Goal: Task Accomplishment & Management: Manage account settings

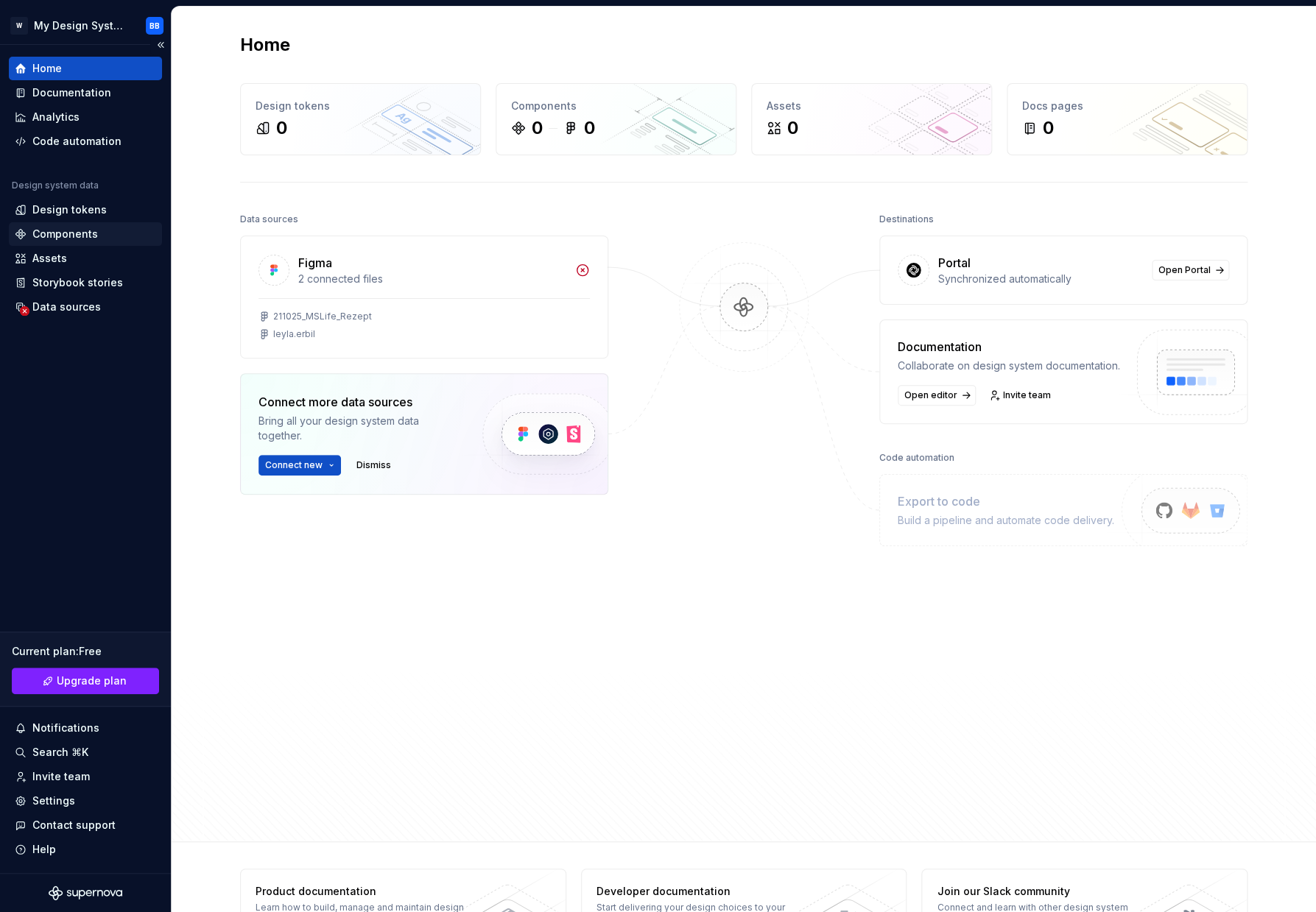
click at [62, 240] on div "Components" at bounding box center [65, 234] width 65 height 15
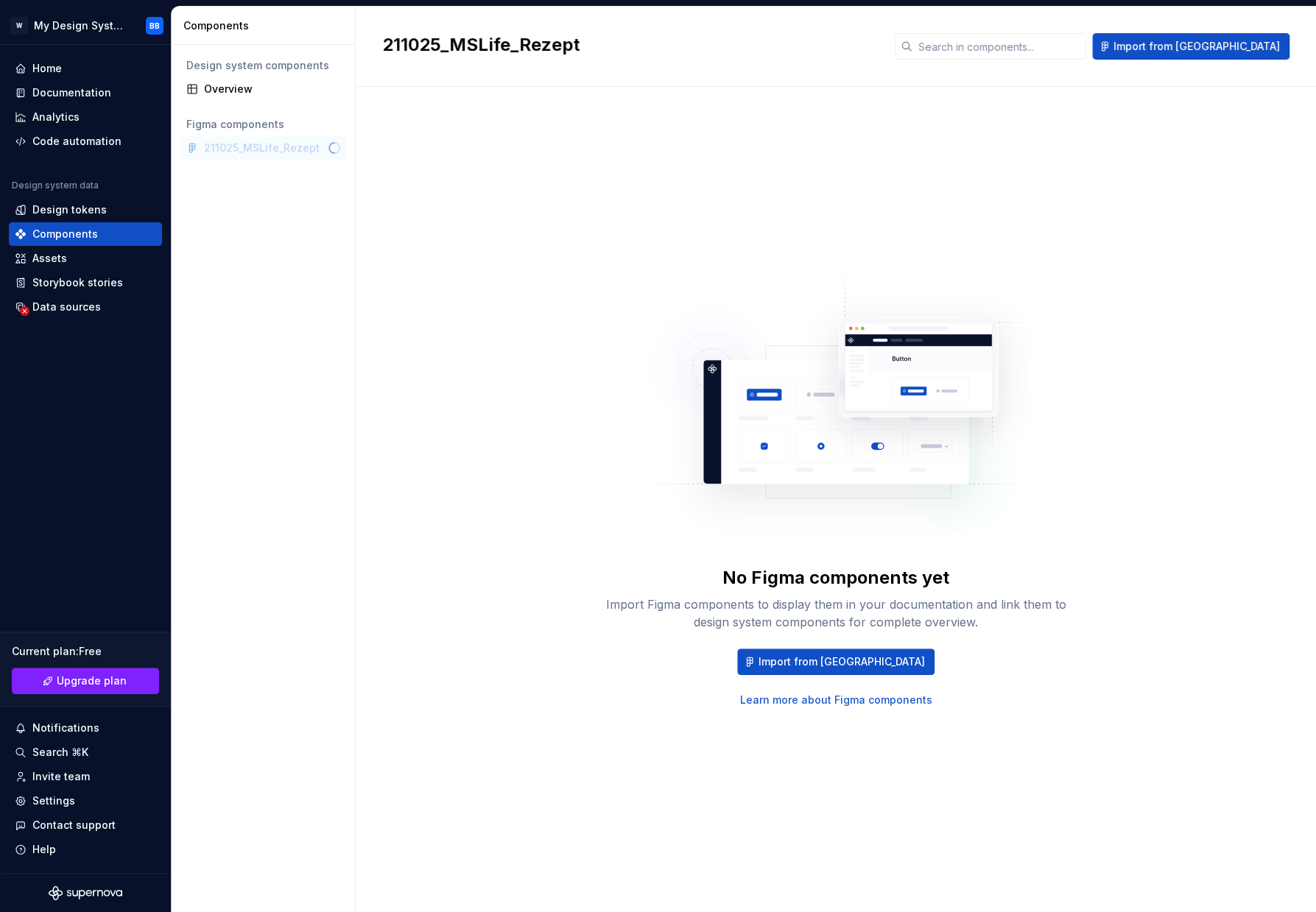
click at [532, 348] on div "No Figma components yet Import Figma components to display them in your documen…" at bounding box center [836, 484] width 907 height 742
click at [255, 155] on div "211025_MSLife_Rezept" at bounding box center [263, 148] width 166 height 24
click at [289, 157] on div "211025_MSLife_Rezept" at bounding box center [263, 148] width 166 height 24
click at [289, 152] on div "211025_MSLife_Rezept" at bounding box center [263, 148] width 166 height 24
click at [609, 230] on div "No Figma components yet Import Figma components to display them in your documen…" at bounding box center [836, 484] width 907 height 742
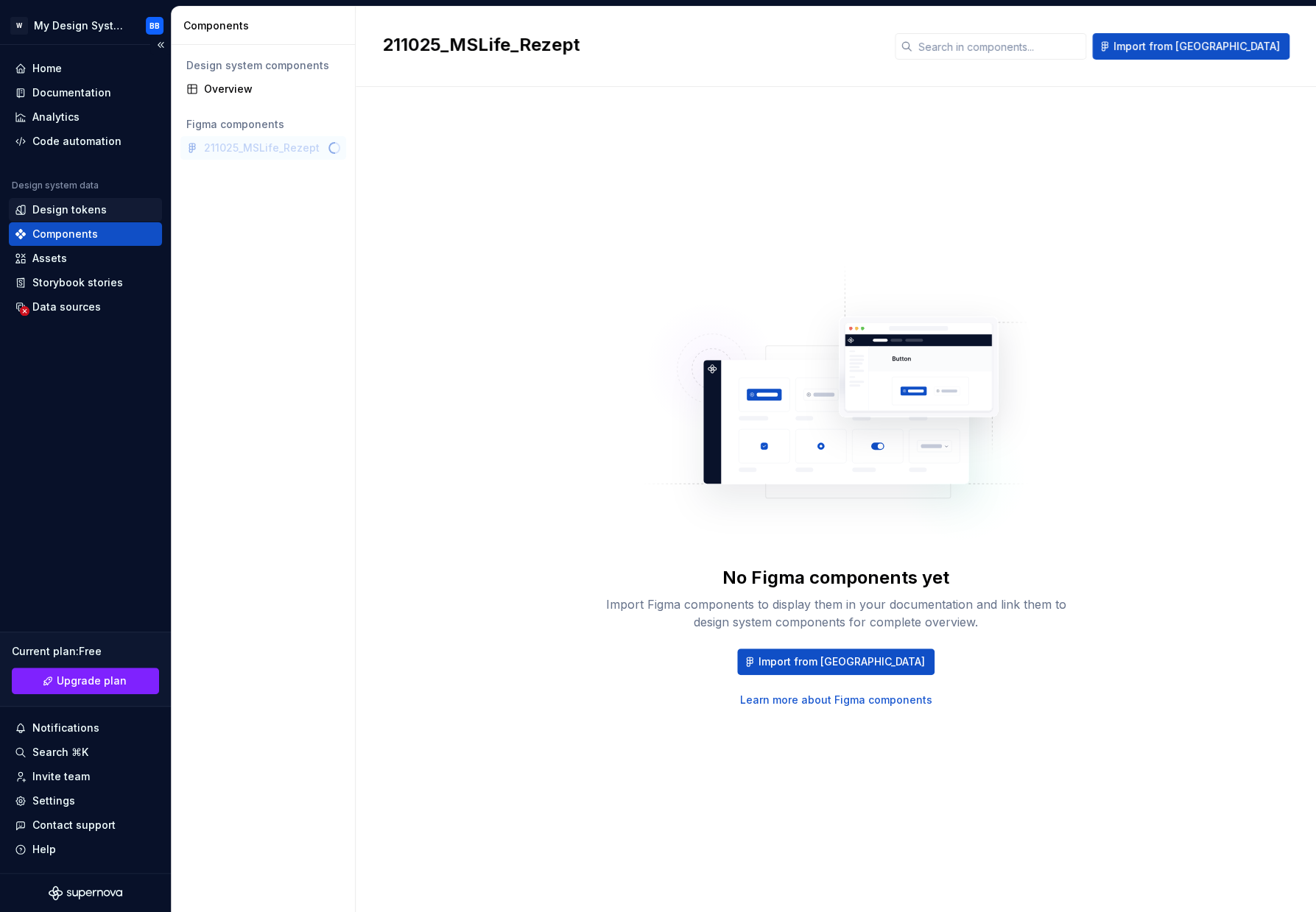
click at [111, 216] on div "Design tokens" at bounding box center [85, 209] width 141 height 15
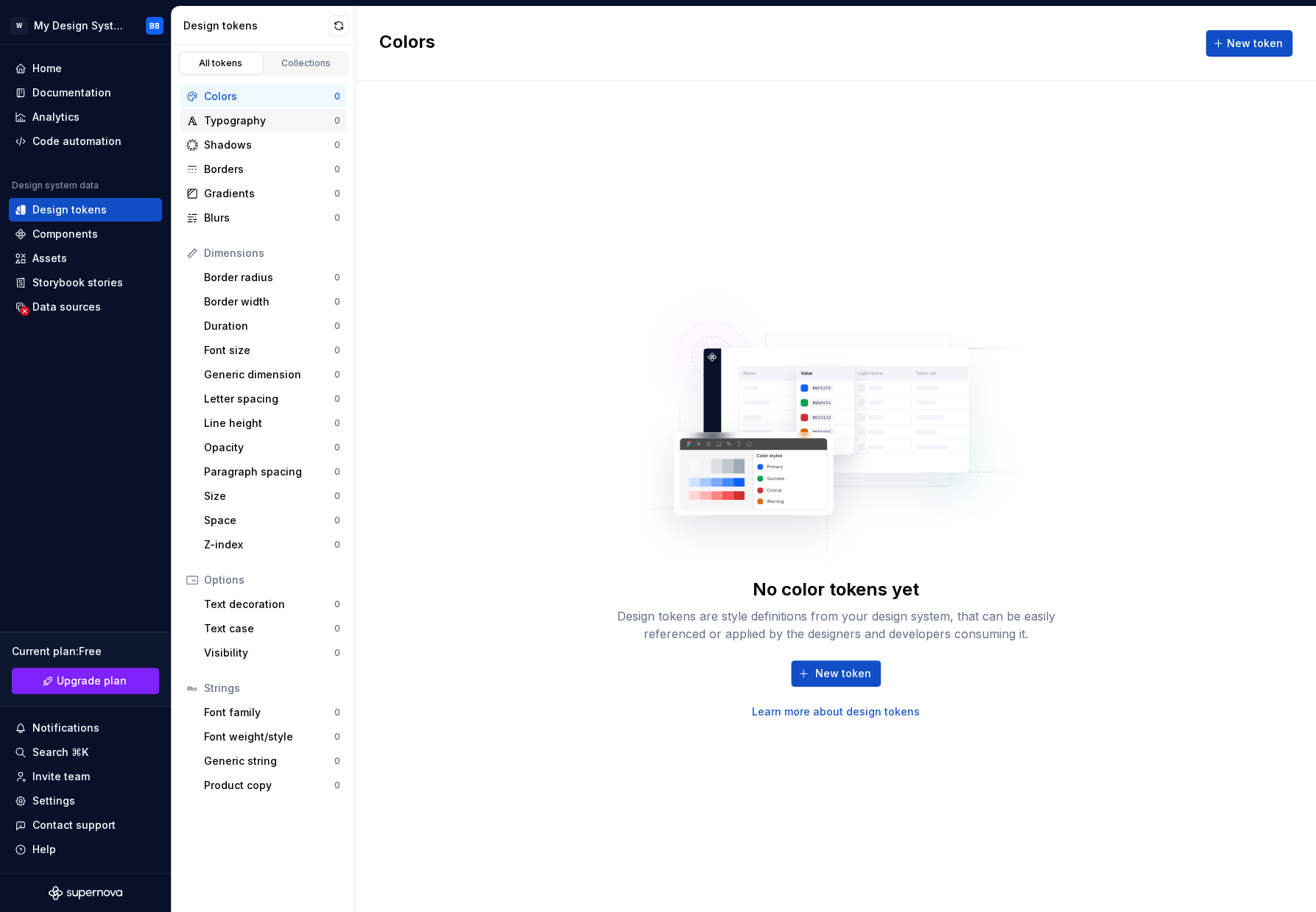
click at [307, 126] on div "Typography" at bounding box center [269, 121] width 130 height 15
click at [260, 101] on div "Colors" at bounding box center [269, 96] width 130 height 15
click at [257, 118] on div "Typography" at bounding box center [269, 121] width 130 height 15
click at [281, 61] on div "Collections" at bounding box center [306, 63] width 73 height 11
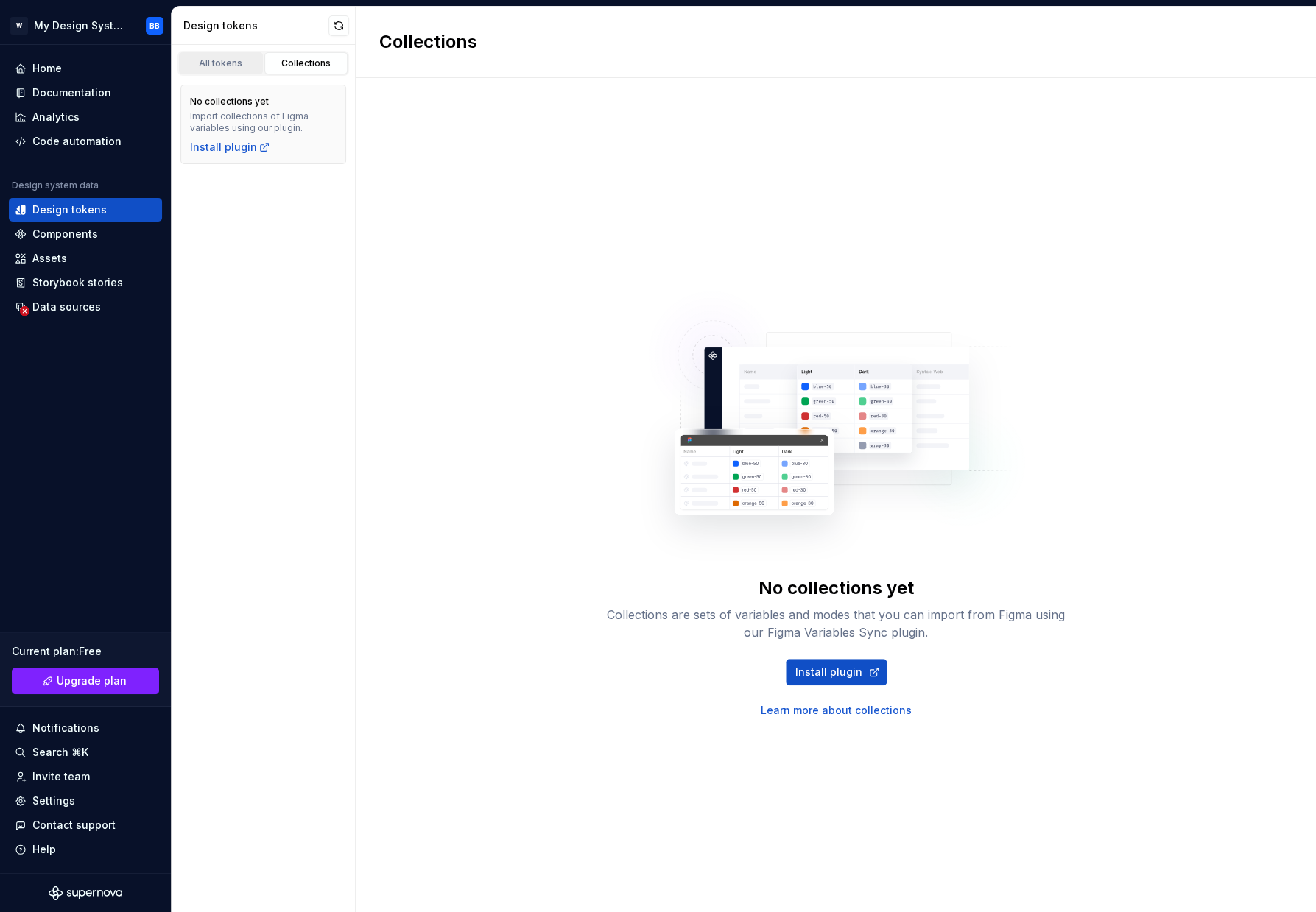
click at [222, 71] on link "All tokens" at bounding box center [220, 63] width 84 height 22
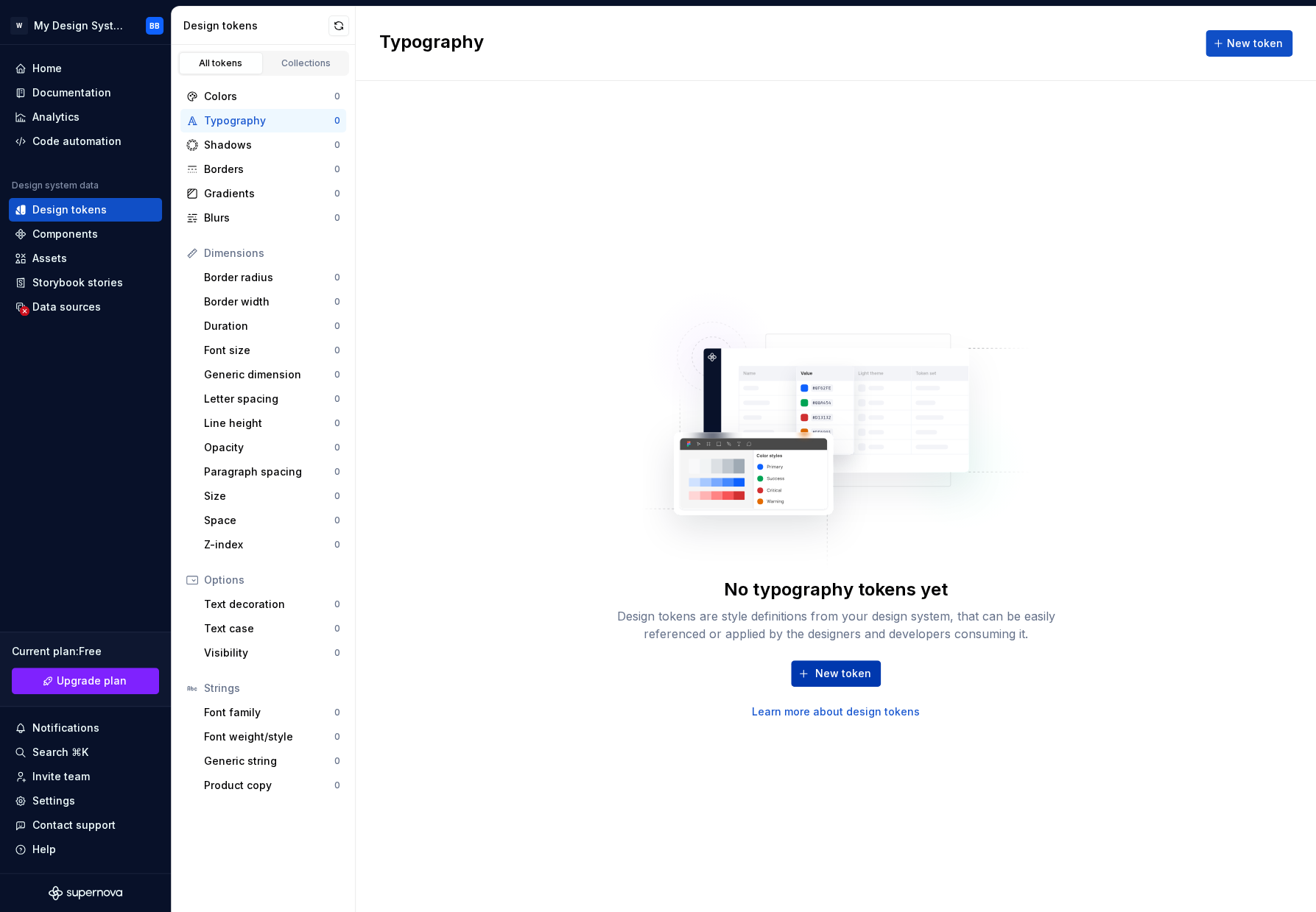
click at [831, 679] on span "New token" at bounding box center [843, 673] width 56 height 15
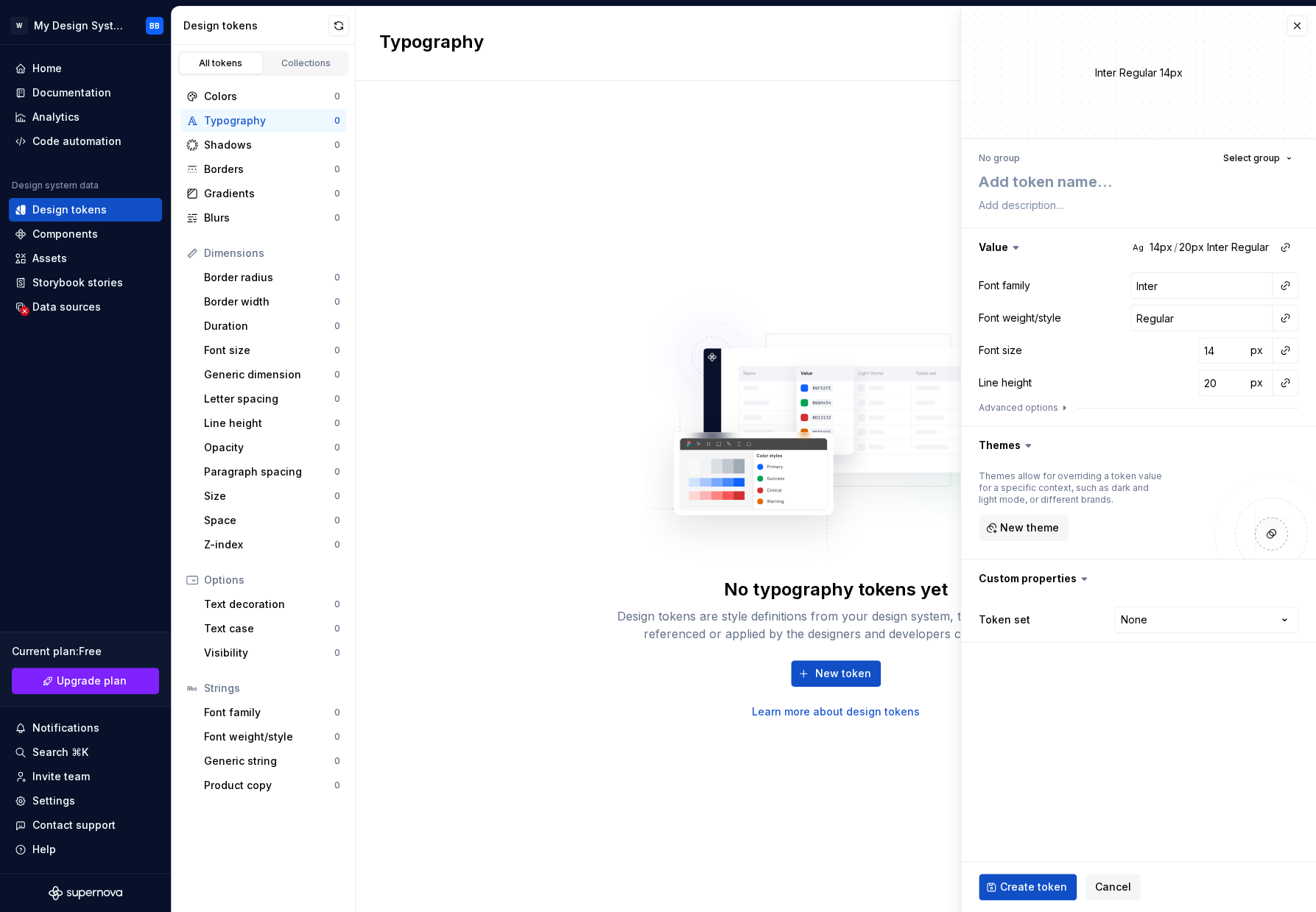
click at [799, 487] on img at bounding box center [835, 421] width 387 height 294
click at [1045, 186] on textarea at bounding box center [1135, 182] width 320 height 27
click at [1046, 142] on div "No group Select group Value Ag 14px / 20px Inter Regular Font family Inter Font…" at bounding box center [1137, 395] width 355 height 512
click at [1034, 174] on textarea at bounding box center [1135, 182] width 320 height 27
type textarea "H"
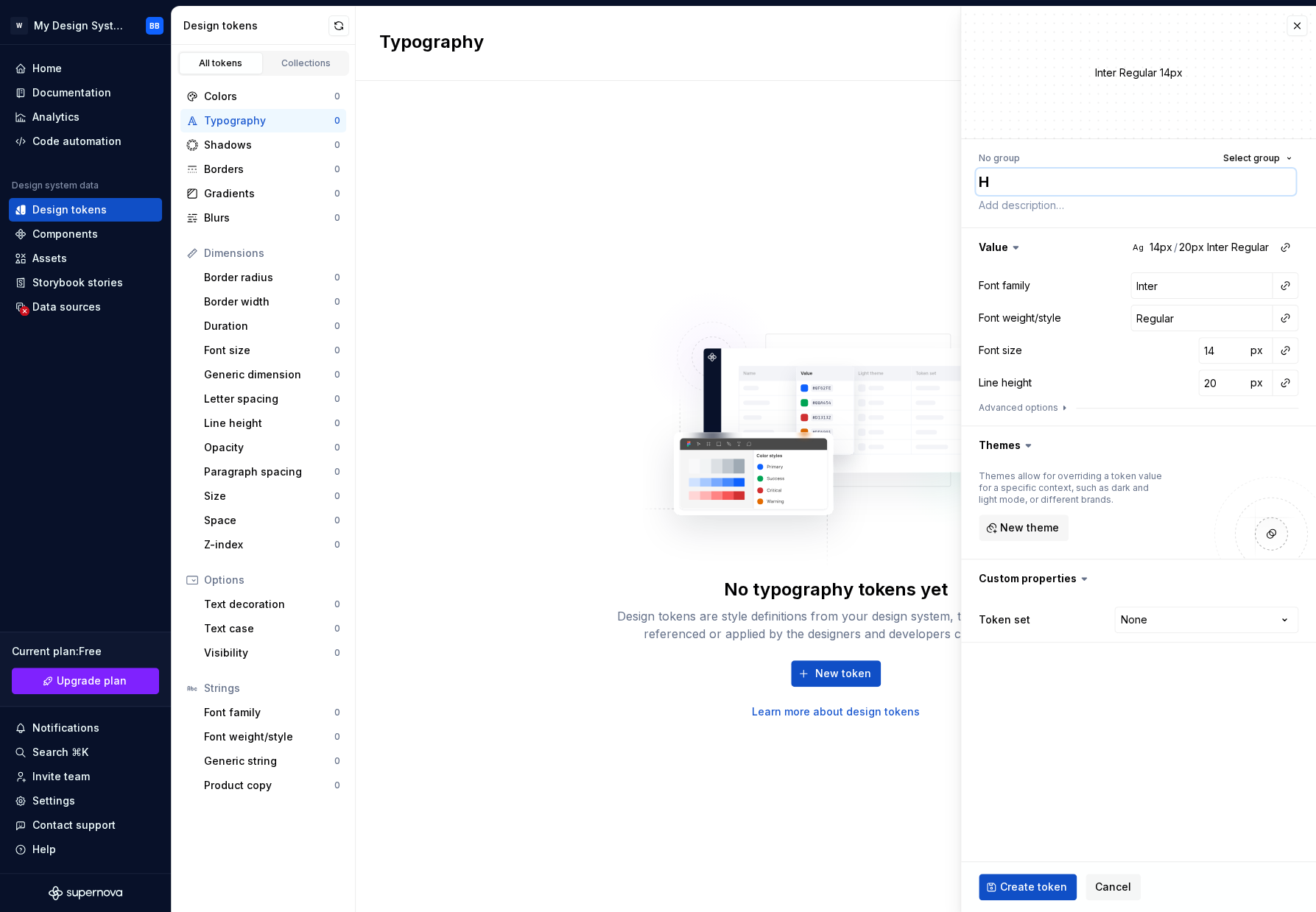
type textarea "*"
type textarea "He"
type textarea "*"
type textarea "Hea"
type textarea "*"
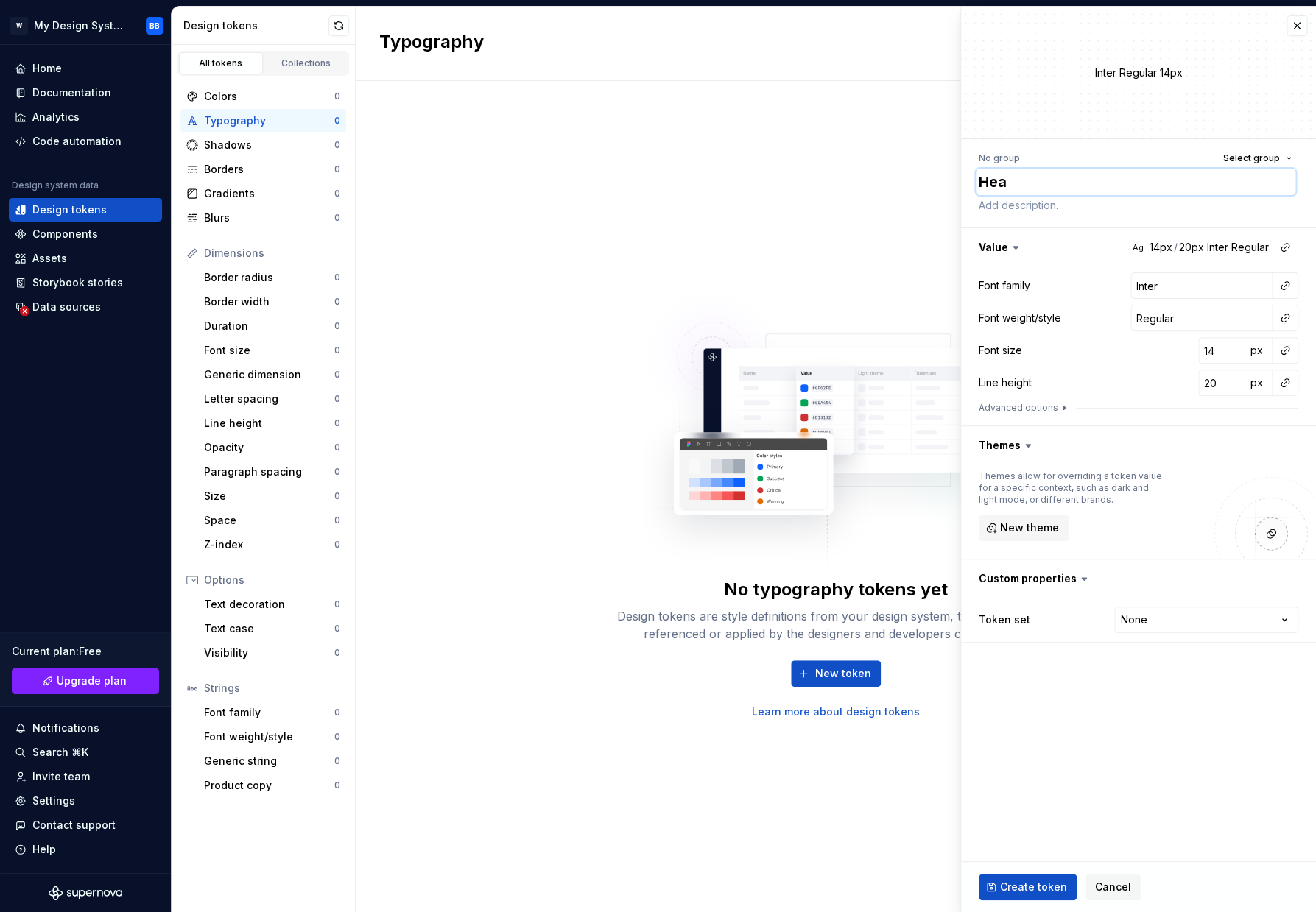
type textarea "Head"
type textarea "*"
type textarea "Headl"
type textarea "*"
type textarea "Headli"
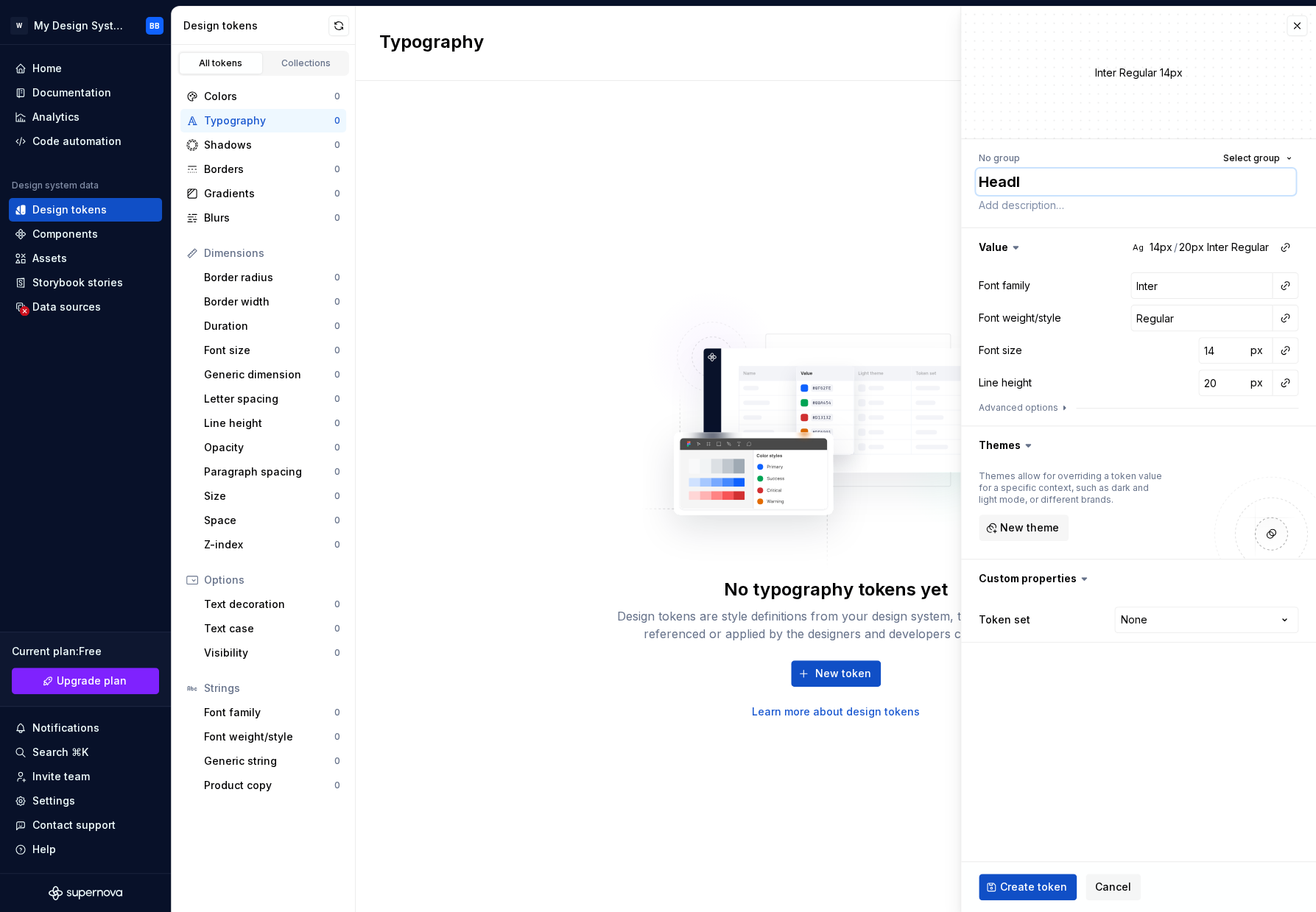
type textarea "*"
type textarea "Headlin"
type textarea "*"
type textarea "Headline"
type textarea "*"
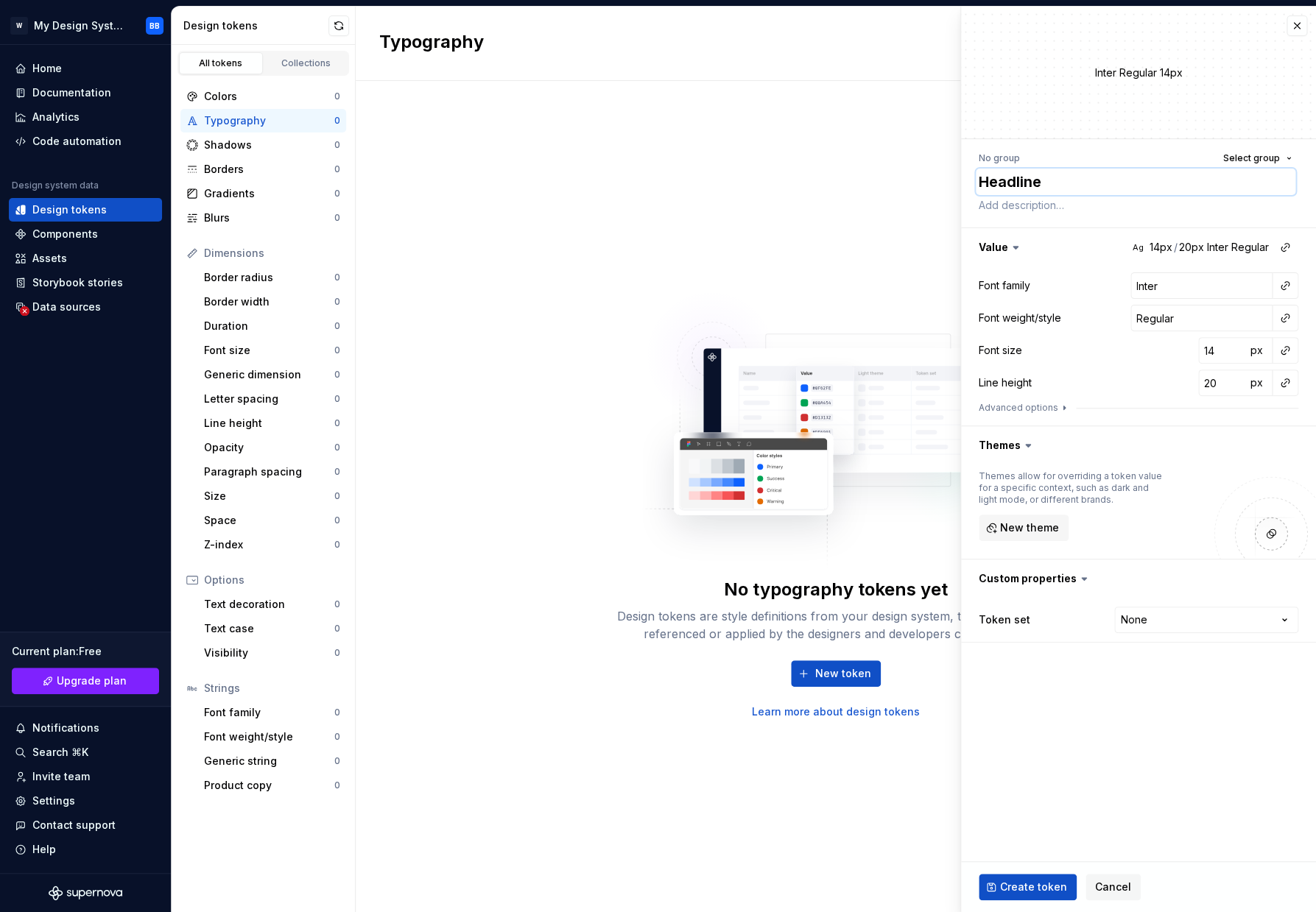
type textarea "Headline"
click at [1081, 757] on fieldset "Inter Regular 14px No group Select group Headline Value Ag 14px / 20px Inter Re…" at bounding box center [1137, 459] width 355 height 905
click at [1178, 628] on html "W My Design System BB Home Documentation Analytics Code automation Design syste…" at bounding box center [658, 456] width 1316 height 912
select select "**********"
click at [1082, 782] on fieldset "Inter Regular 14px No group Select group Headline Value Ag 14px / 20px Inter Re…" at bounding box center [1137, 459] width 355 height 905
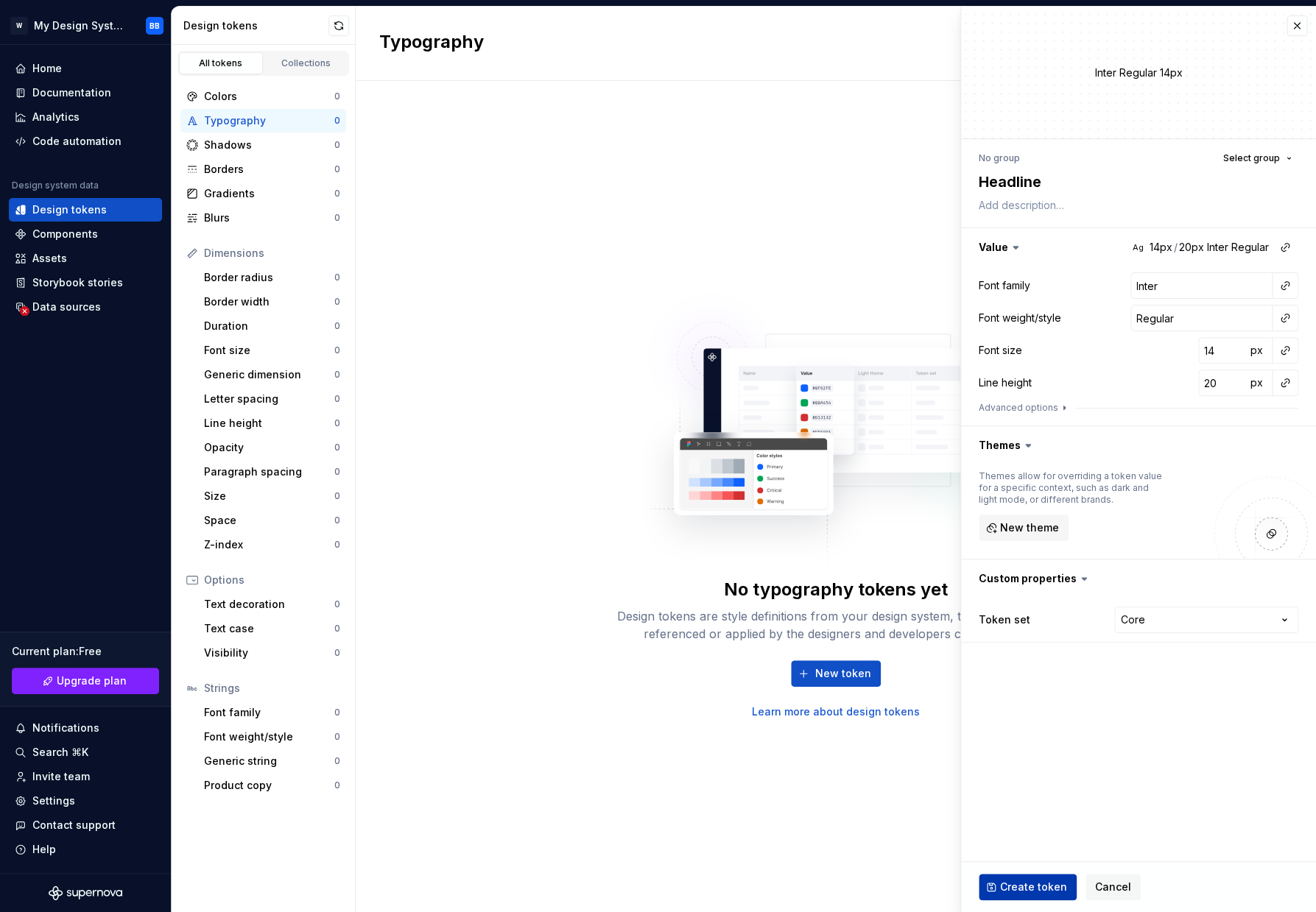
click at [1031, 879] on button "Create token" at bounding box center [1027, 887] width 98 height 27
type textarea "*"
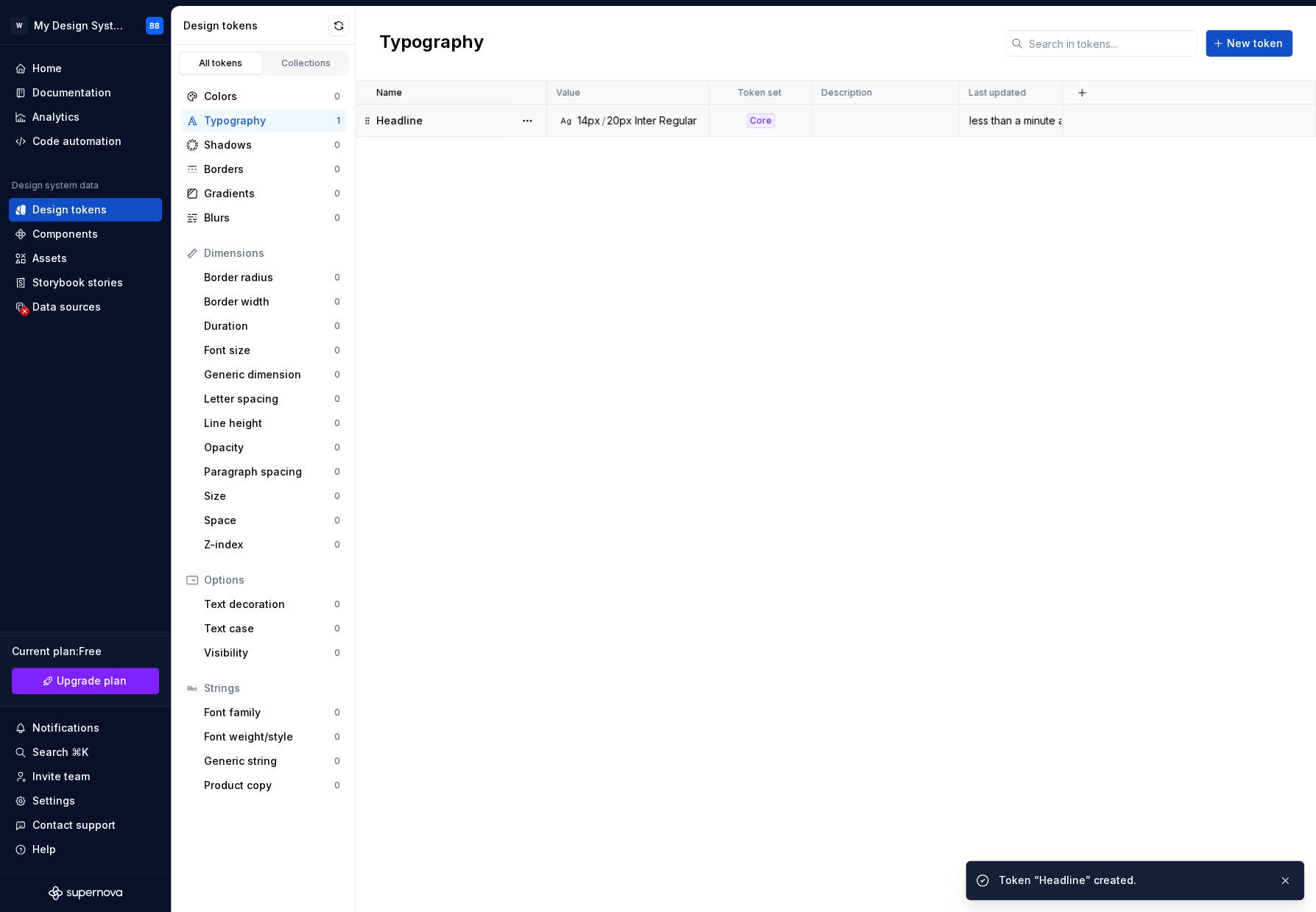
click at [422, 134] on td "Headline" at bounding box center [451, 121] width 192 height 33
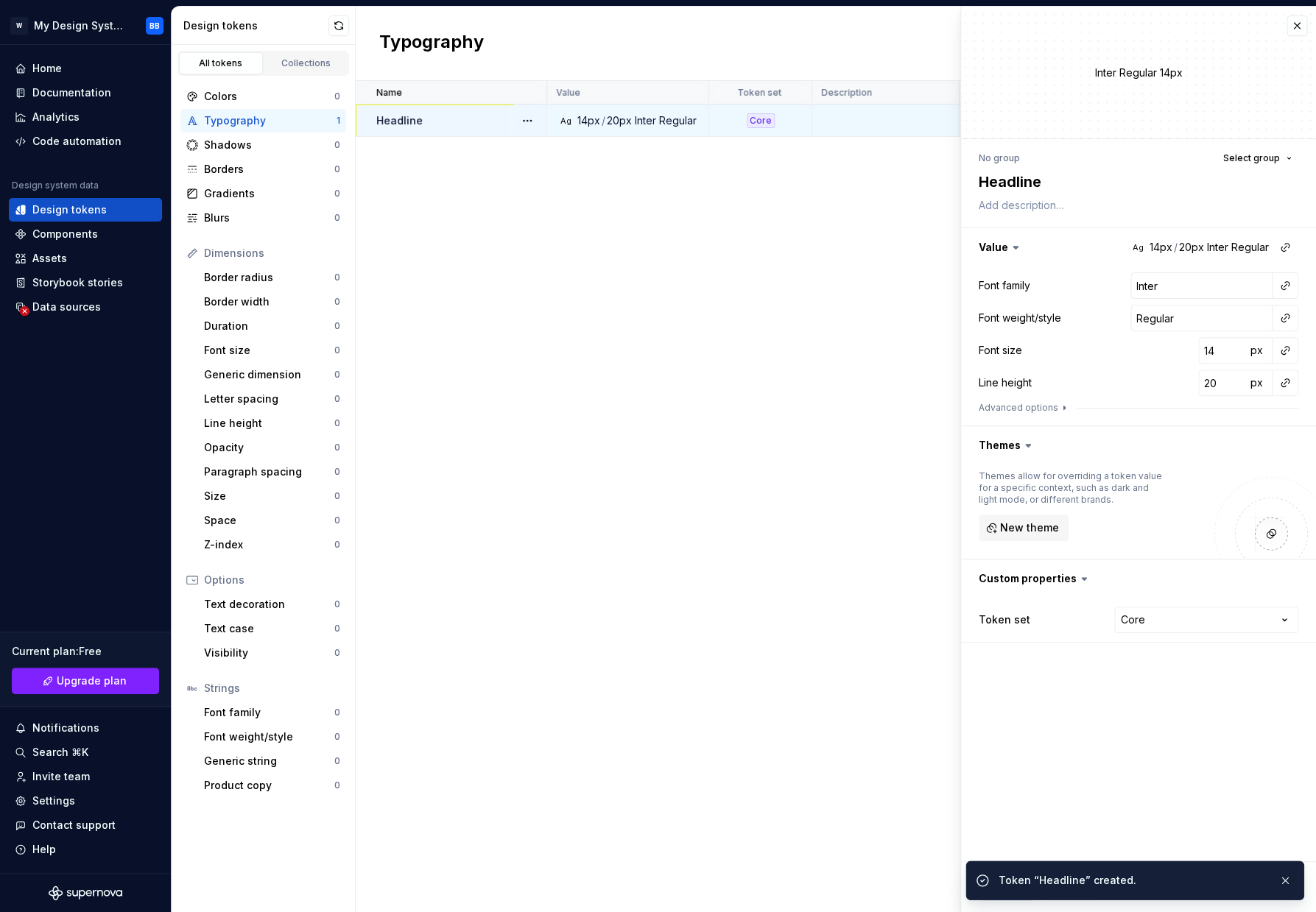
click at [526, 264] on div "Name Value Token set Description Last updated Headline Ag 14px / 20px Inter Reg…" at bounding box center [835, 496] width 960 height 830
click at [643, 355] on div "Name Value Token set Description Last updated Headline Ag 14px / 20px Inter Reg…" at bounding box center [835, 496] width 960 height 830
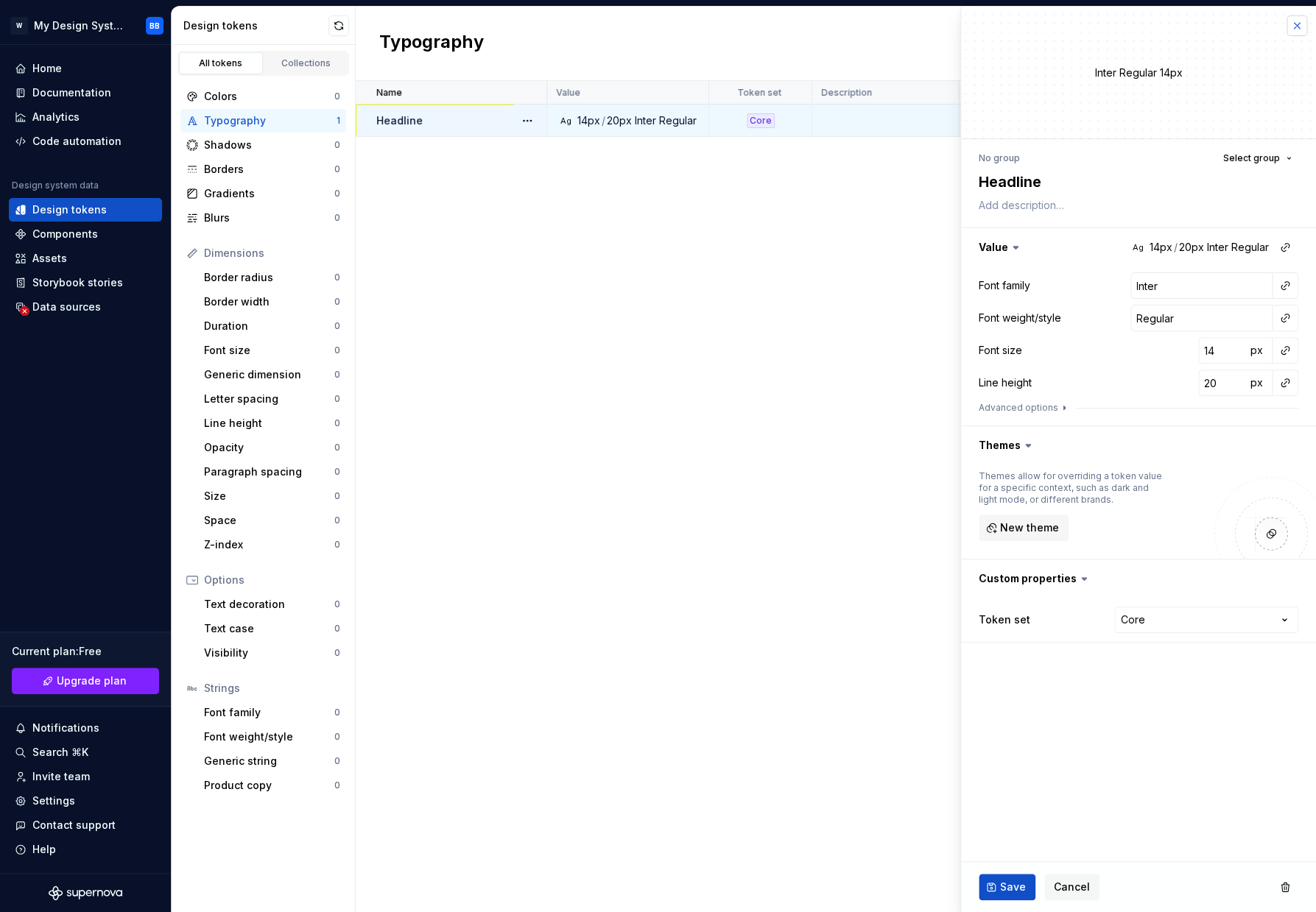
click at [1292, 31] on button "button" at bounding box center [1296, 25] width 20 height 20
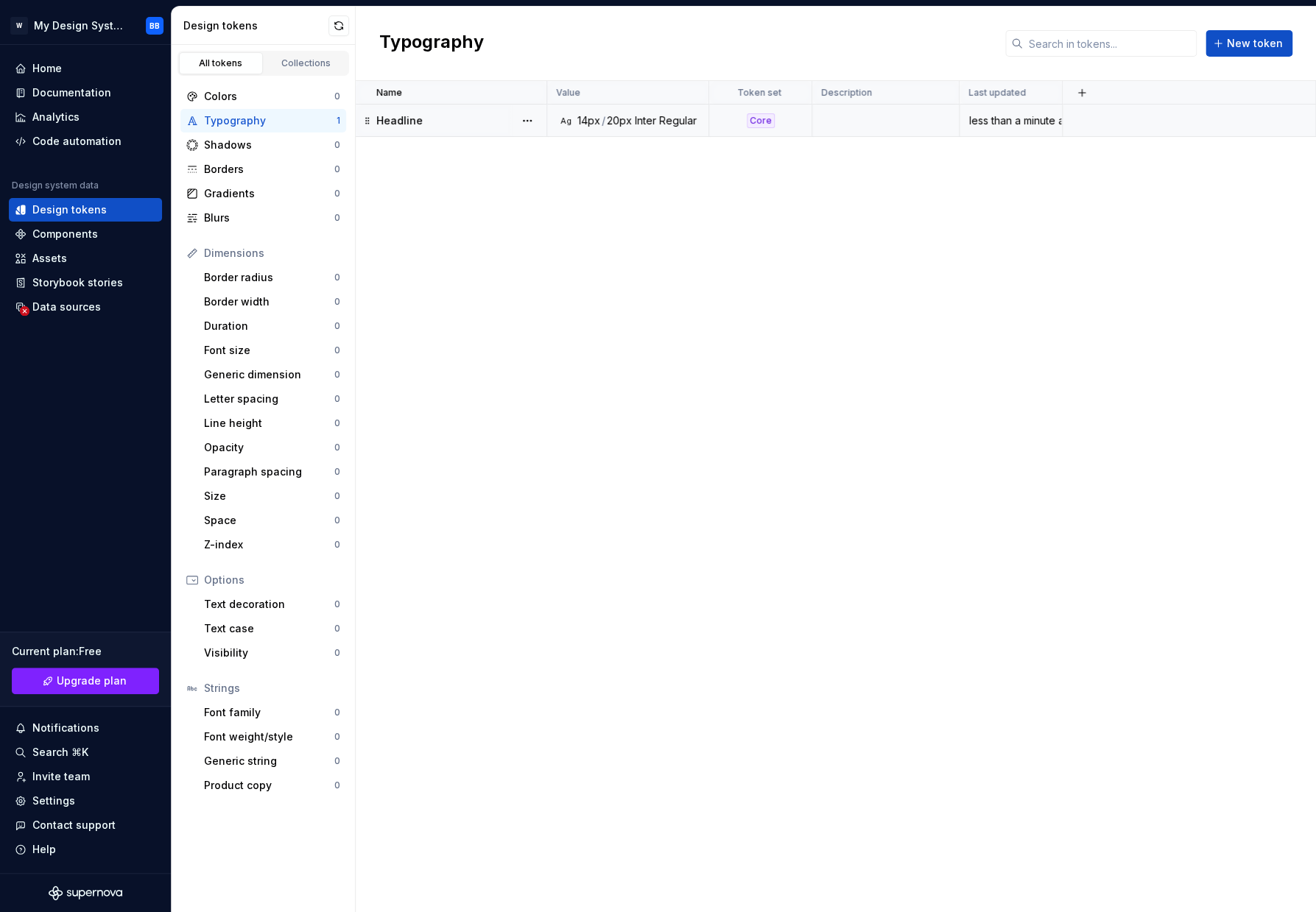
click at [630, 333] on div "Name Value Token set Description Last updated Headline Ag 14px / 20px Inter Reg…" at bounding box center [835, 496] width 960 height 830
click at [305, 83] on div "Colors 0 Typography 1 Shadows 0 Borders 0 Gradients 0 Blurs 0 Dimensions Border…" at bounding box center [263, 441] width 183 height 730
click at [311, 73] on div "All tokens Collections" at bounding box center [263, 63] width 171 height 25
click at [315, 63] on div "Collections" at bounding box center [306, 63] width 73 height 11
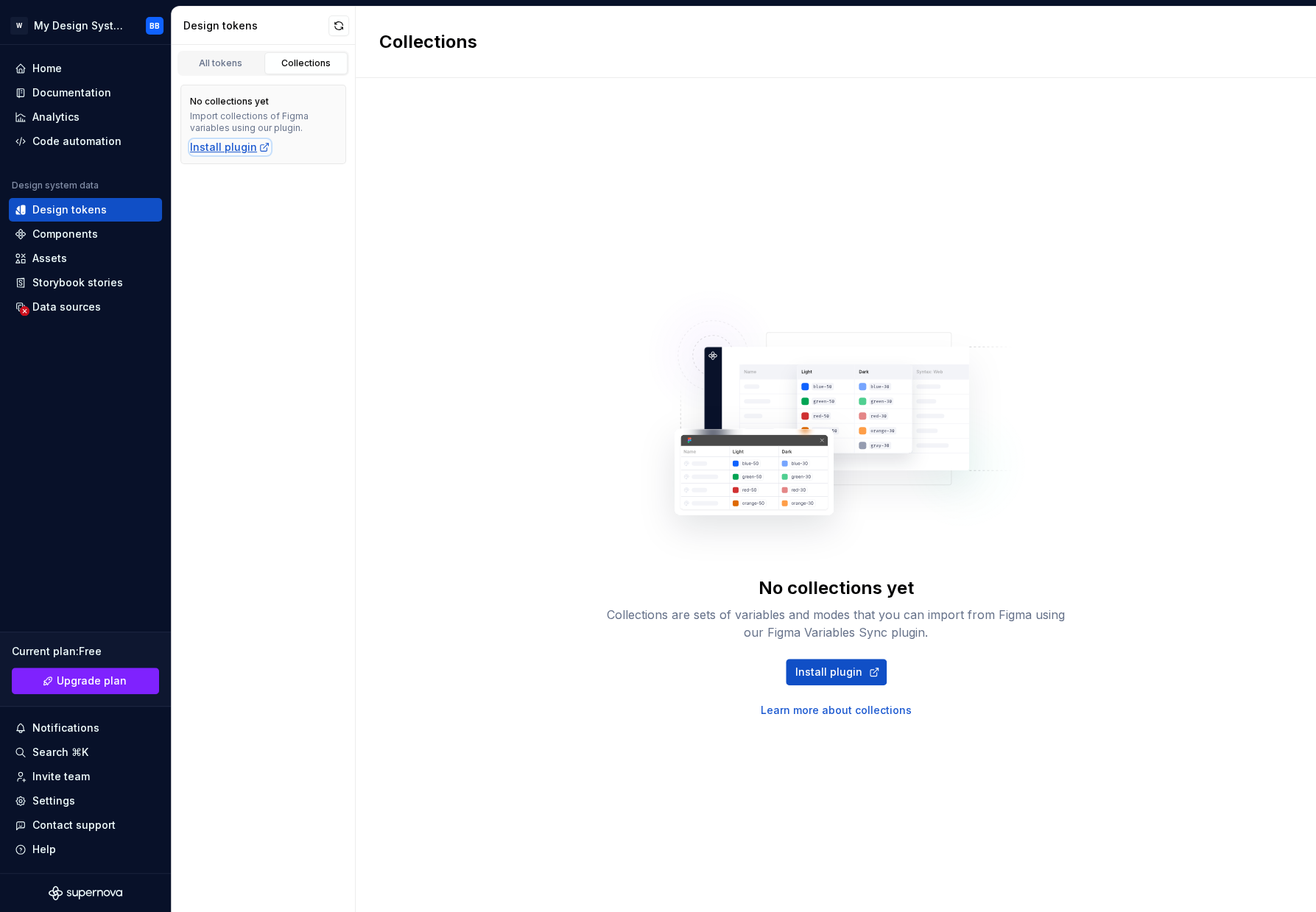
click at [233, 142] on div "Install plugin" at bounding box center [230, 148] width 80 height 15
click at [72, 240] on div "Components" at bounding box center [65, 234] width 65 height 15
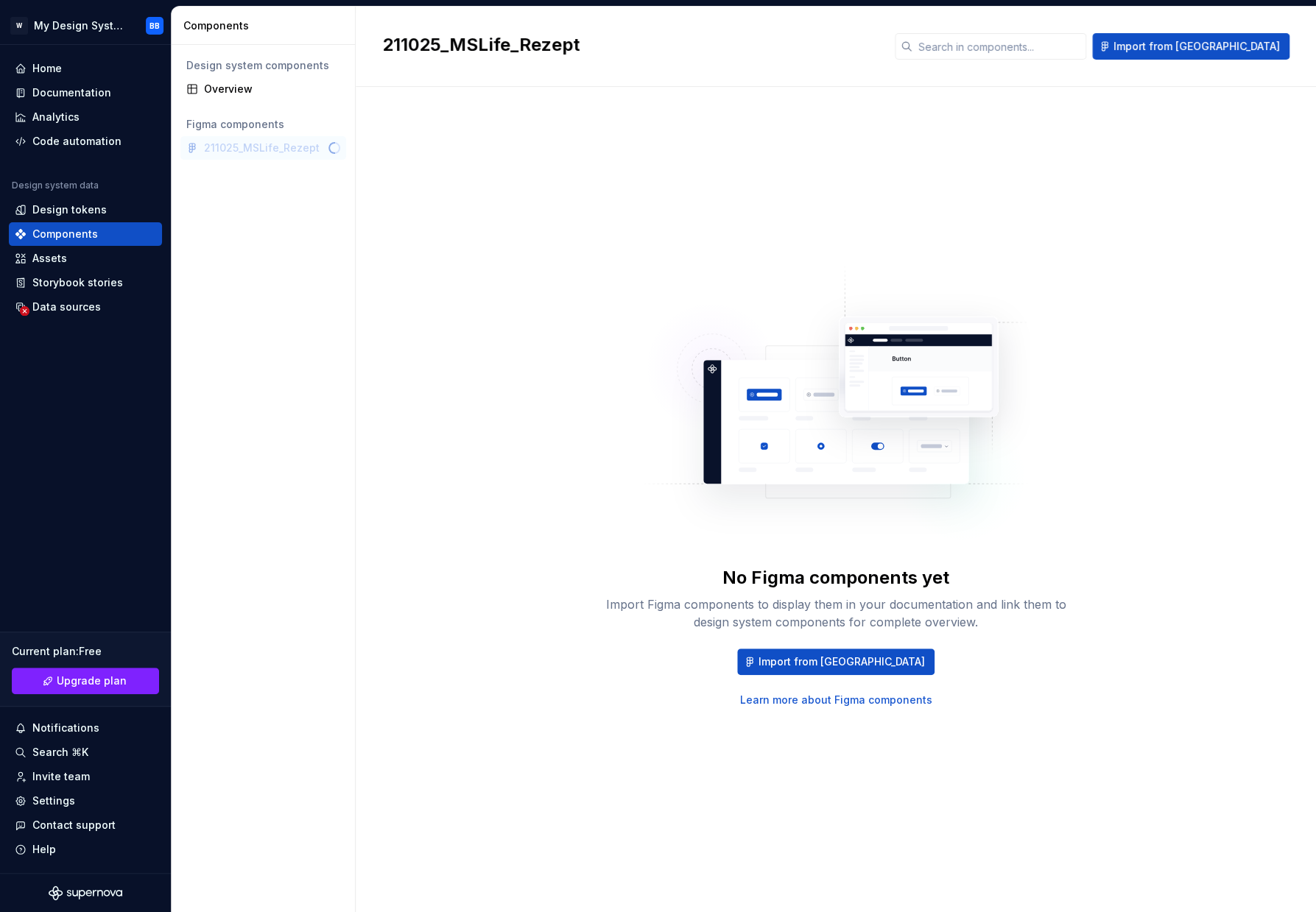
click at [239, 134] on div "Figma components" at bounding box center [263, 124] width 166 height 24
click at [241, 143] on div "211025_MSLife_Rezept" at bounding box center [263, 148] width 166 height 24
click at [799, 654] on button "Import from [GEOGRAPHIC_DATA]" at bounding box center [836, 662] width 197 height 27
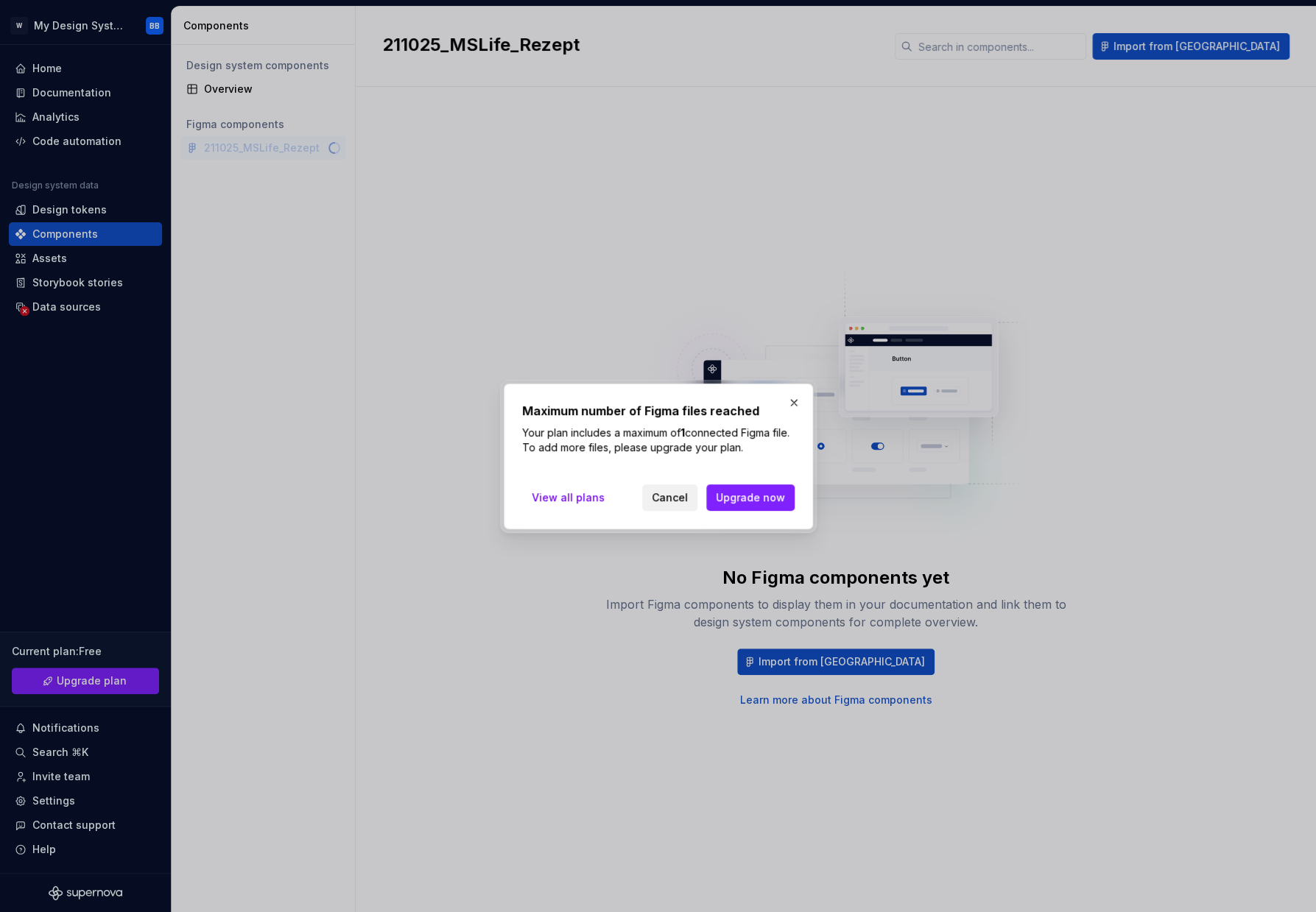
click at [672, 493] on span "Cancel" at bounding box center [669, 497] width 36 height 15
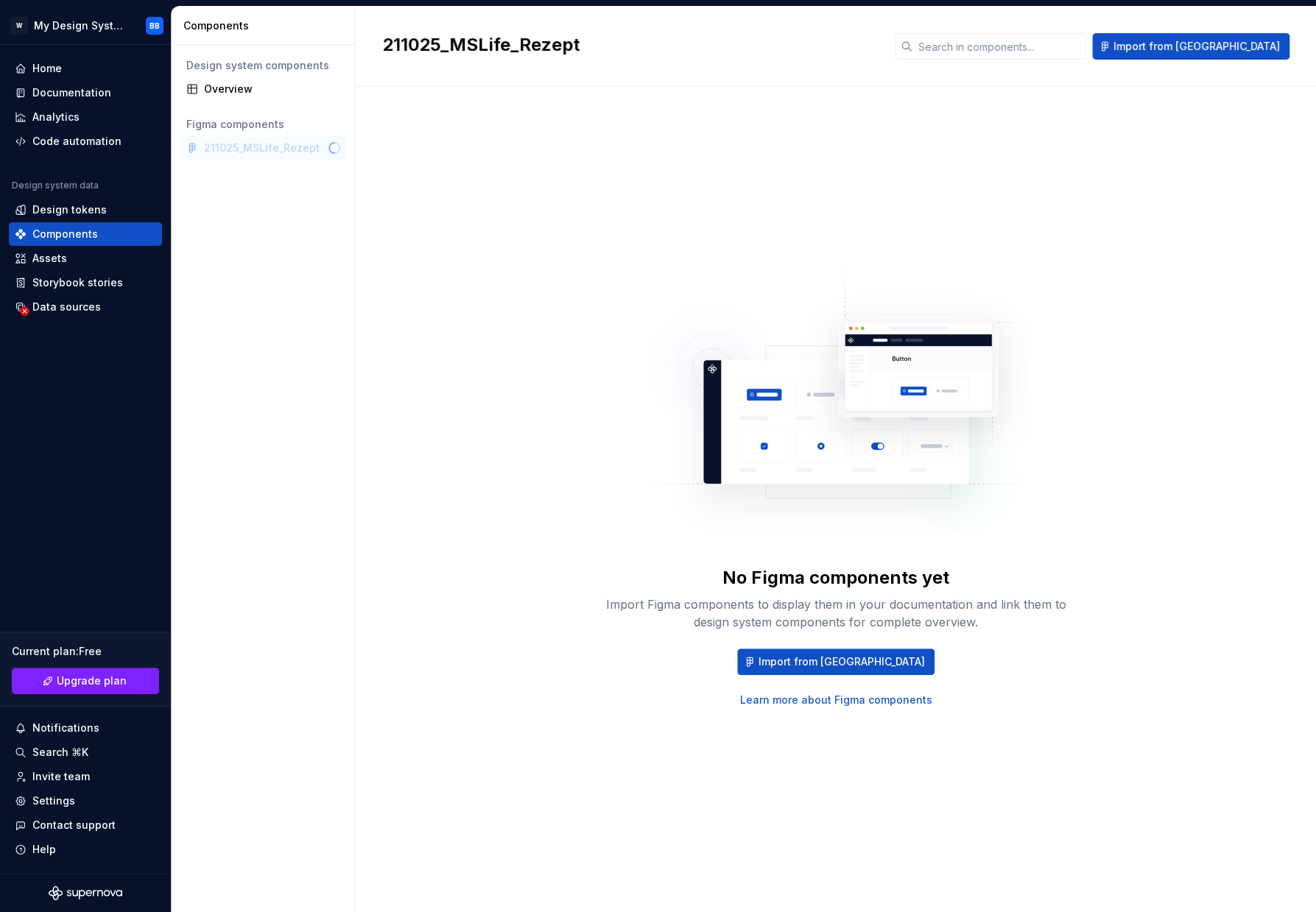
drag, startPoint x: 324, startPoint y: 574, endPoint x: 347, endPoint y: 248, distance: 326.8
click at [324, 573] on div "Design system components Overview Figma components 211025_MSLife_Rezept" at bounding box center [263, 478] width 183 height 867
click at [287, 148] on div "211025_MSLife_Rezept" at bounding box center [263, 148] width 166 height 24
click at [72, 73] on div "Home" at bounding box center [85, 68] width 141 height 15
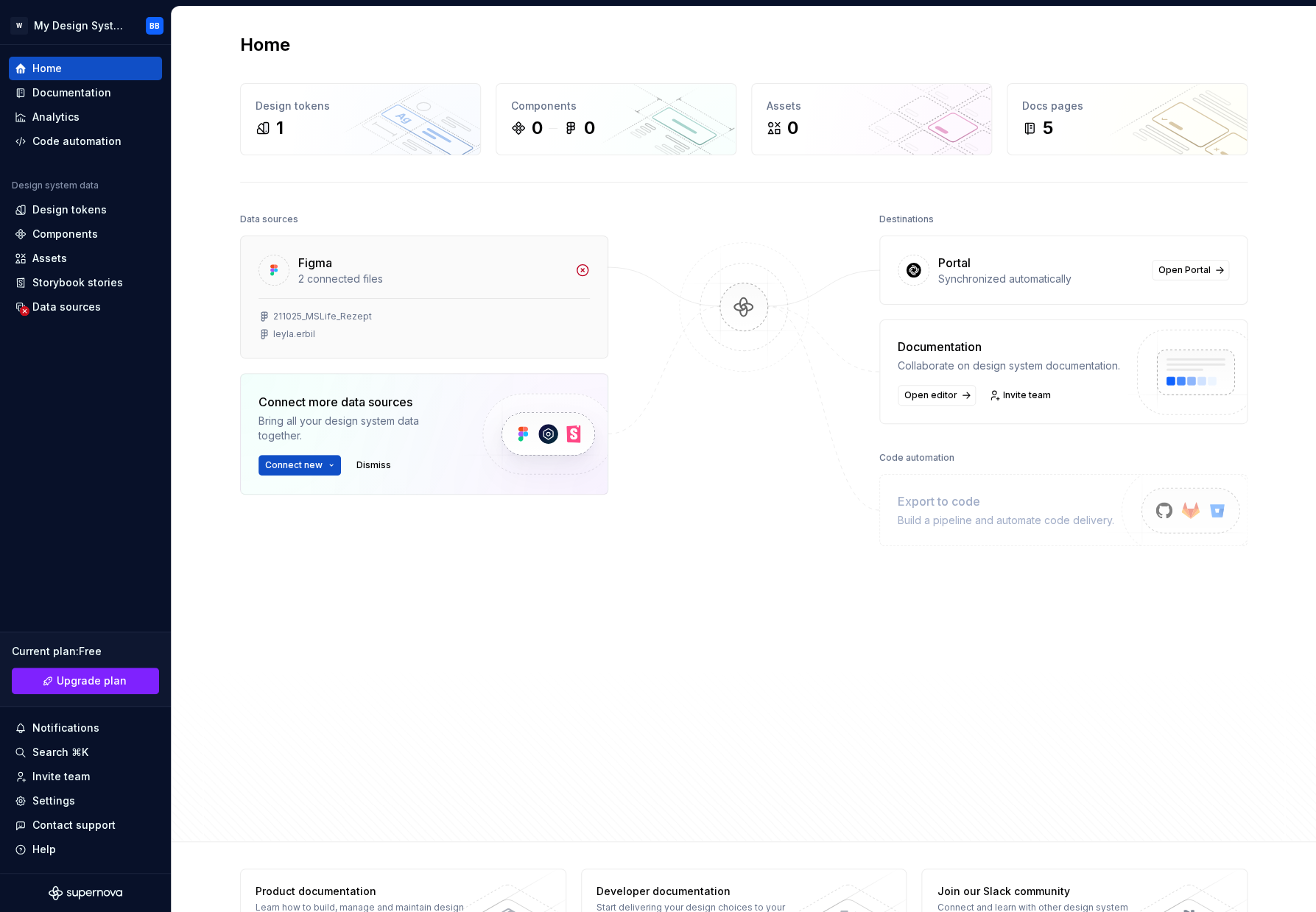
click at [387, 275] on div "2 connected files" at bounding box center [432, 279] width 268 height 15
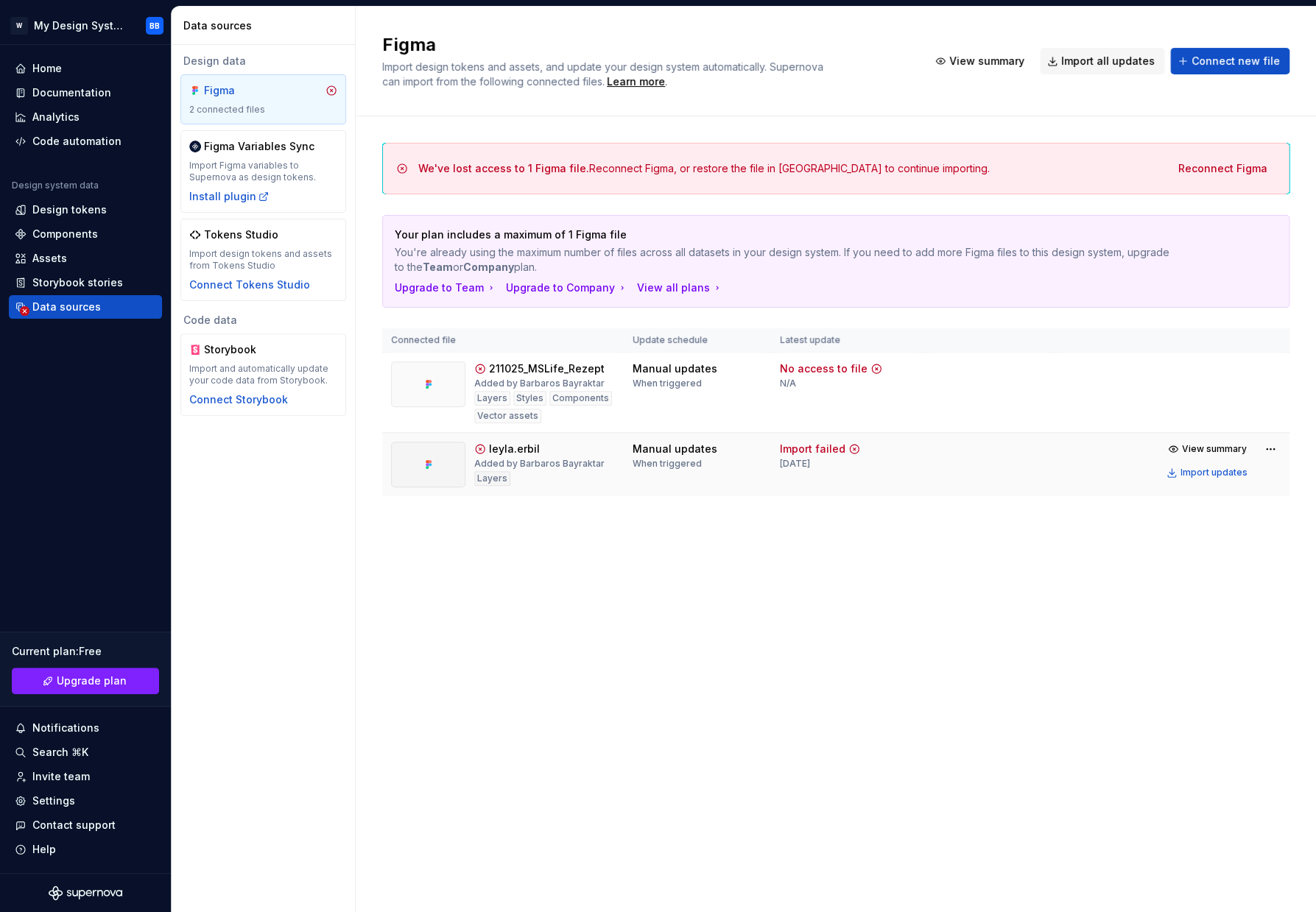
click at [815, 448] on div "Import failed" at bounding box center [812, 449] width 65 height 15
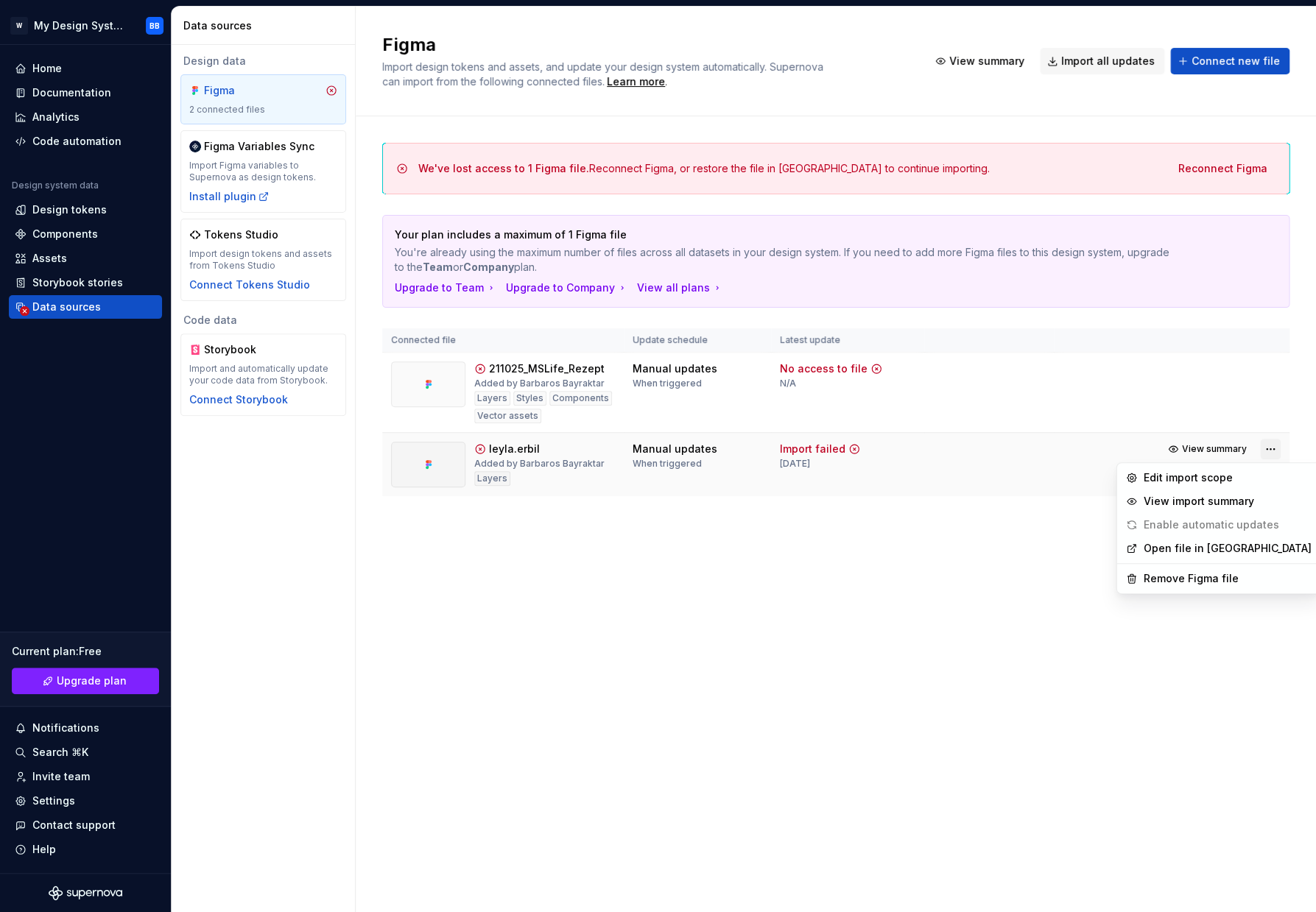
click at [1272, 450] on html "W My Design System BB Home Documentation Analytics Code automation Design syste…" at bounding box center [658, 456] width 1316 height 912
click at [1215, 573] on div "Remove Figma file" at bounding box center [1227, 579] width 168 height 15
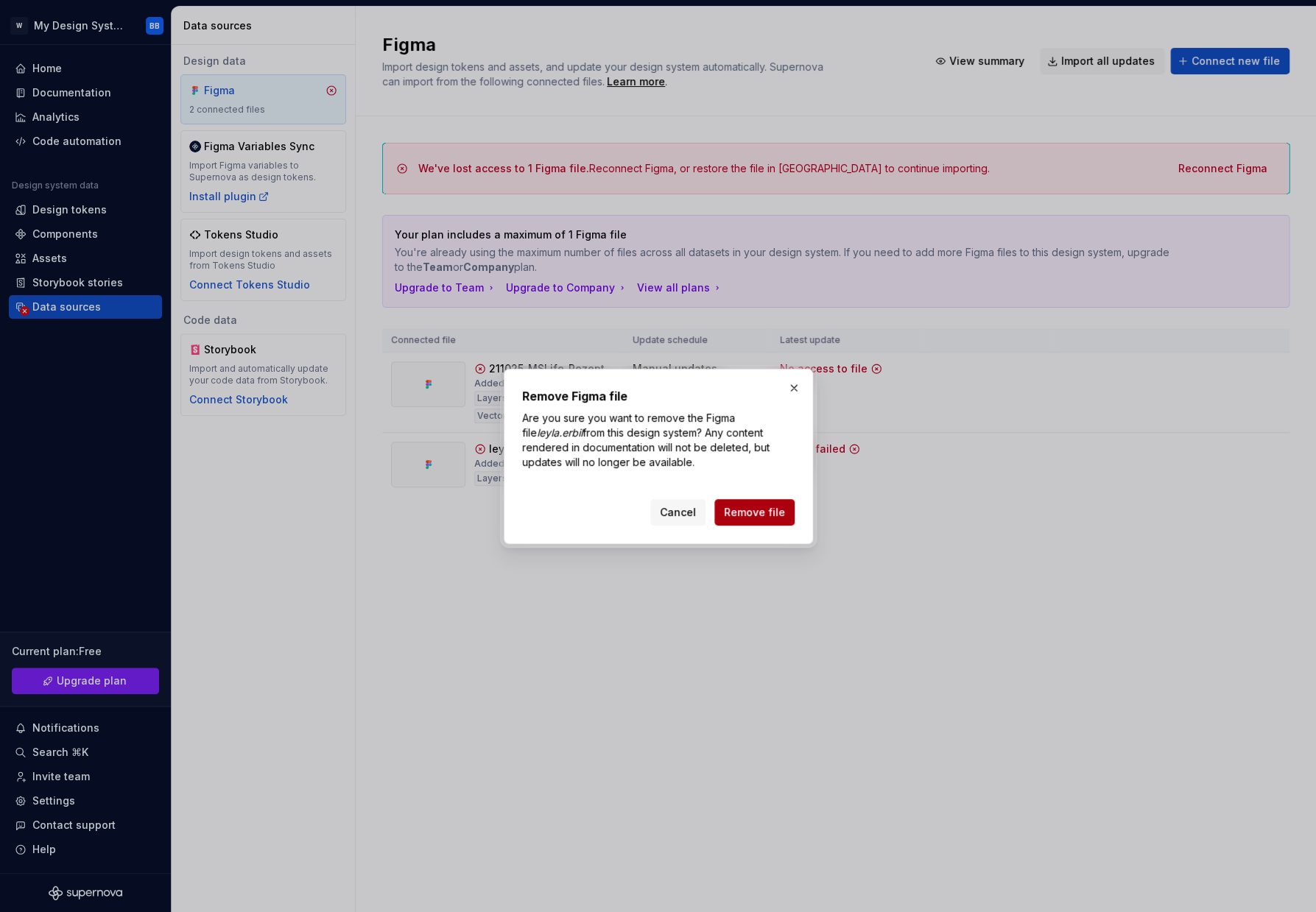
click at [775, 516] on span "Remove file" at bounding box center [754, 512] width 61 height 15
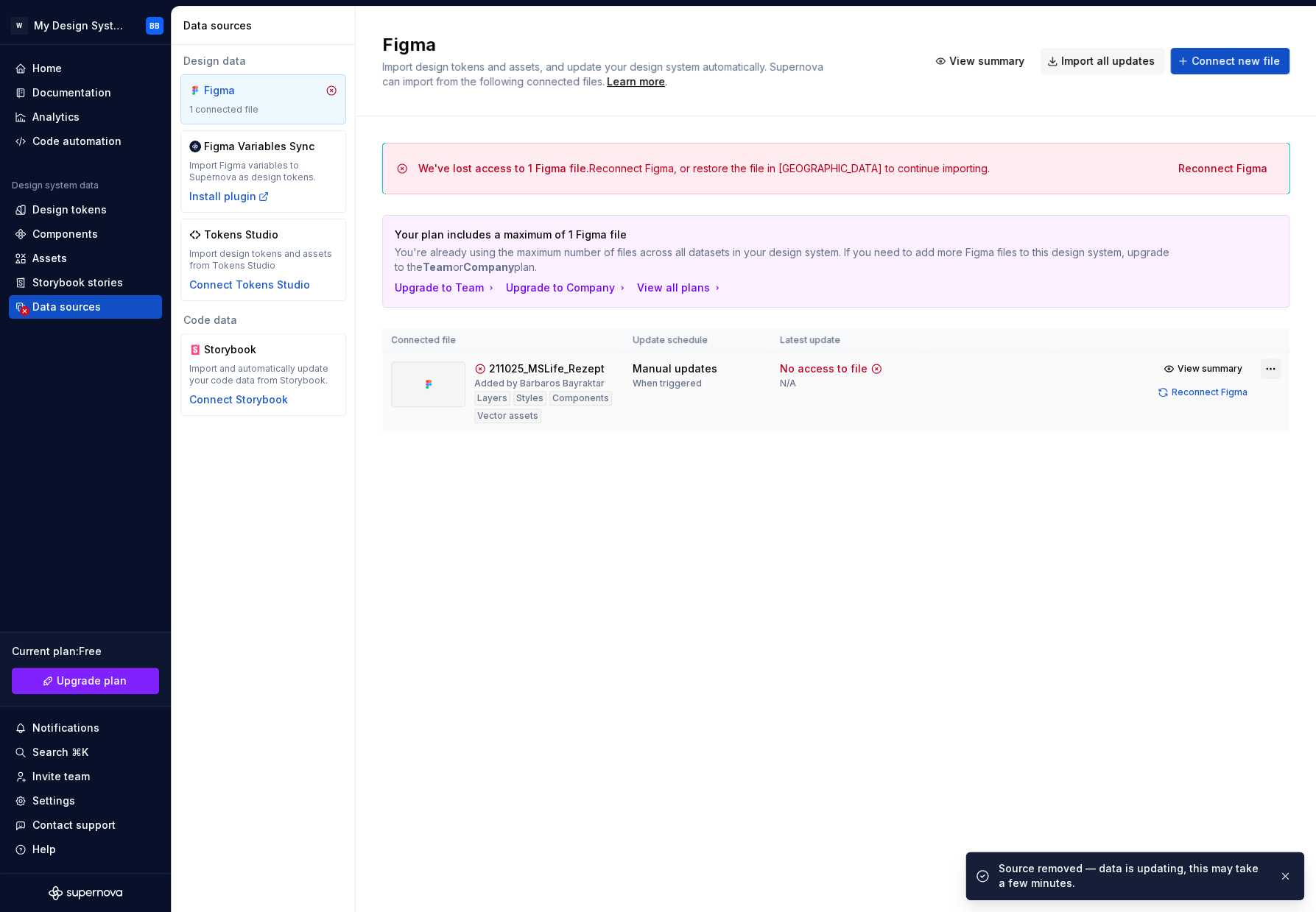
click at [1265, 374] on html "W My Design System BB Home Documentation Analytics Code automation Design syste…" at bounding box center [658, 456] width 1316 height 912
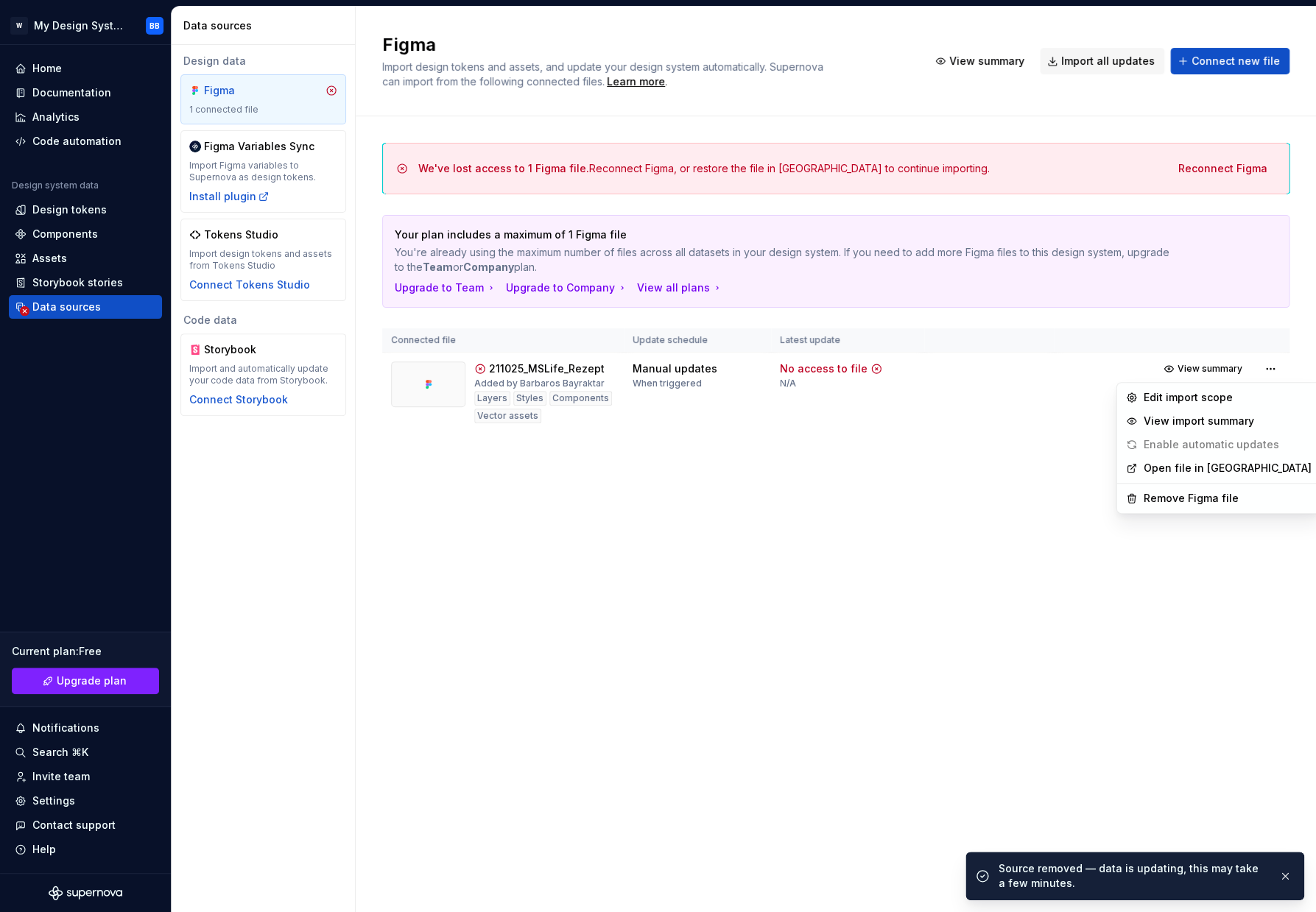
click at [1059, 512] on html "W My Design System BB Home Documentation Analytics Code automation Design syste…" at bounding box center [658, 456] width 1316 height 912
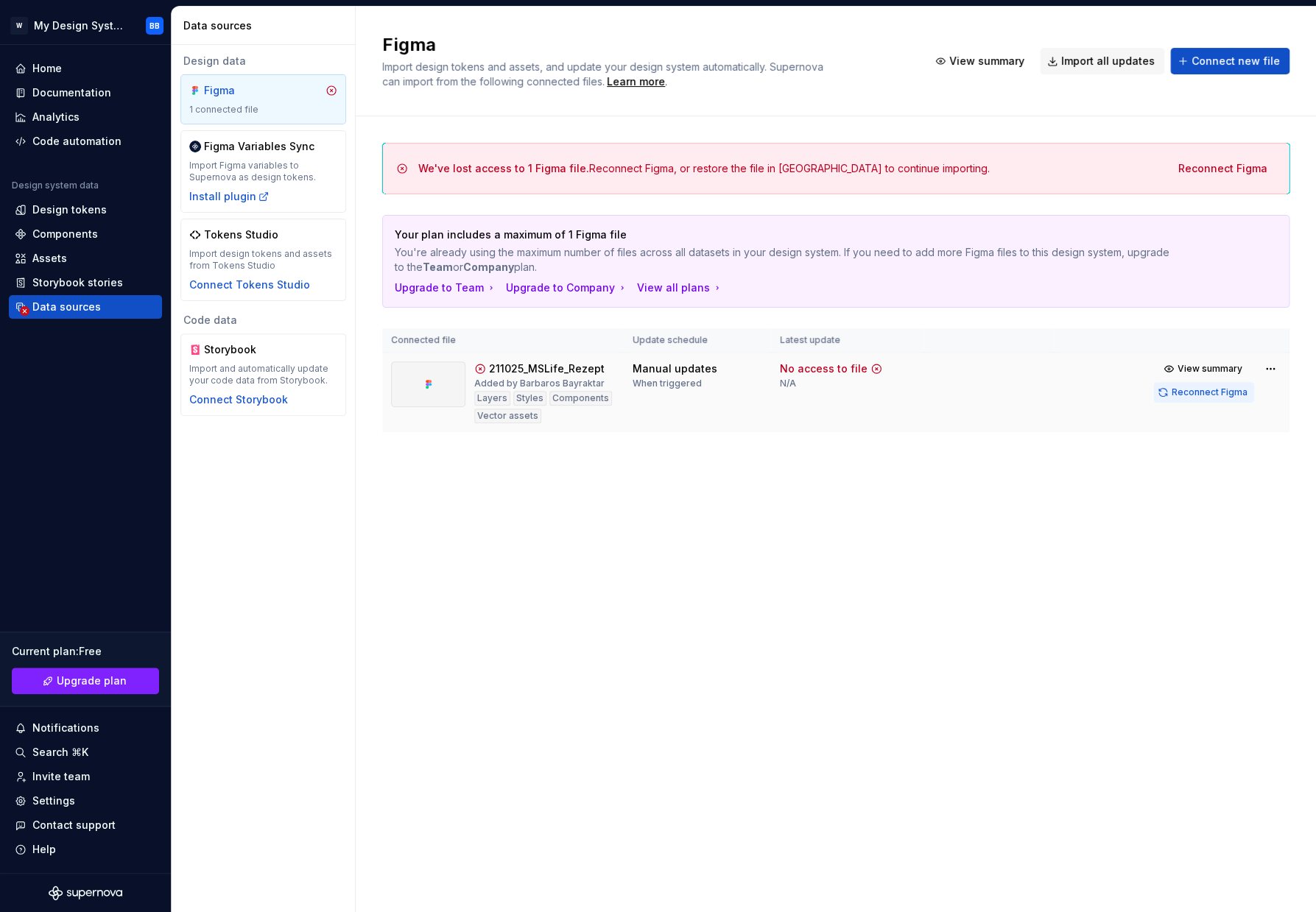
click at [1195, 398] on span "Reconnect Figma" at bounding box center [1209, 392] width 76 height 11
click at [741, 172] on div "We've lost access to 1 Figma file. Reconnect Figma, or restore the file in [GEO…" at bounding box center [704, 169] width 572 height 15
click at [927, 414] on td at bounding box center [988, 393] width 130 height 80
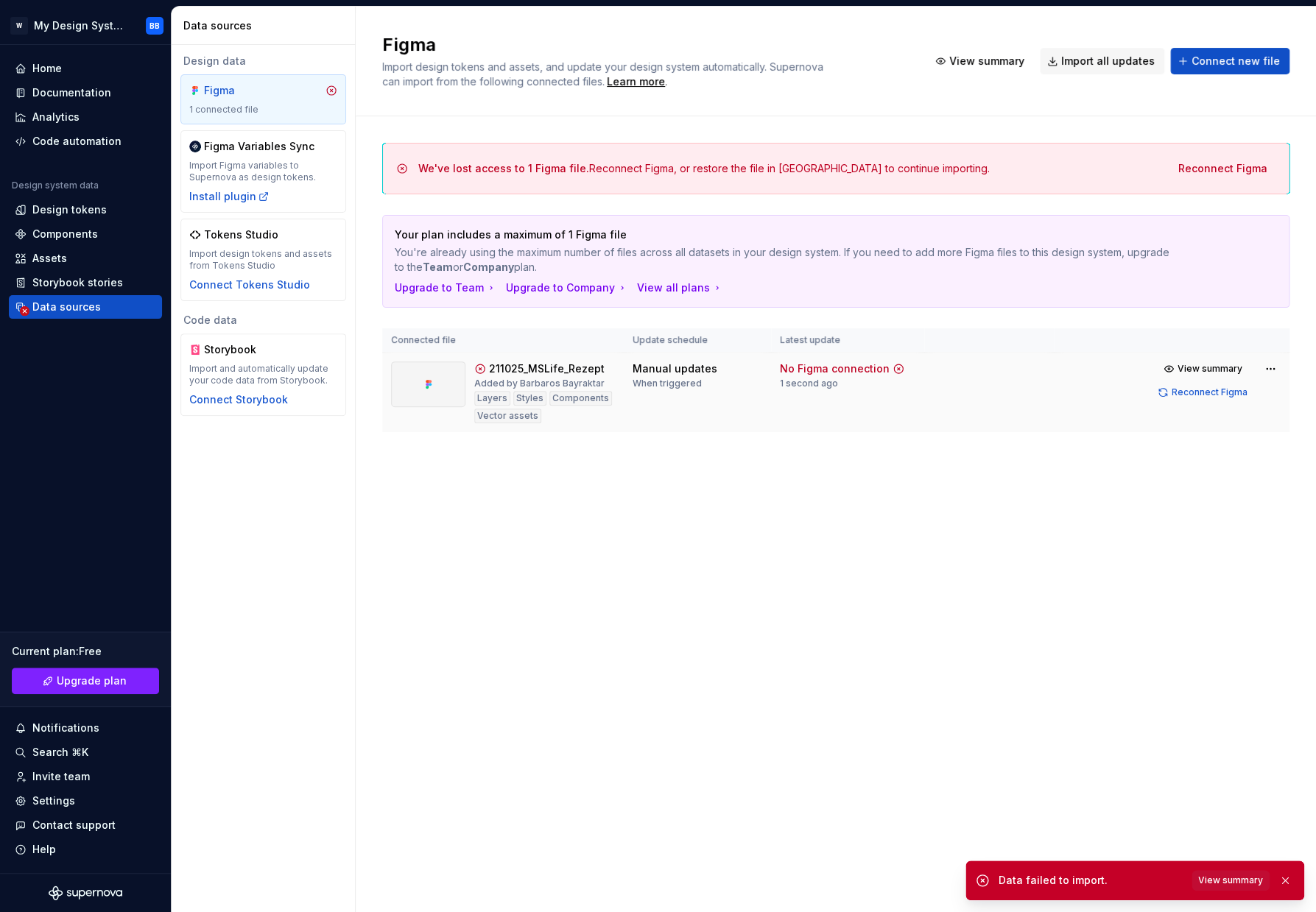
click at [1013, 394] on td at bounding box center [988, 393] width 130 height 80
click at [1274, 364] on html "W My Design System BB Home Documentation Analytics Code automation Design syste…" at bounding box center [658, 456] width 1316 height 912
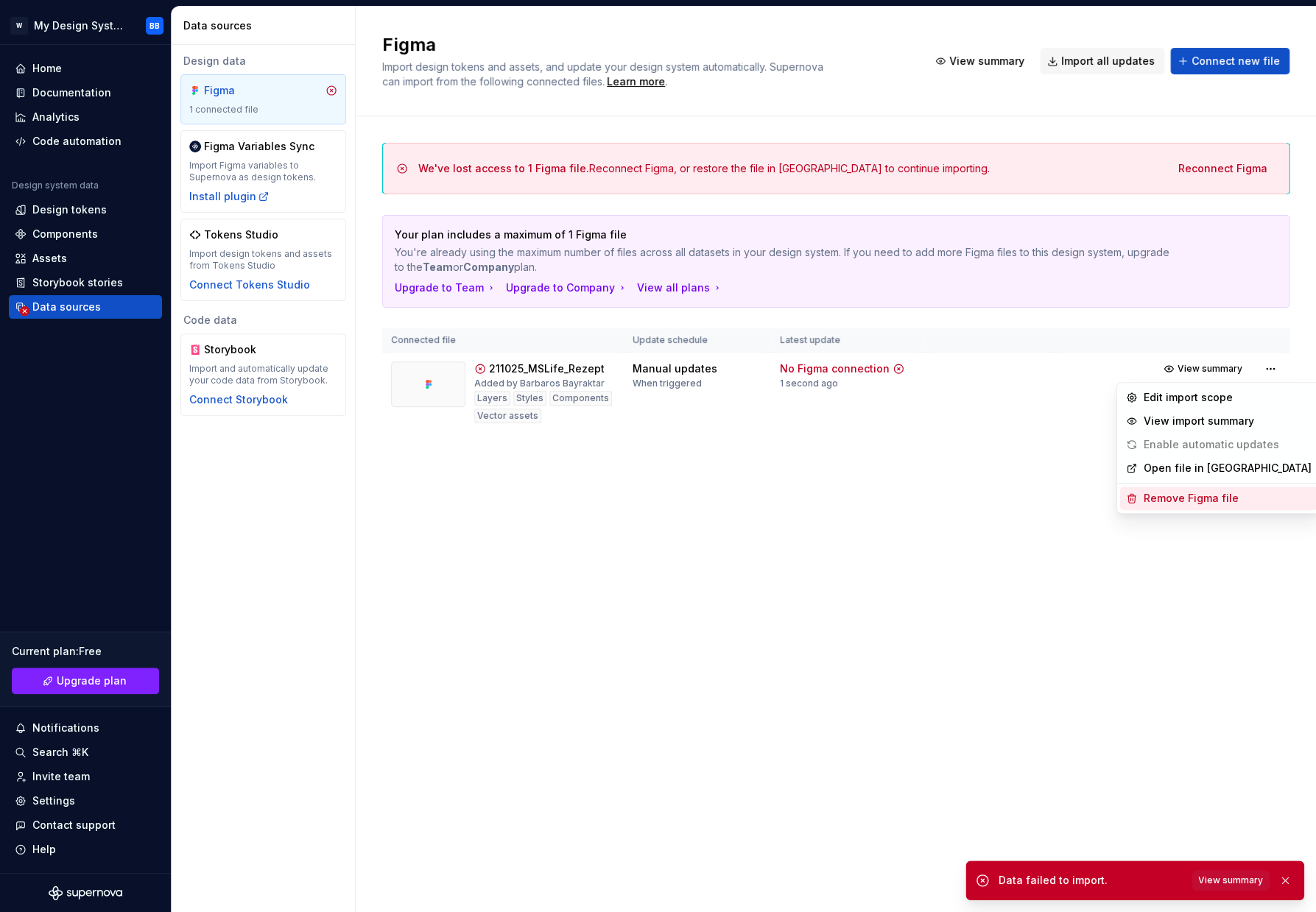
click at [1171, 495] on div "Remove Figma file" at bounding box center [1227, 498] width 168 height 15
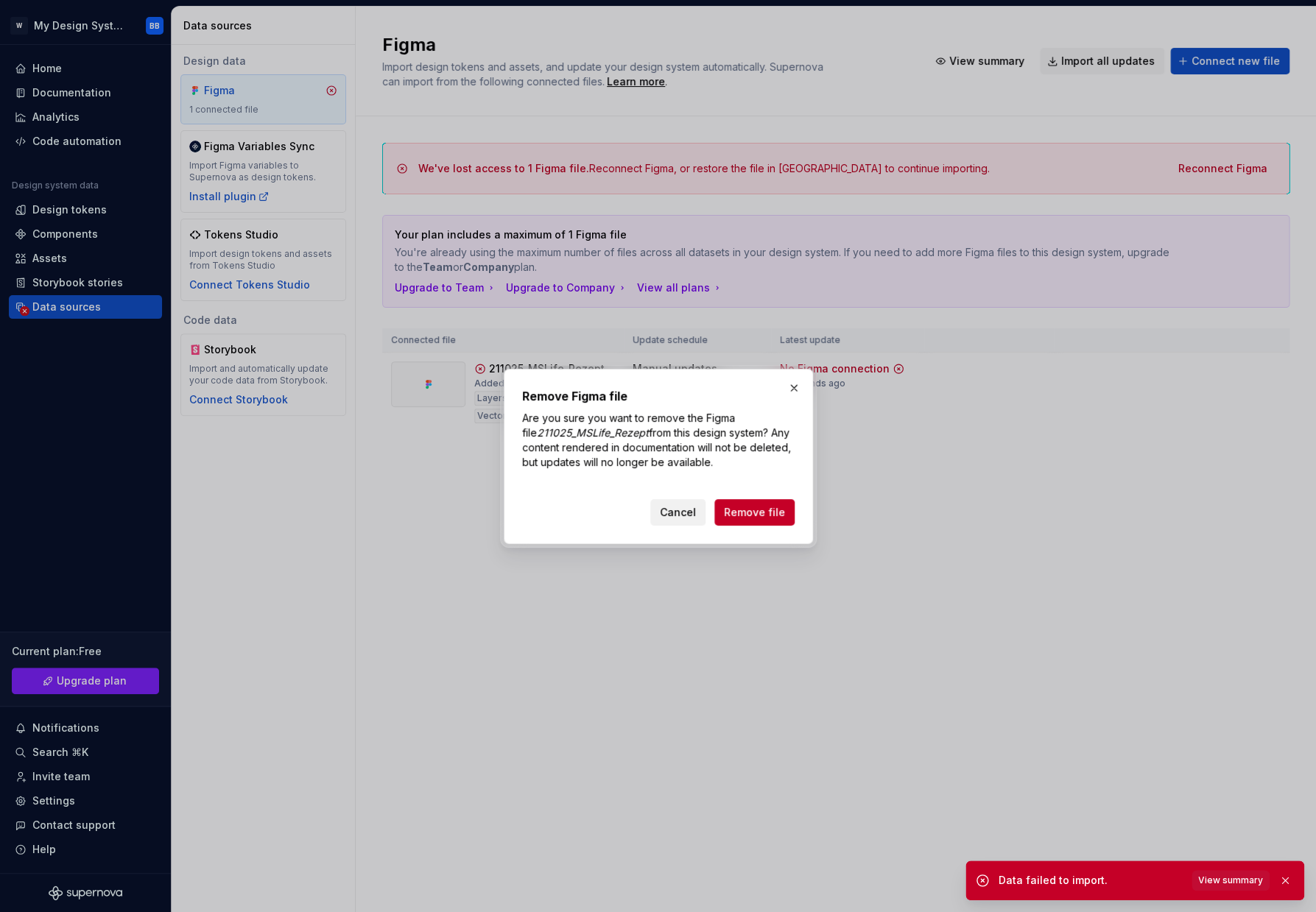
click at [693, 520] on button "Cancel" at bounding box center [678, 512] width 55 height 27
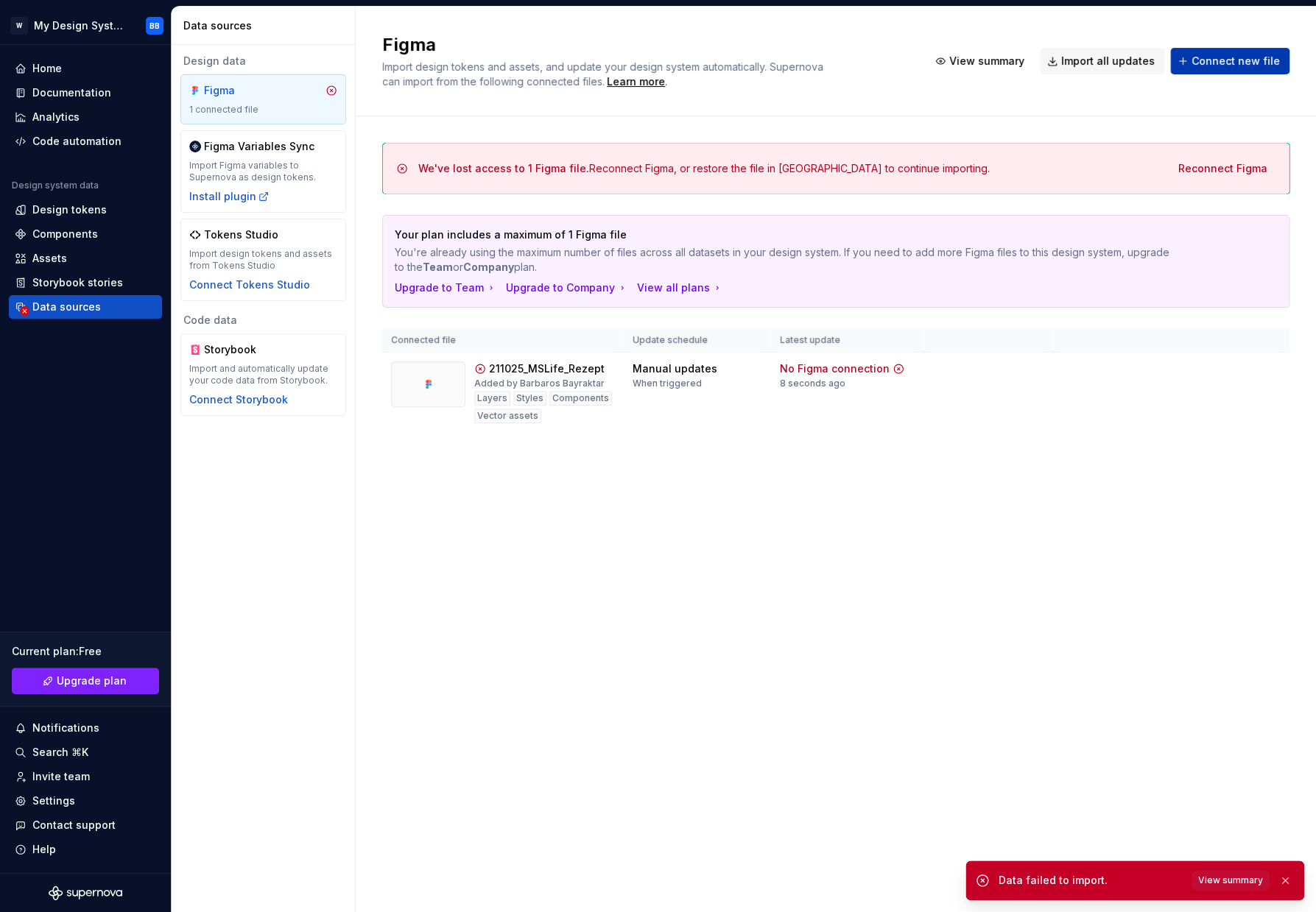
click at [1227, 73] on button "Connect new file" at bounding box center [1230, 61] width 119 height 27
click at [1080, 380] on body "W My Design System BB Home Documentation Analytics Code automation Design syste…" at bounding box center [658, 456] width 1316 height 912
click at [1273, 367] on html "W My Design System BB Home Documentation Analytics Code automation Design syste…" at bounding box center [658, 456] width 1316 height 912
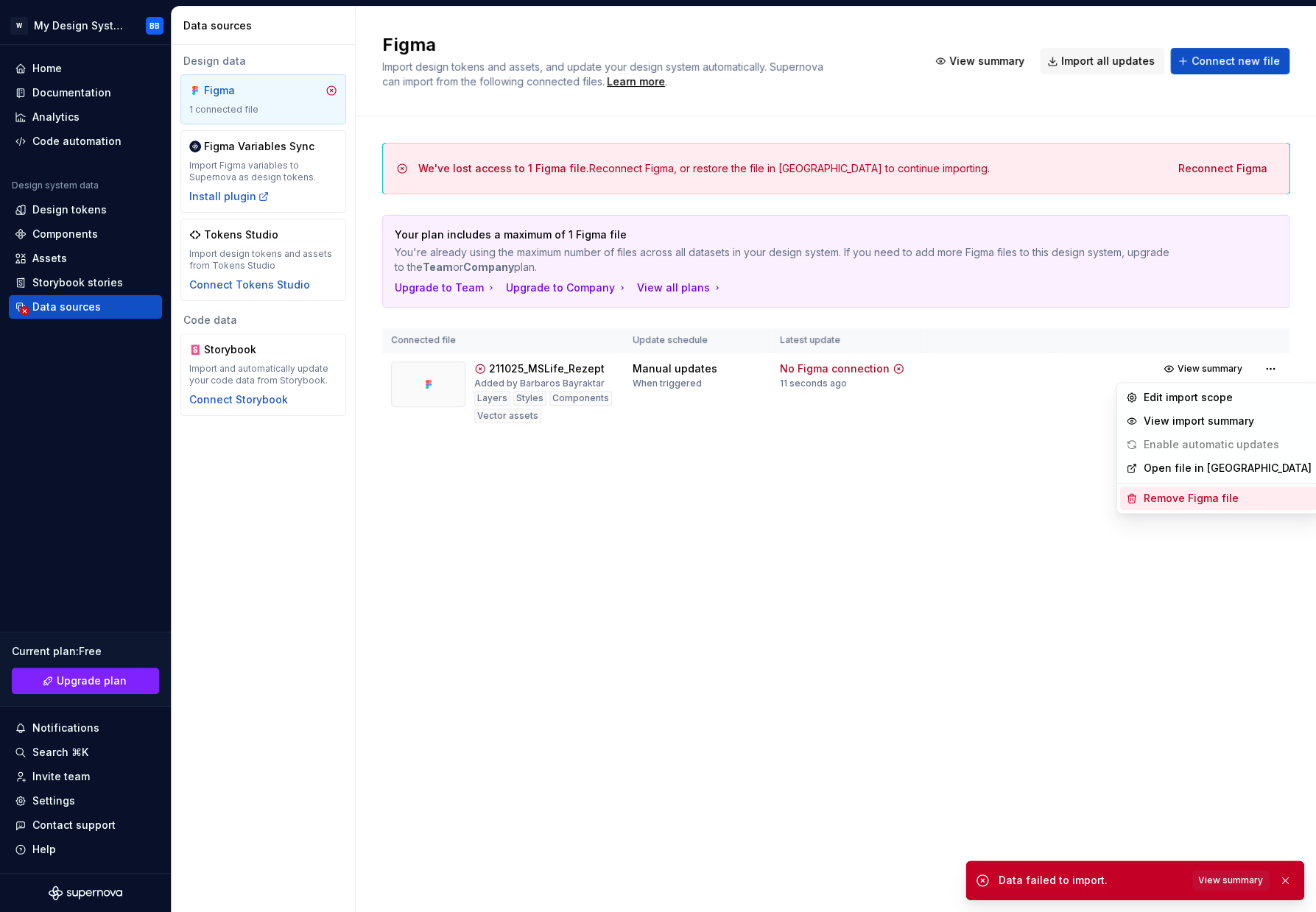
click at [1184, 496] on div "Remove Figma file" at bounding box center [1227, 498] width 168 height 15
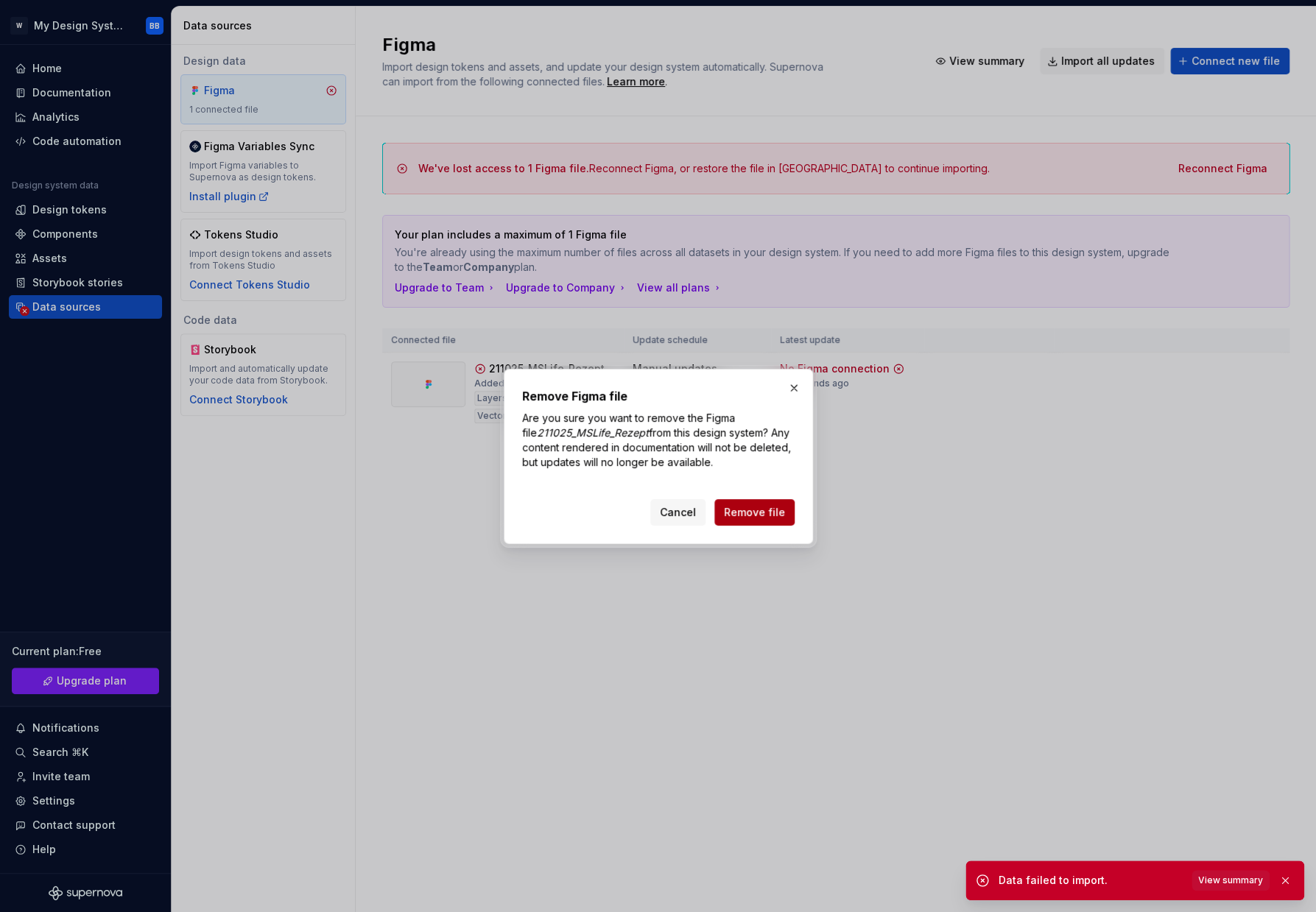
click at [768, 506] on span "Remove file" at bounding box center [754, 512] width 61 height 15
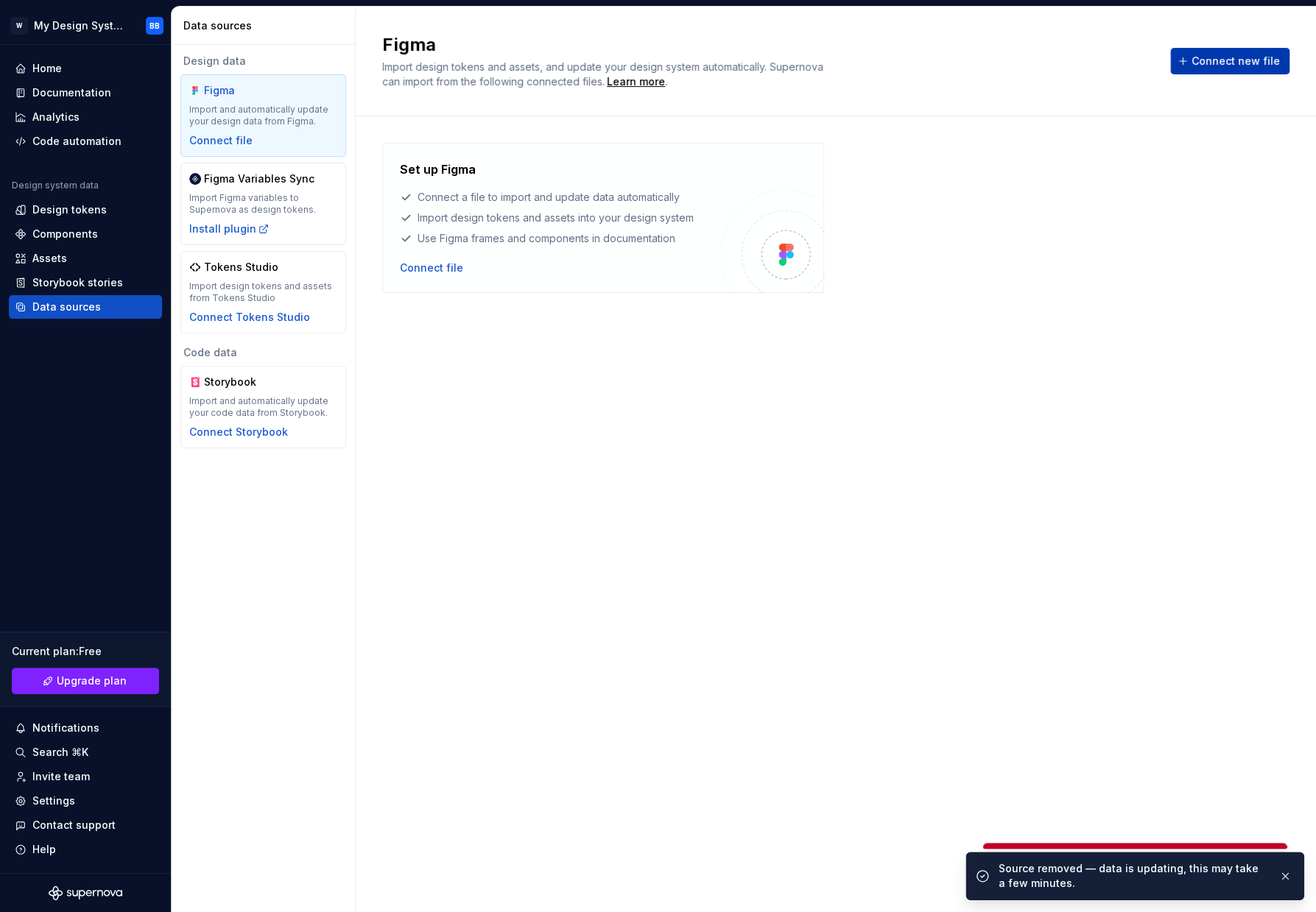
click at [1242, 62] on span "Connect new file" at bounding box center [1235, 61] width 88 height 15
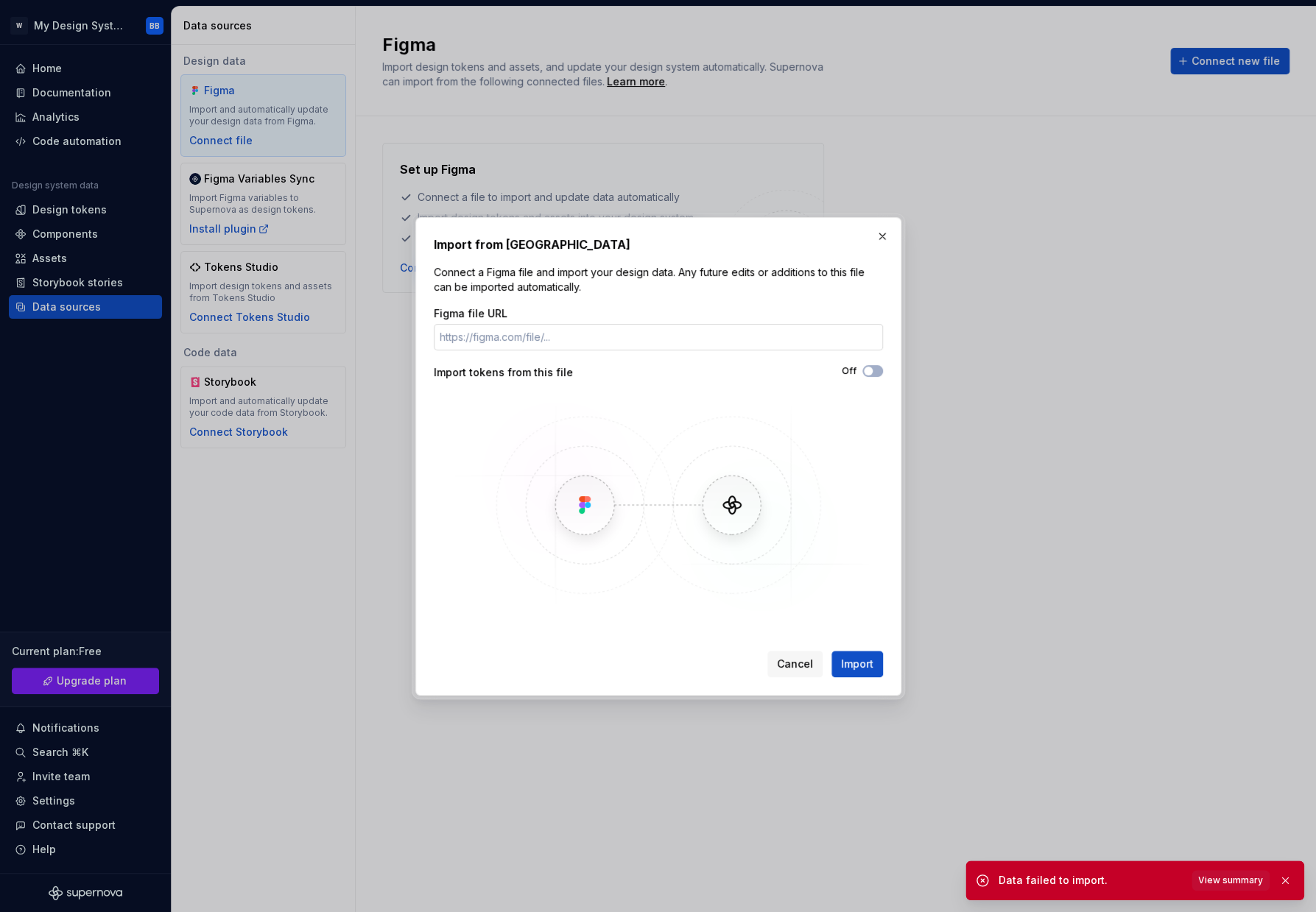
click at [597, 340] on input "Figma file URL" at bounding box center [658, 337] width 449 height 27
click at [581, 369] on div "Import tokens from this file" at bounding box center [545, 372] width 224 height 15
click at [864, 373] on span "button" at bounding box center [868, 371] width 9 height 9
click at [710, 341] on input "Figma file URL" at bounding box center [658, 337] width 449 height 27
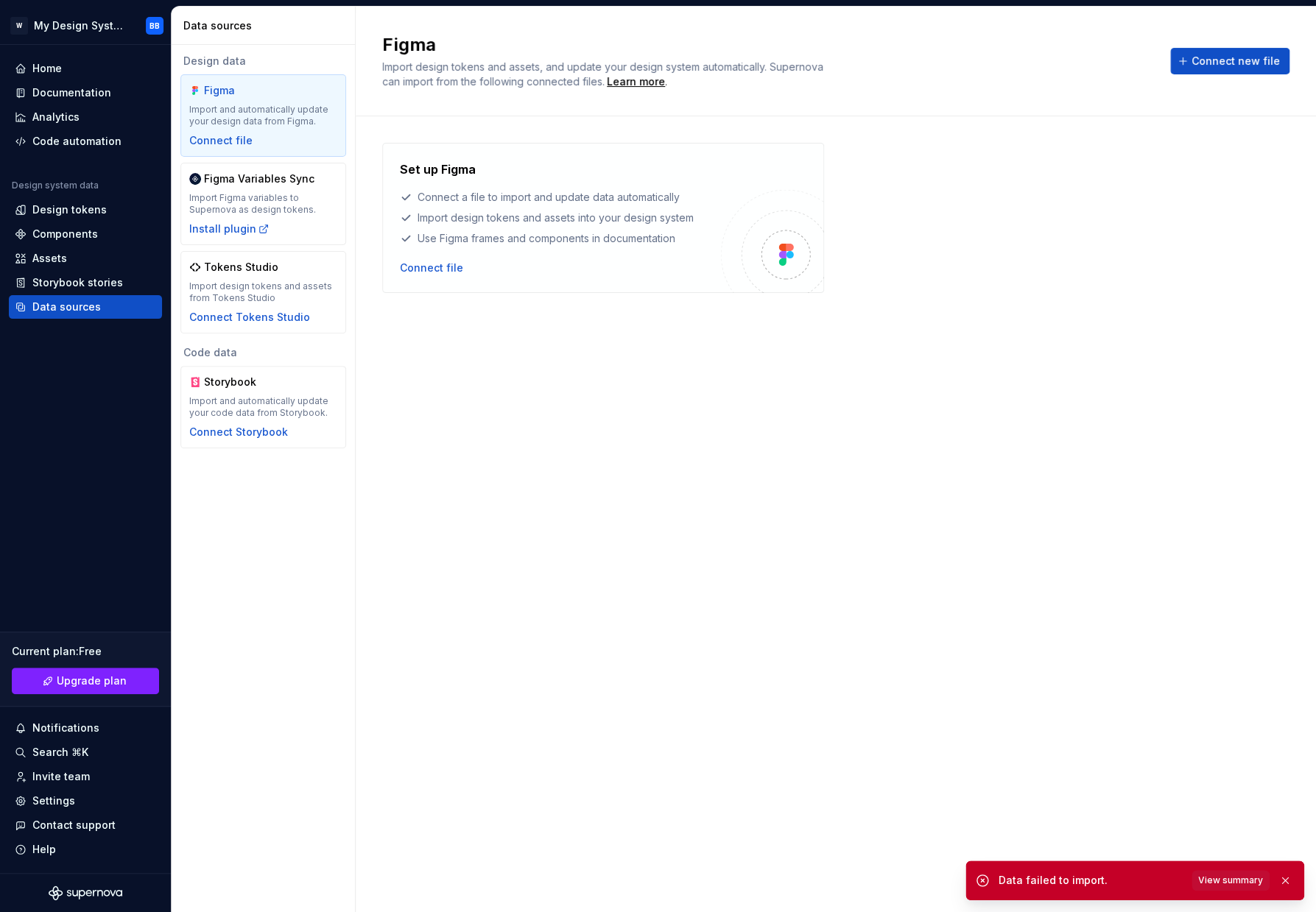
click at [706, 617] on div "Set up Figma Connect a file to import and update data automatically Import desi…" at bounding box center [836, 499] width 907 height 713
click at [103, 213] on div "Design tokens" at bounding box center [69, 209] width 74 height 15
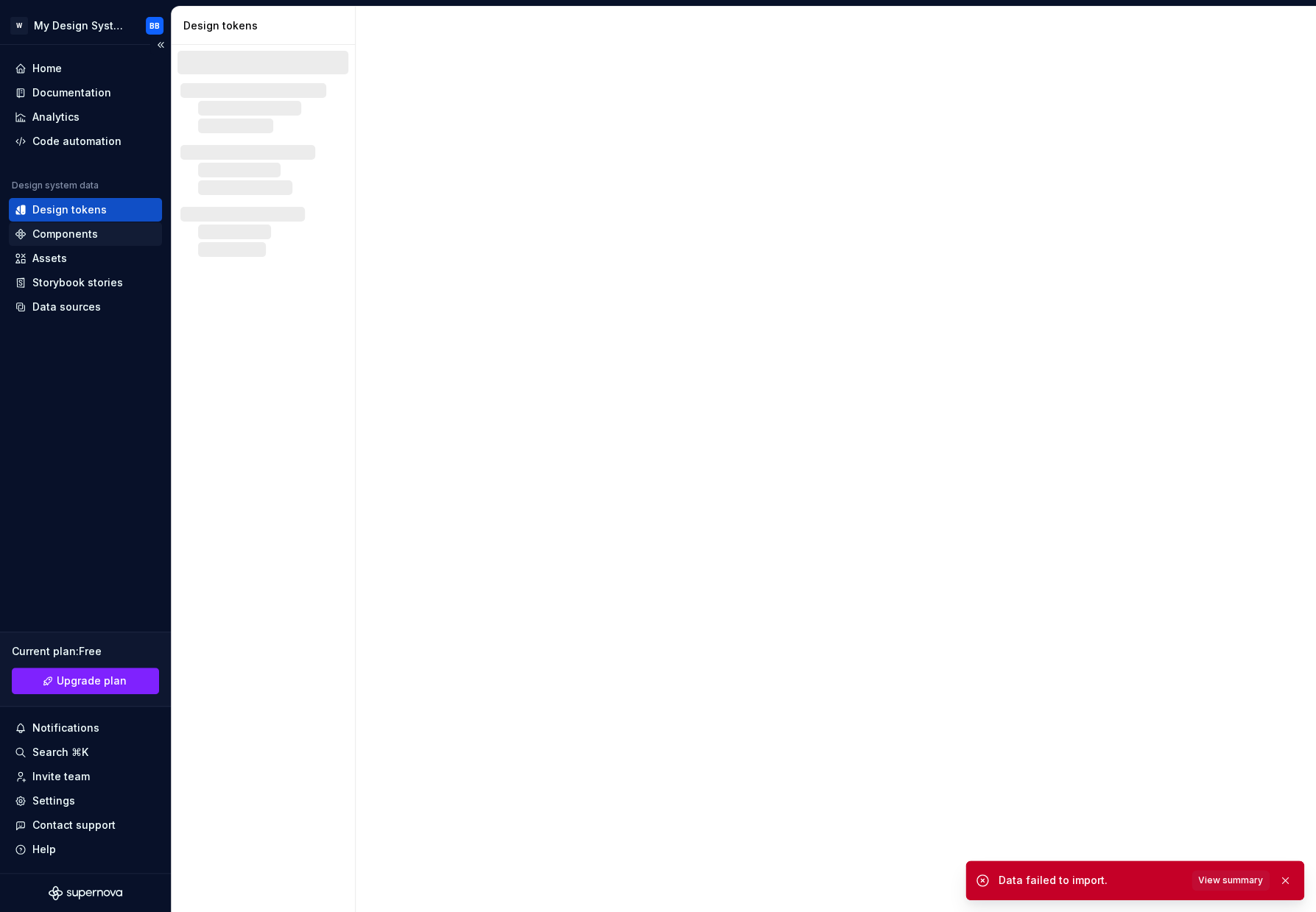
click at [78, 231] on div "Components" at bounding box center [65, 234] width 65 height 15
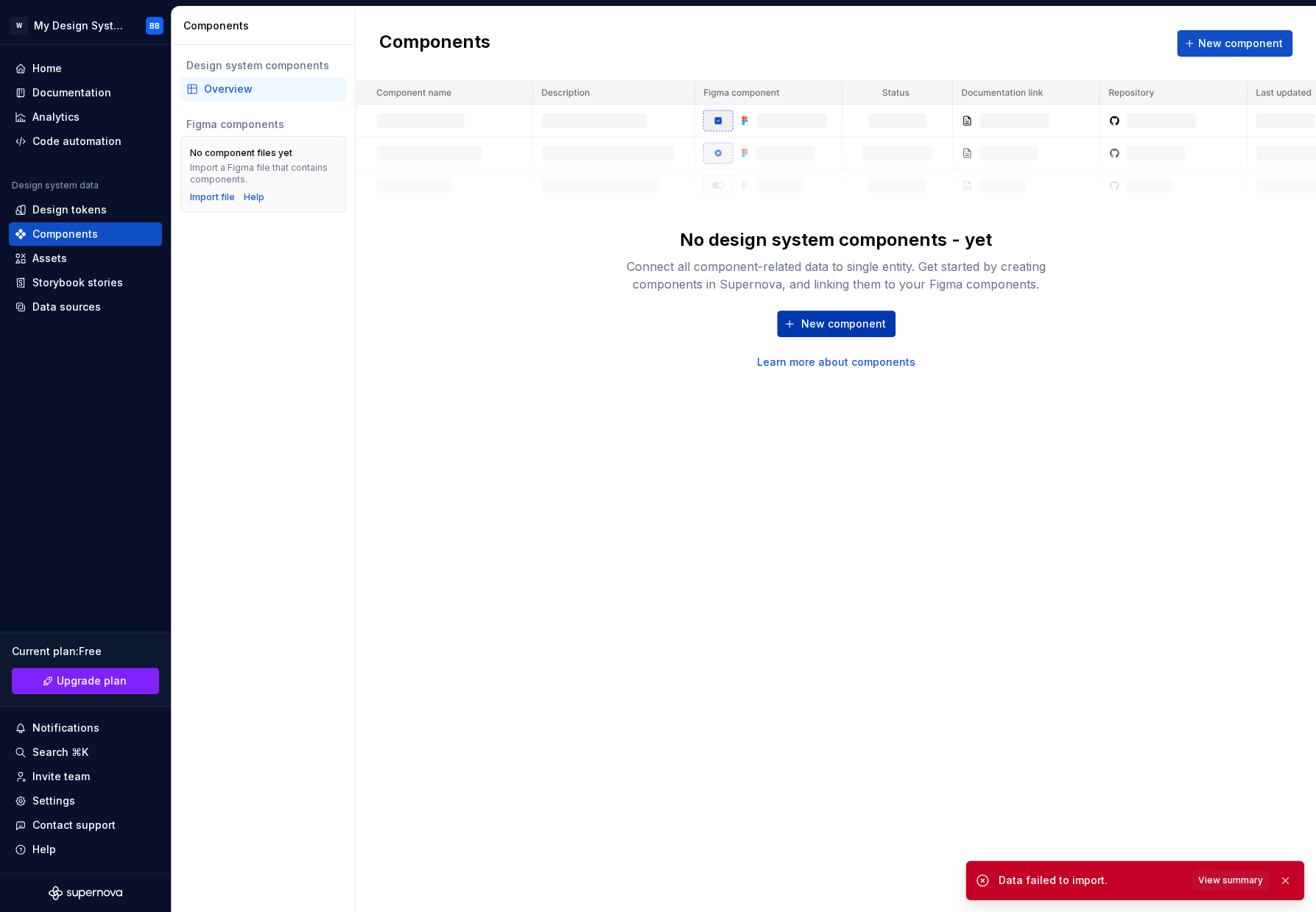
click at [829, 321] on span "New component" at bounding box center [843, 324] width 85 height 15
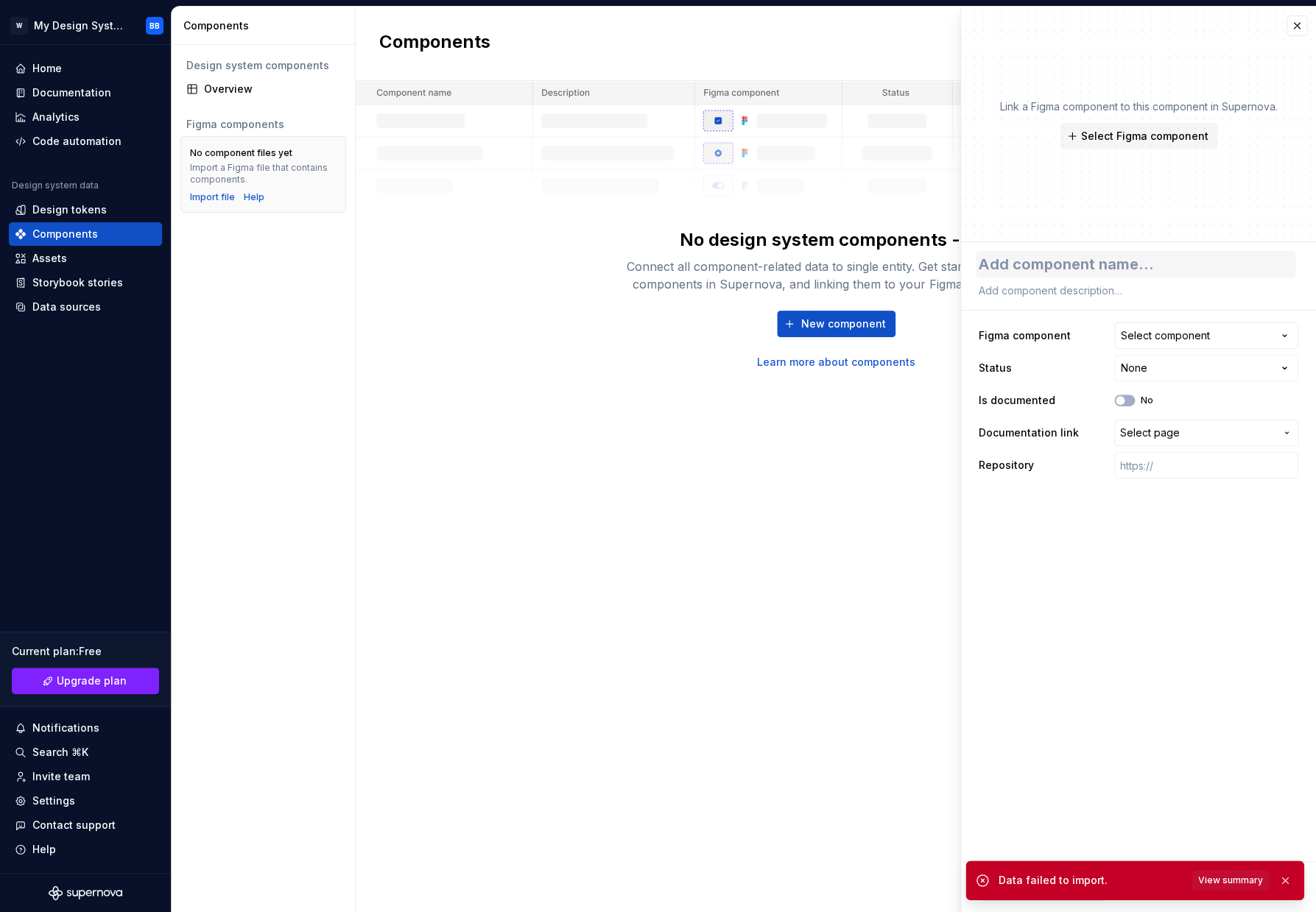
click at [1026, 266] on textarea at bounding box center [1135, 264] width 320 height 27
click at [1160, 337] on div "Select component" at bounding box center [1164, 336] width 89 height 15
click at [1160, 337] on html "**********" at bounding box center [658, 456] width 1316 height 912
click at [1110, 266] on textarea at bounding box center [1135, 264] width 320 height 27
click at [1144, 149] on div "Link a Figma component to this component in Supernova. Select Figma component" at bounding box center [1137, 124] width 355 height 236
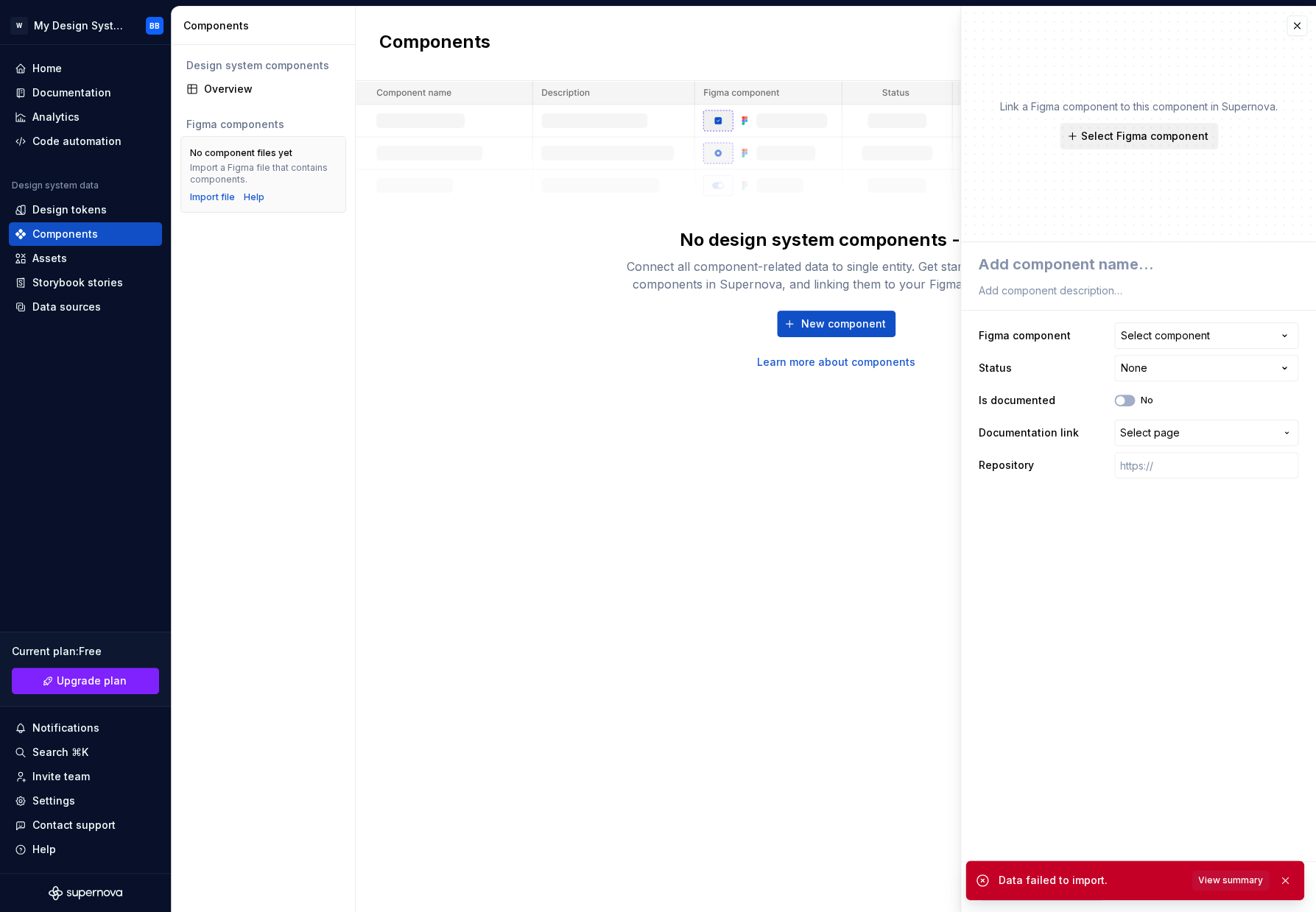
click at [1146, 145] on button "Select Figma component" at bounding box center [1138, 136] width 158 height 27
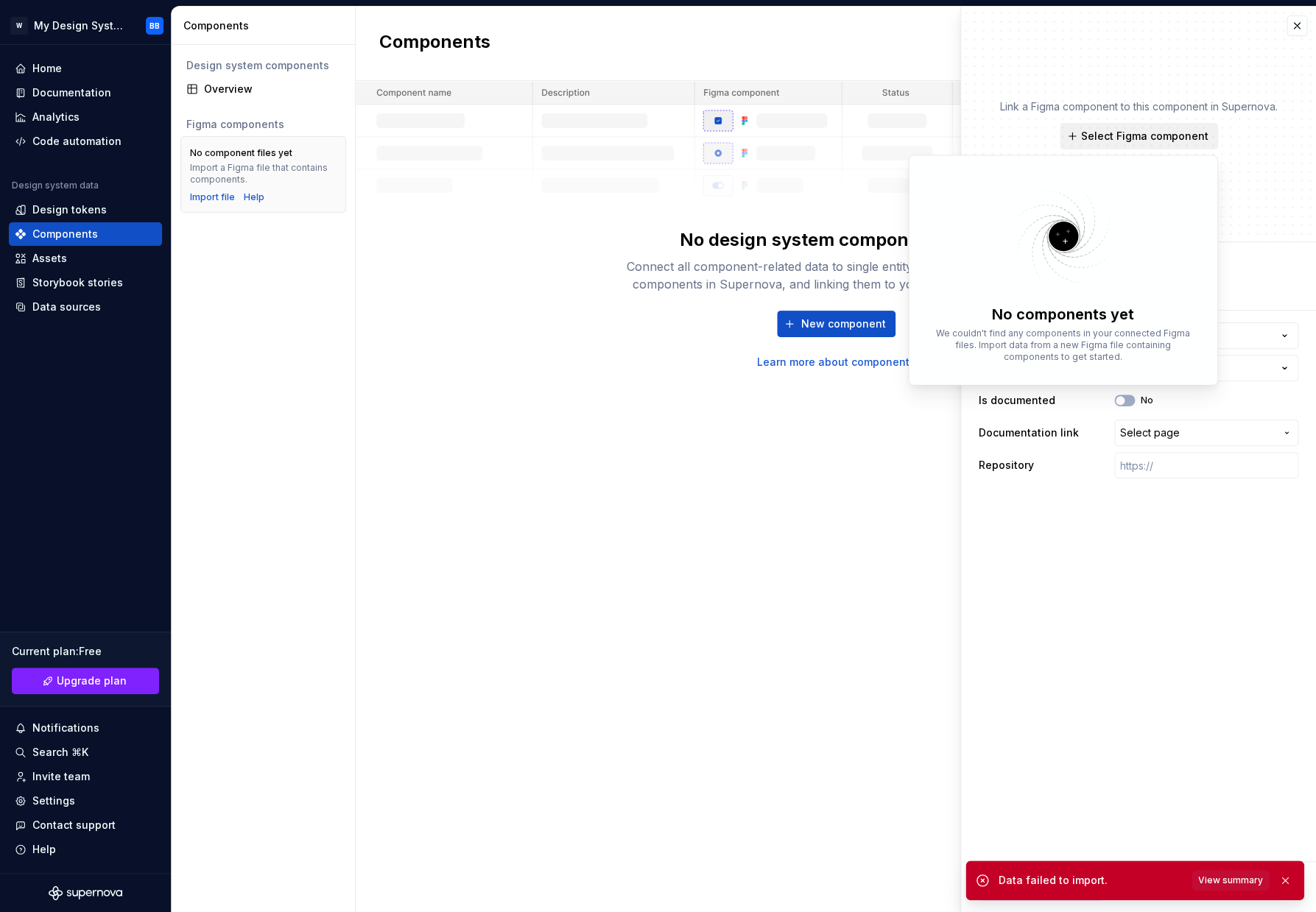
type textarea "*"
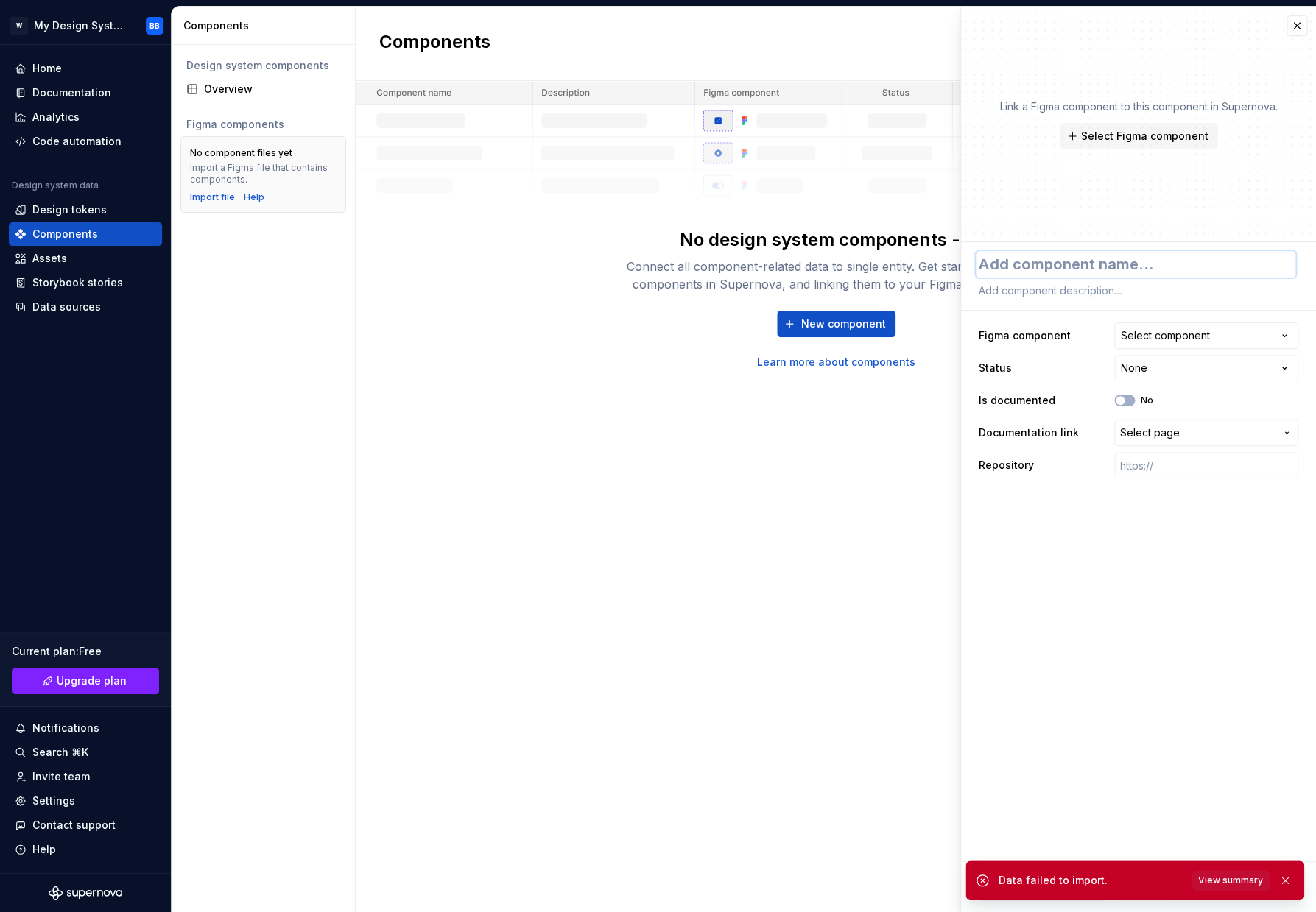
click at [1084, 276] on textarea at bounding box center [1135, 264] width 320 height 27
click at [810, 476] on div "Components New component No design system components - yet Connect all componen…" at bounding box center [835, 459] width 960 height 905
drag, startPoint x: 335, startPoint y: 390, endPoint x: 322, endPoint y: 370, distance: 23.9
click at [335, 390] on div "Design system components Overview Figma components No component files yet Impor…" at bounding box center [263, 478] width 183 height 867
click at [75, 59] on div "Home" at bounding box center [86, 68] width 153 height 24
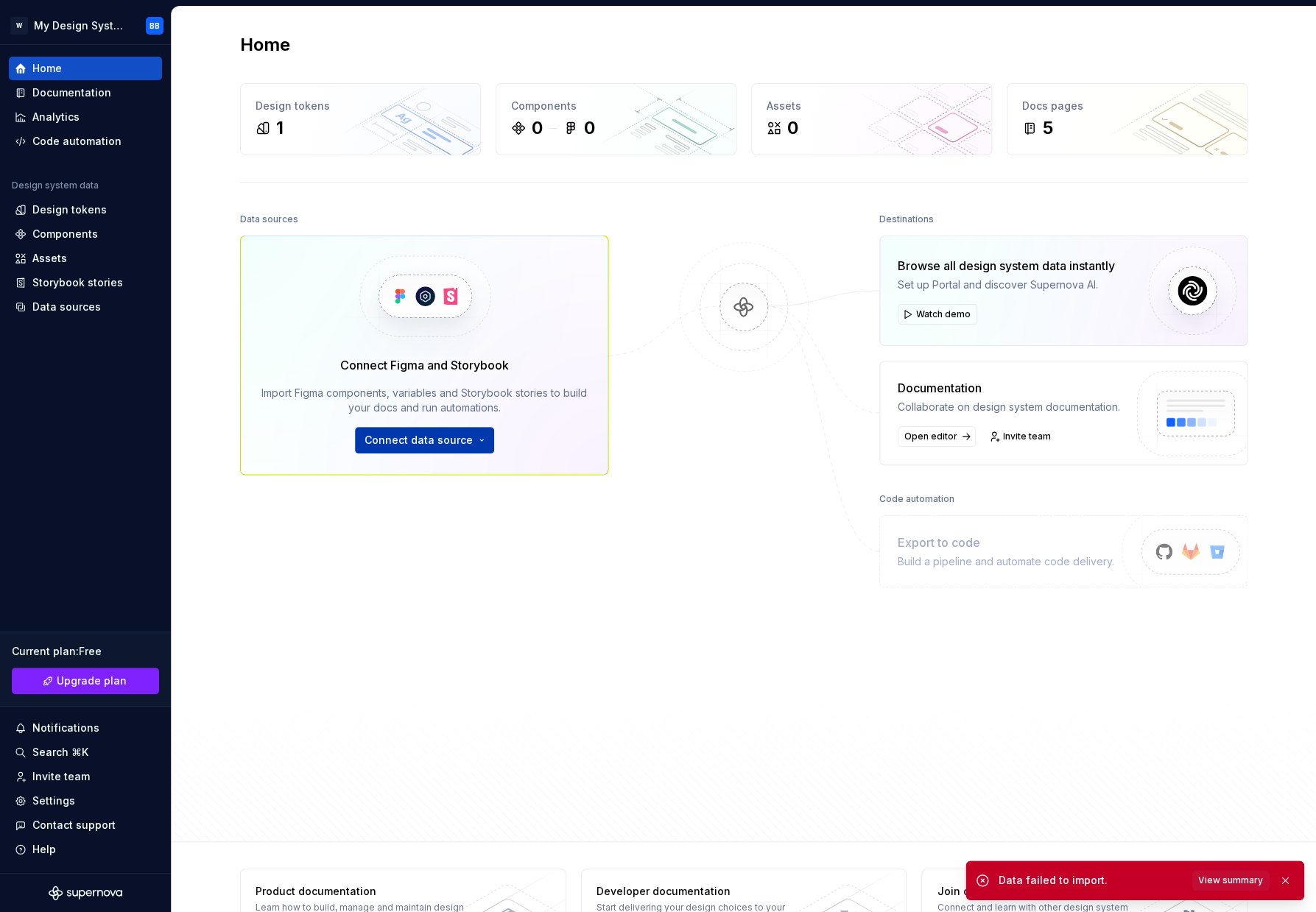
click at [422, 448] on button "Connect data source" at bounding box center [424, 440] width 139 height 27
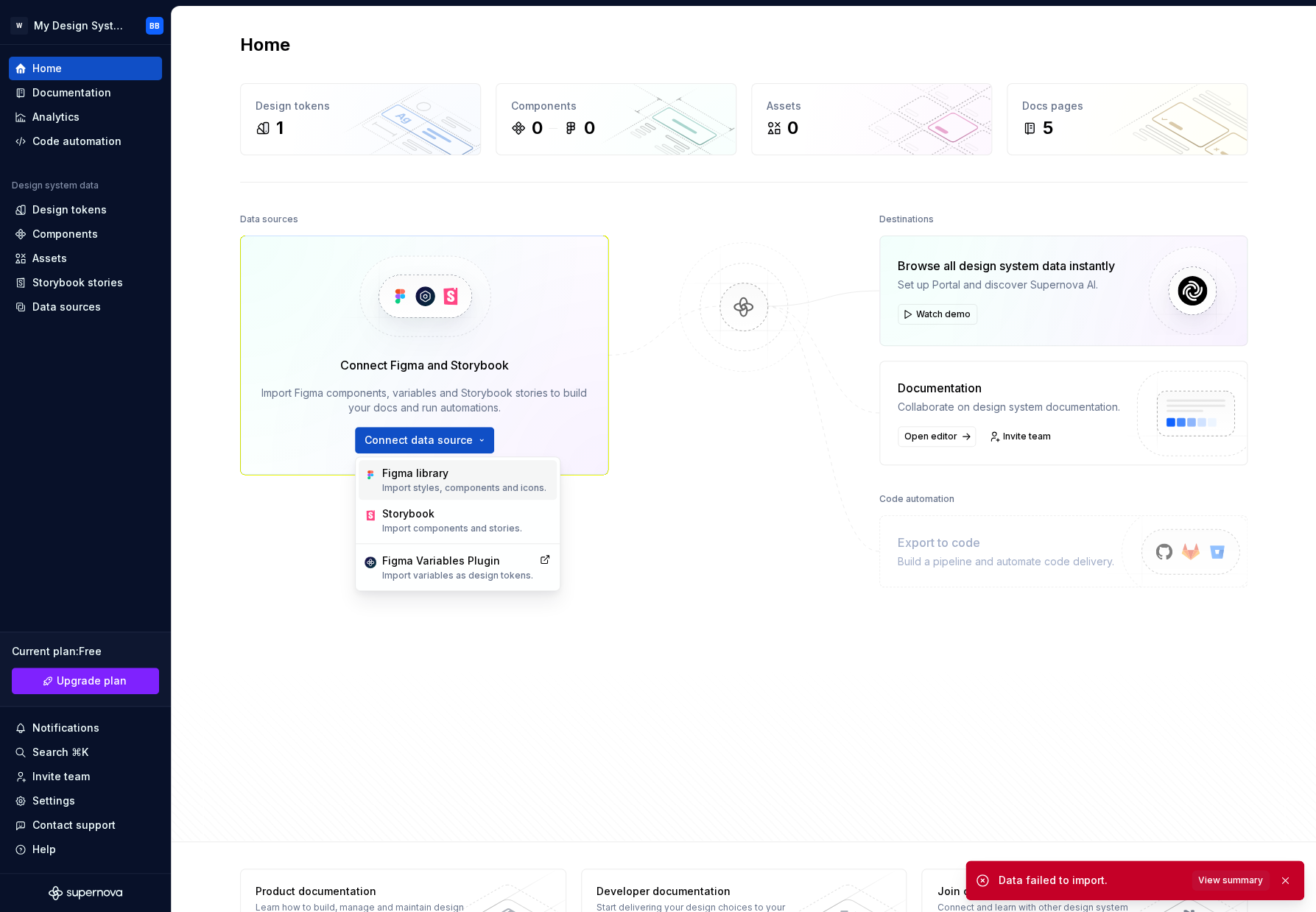
click at [435, 482] on div "Figma library Import styles, components and icons." at bounding box center [464, 480] width 164 height 28
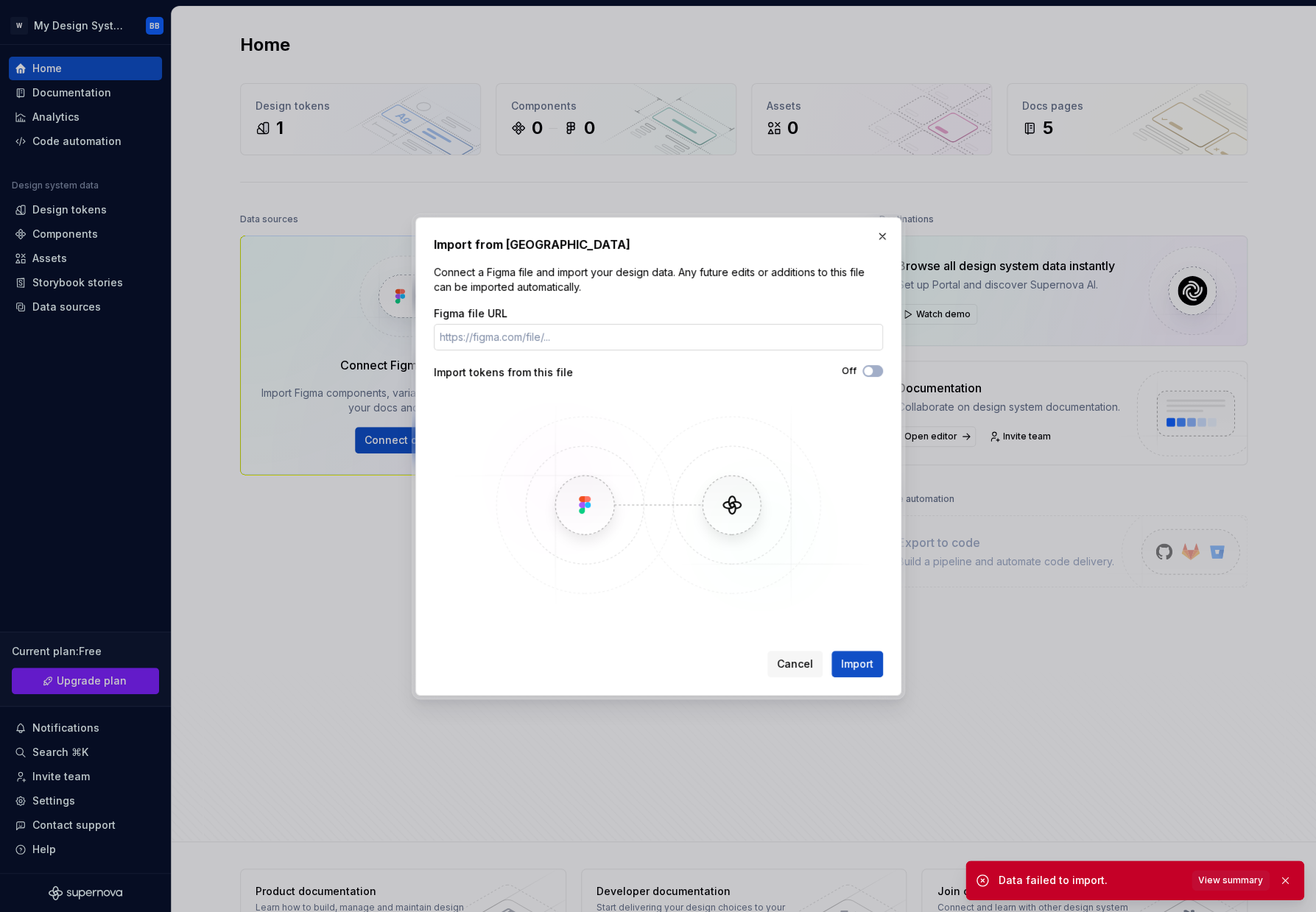
click at [583, 337] on input "Figma file URL" at bounding box center [658, 337] width 449 height 27
paste input "[URL][DOMAIN_NAME]"
type input "[URL][DOMAIN_NAME]"
click at [864, 367] on icon "button" at bounding box center [868, 371] width 11 height 9
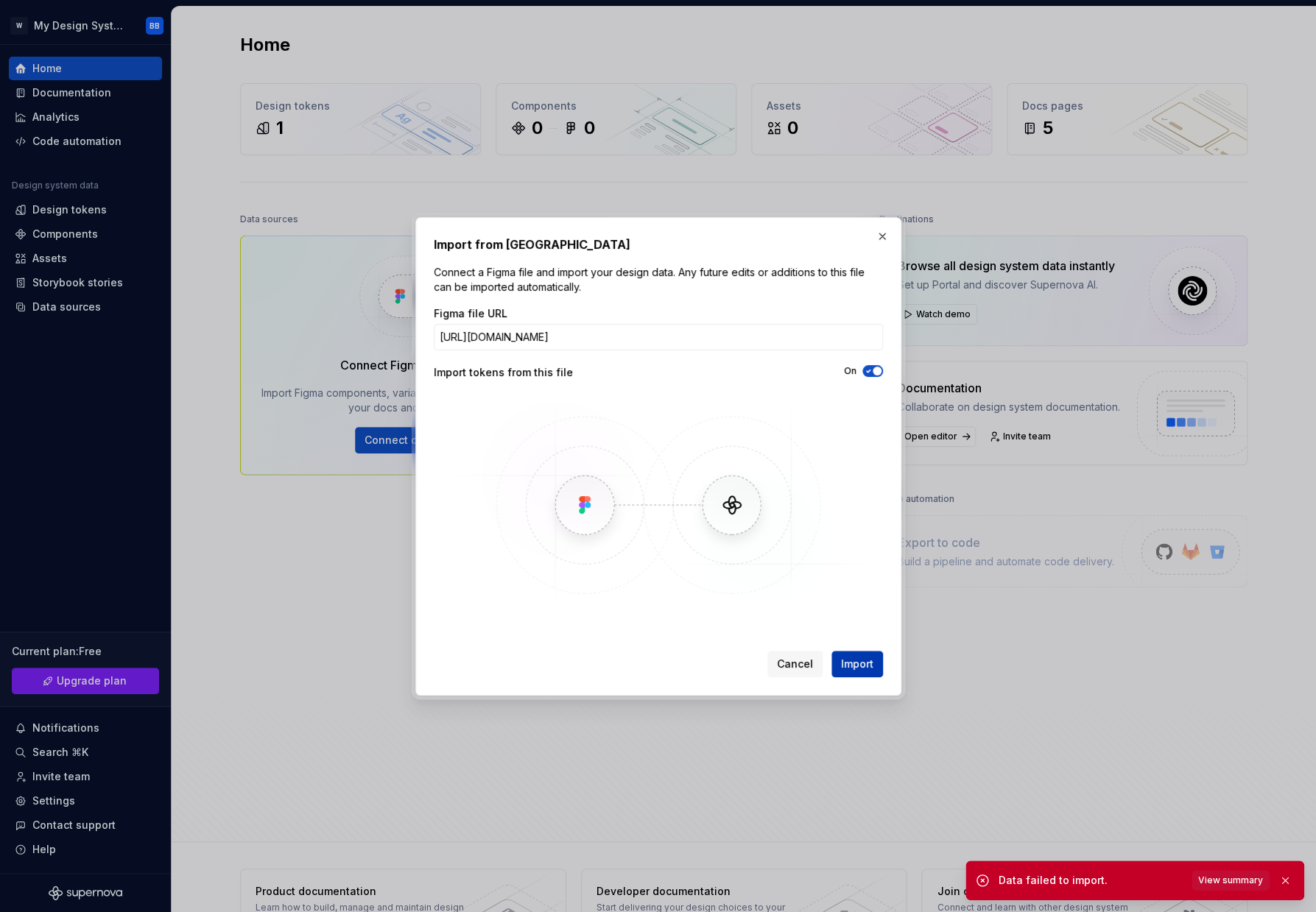
click at [855, 658] on span "Import" at bounding box center [857, 663] width 33 height 15
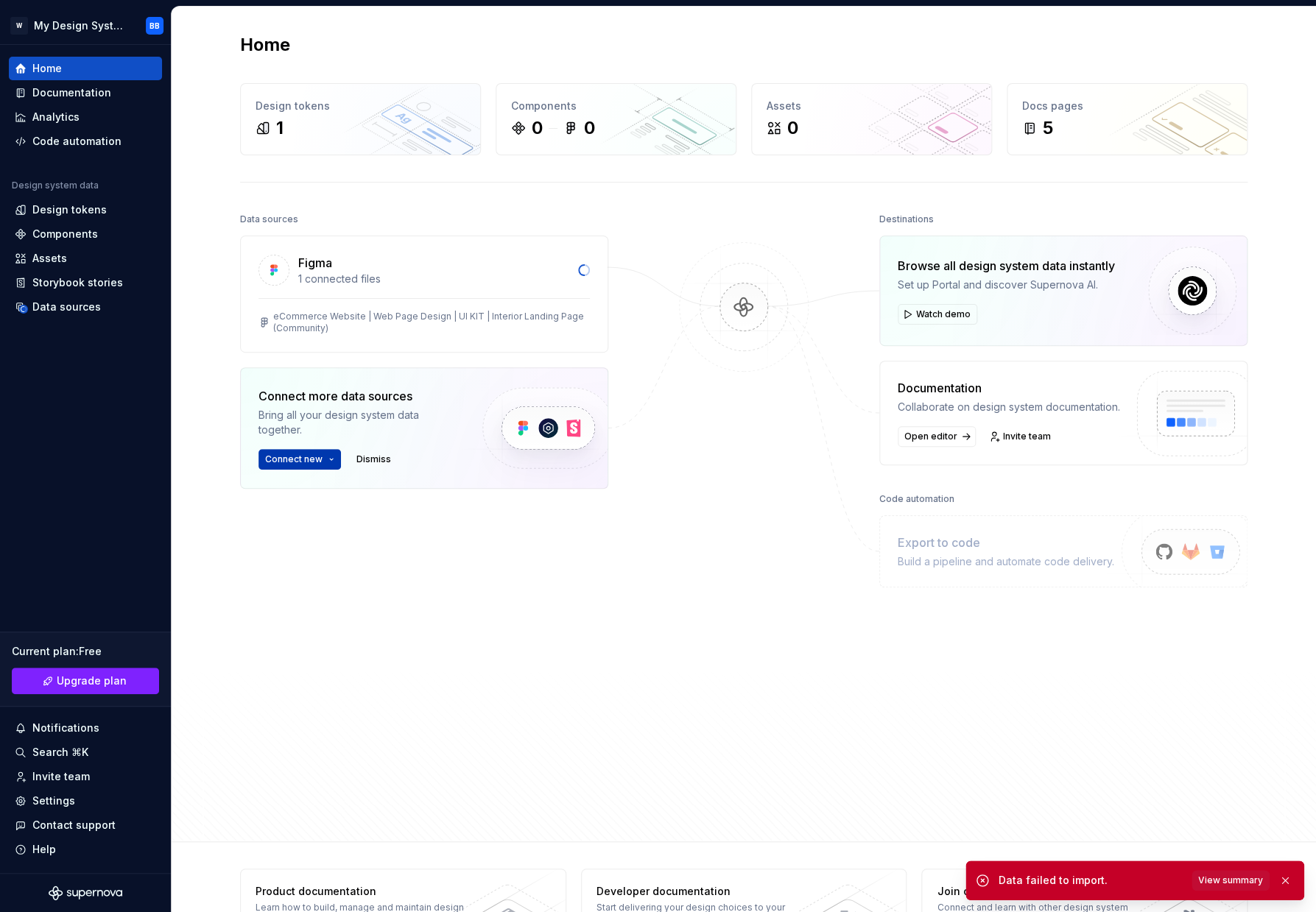
click at [307, 460] on span "Connect new" at bounding box center [294, 459] width 57 height 11
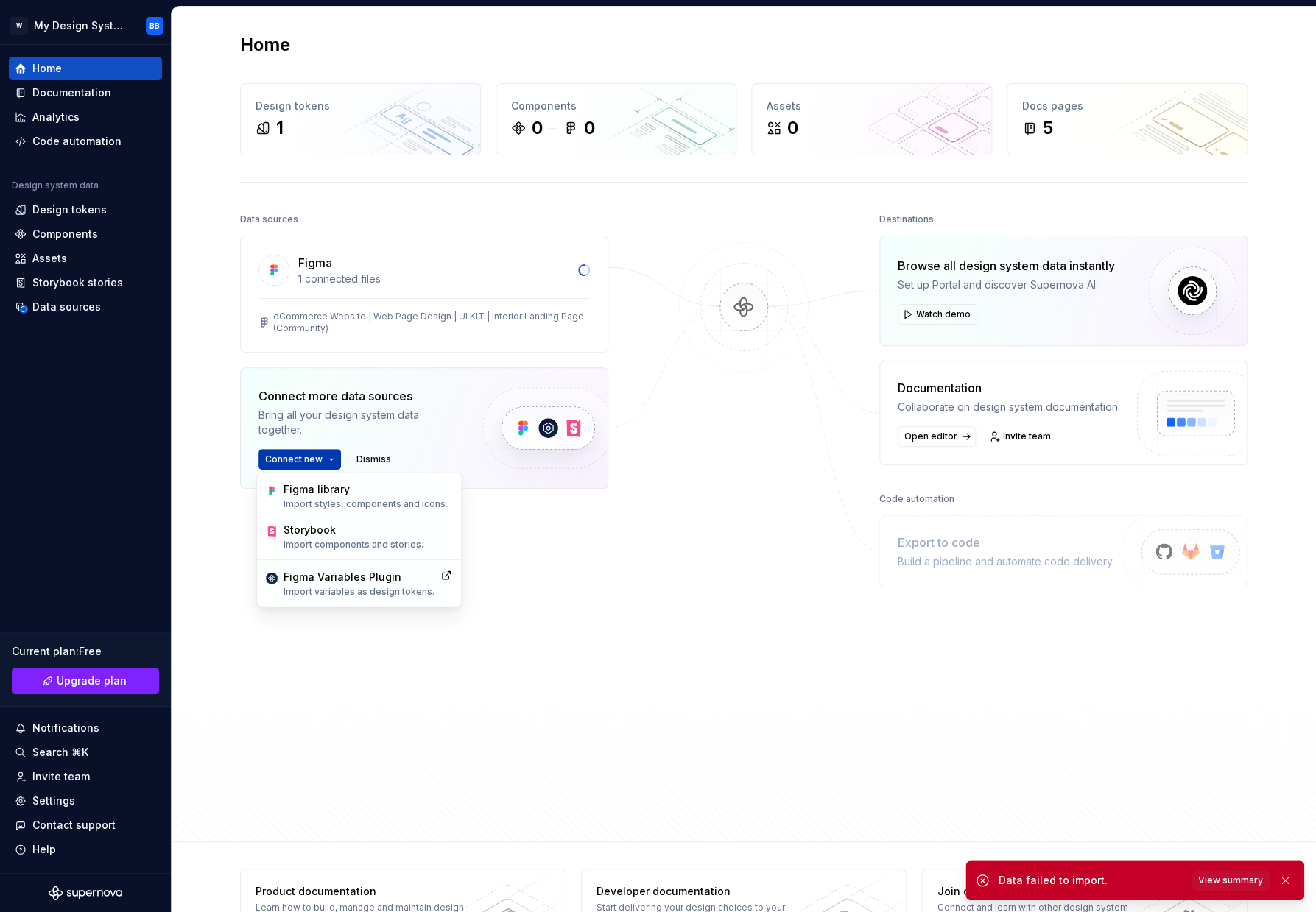
click at [307, 460] on span "Connect new" at bounding box center [294, 459] width 57 height 11
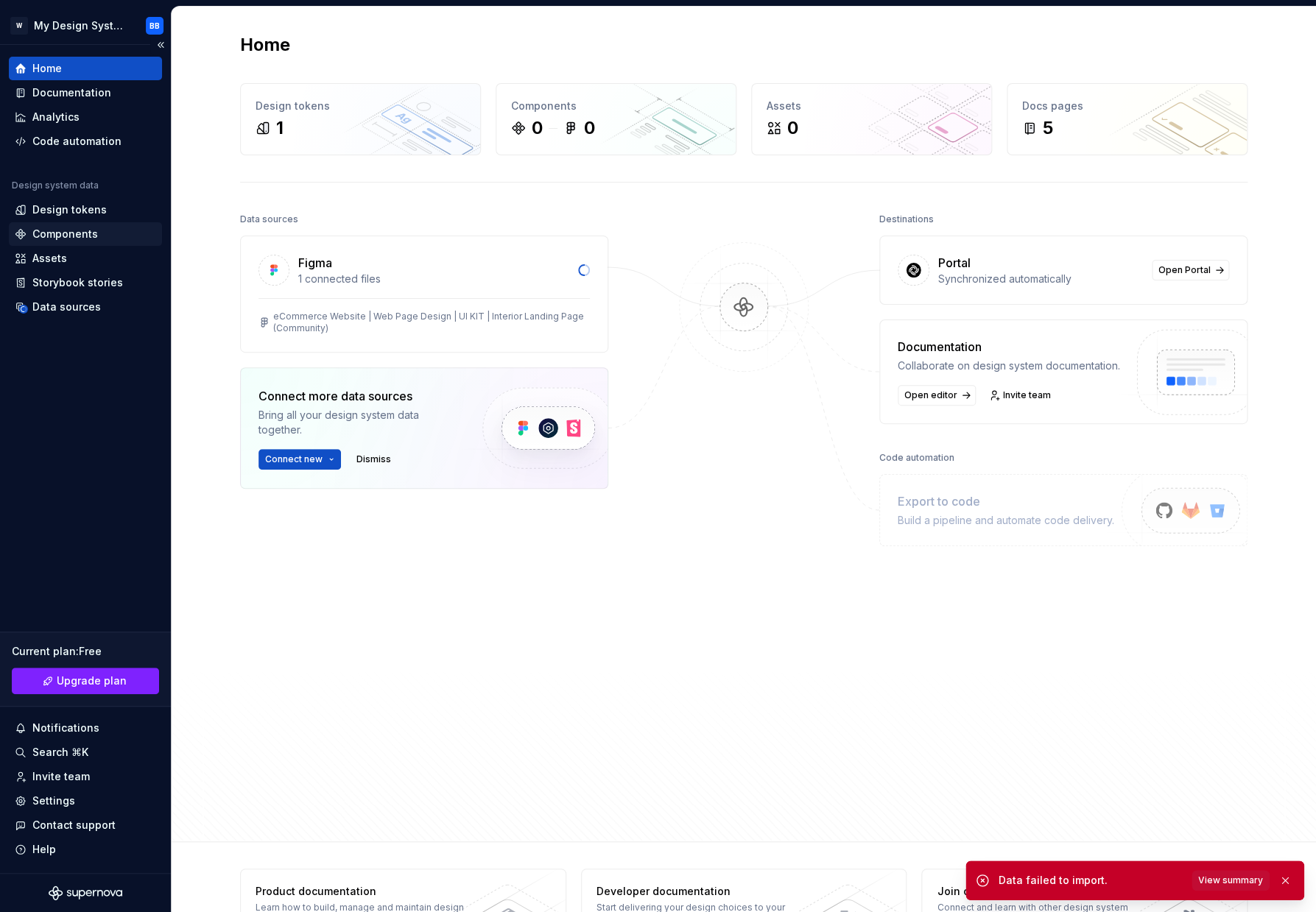
click at [109, 235] on div "Components" at bounding box center [85, 234] width 141 height 15
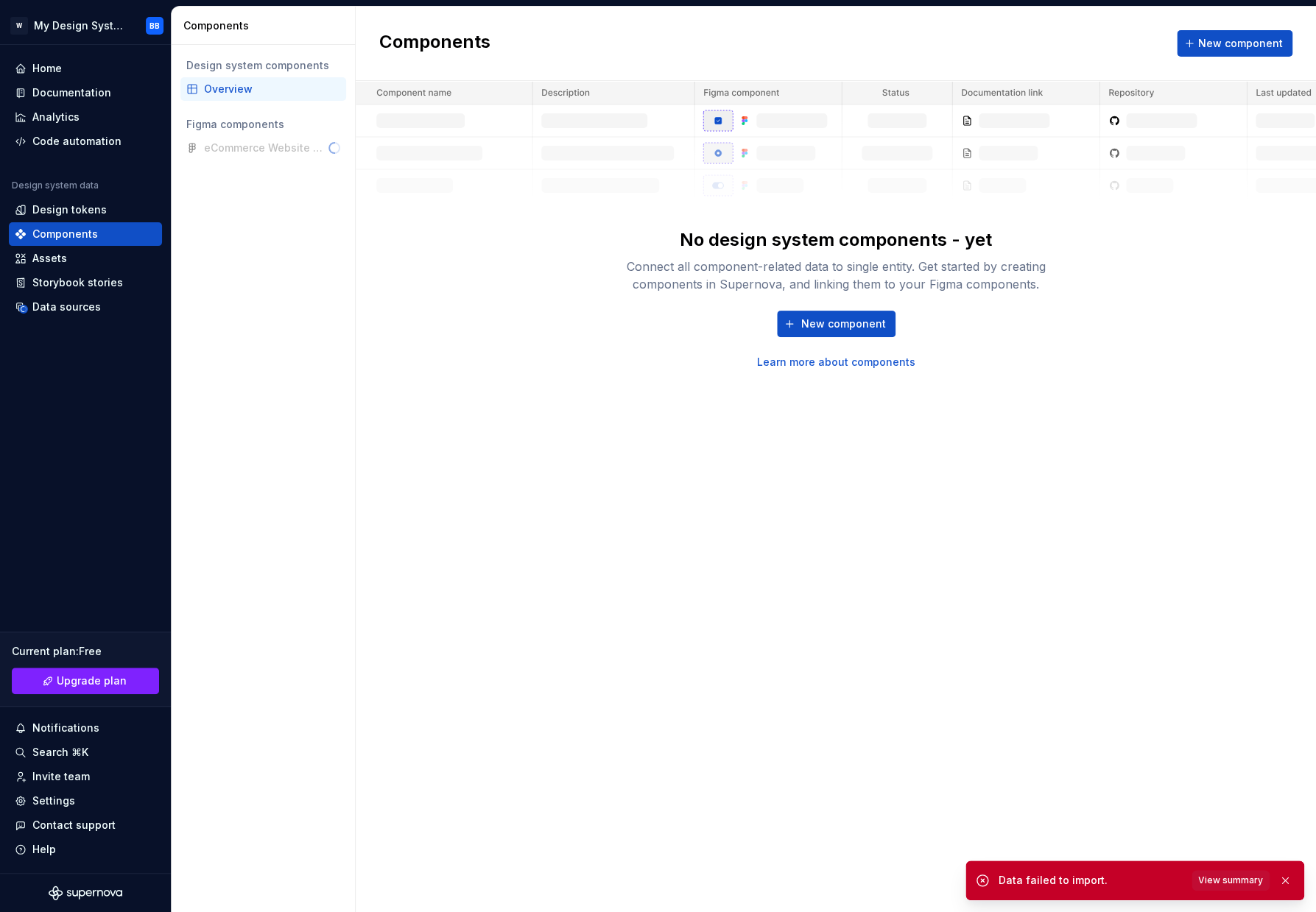
click at [258, 160] on div "eCommerce Website | Web Page Design | UI KIT | Interior Landing Page (Community)" at bounding box center [263, 148] width 166 height 24
click at [261, 155] on div "eCommerce Website | Web Page Design | UI KIT | Interior Landing Page (Community)" at bounding box center [263, 148] width 166 height 24
click at [263, 149] on div "eCommerce Website | Web Page Design | UI KIT | Interior Landing Page (Community)" at bounding box center [263, 148] width 166 height 24
click at [75, 211] on div "Design tokens" at bounding box center [69, 209] width 74 height 15
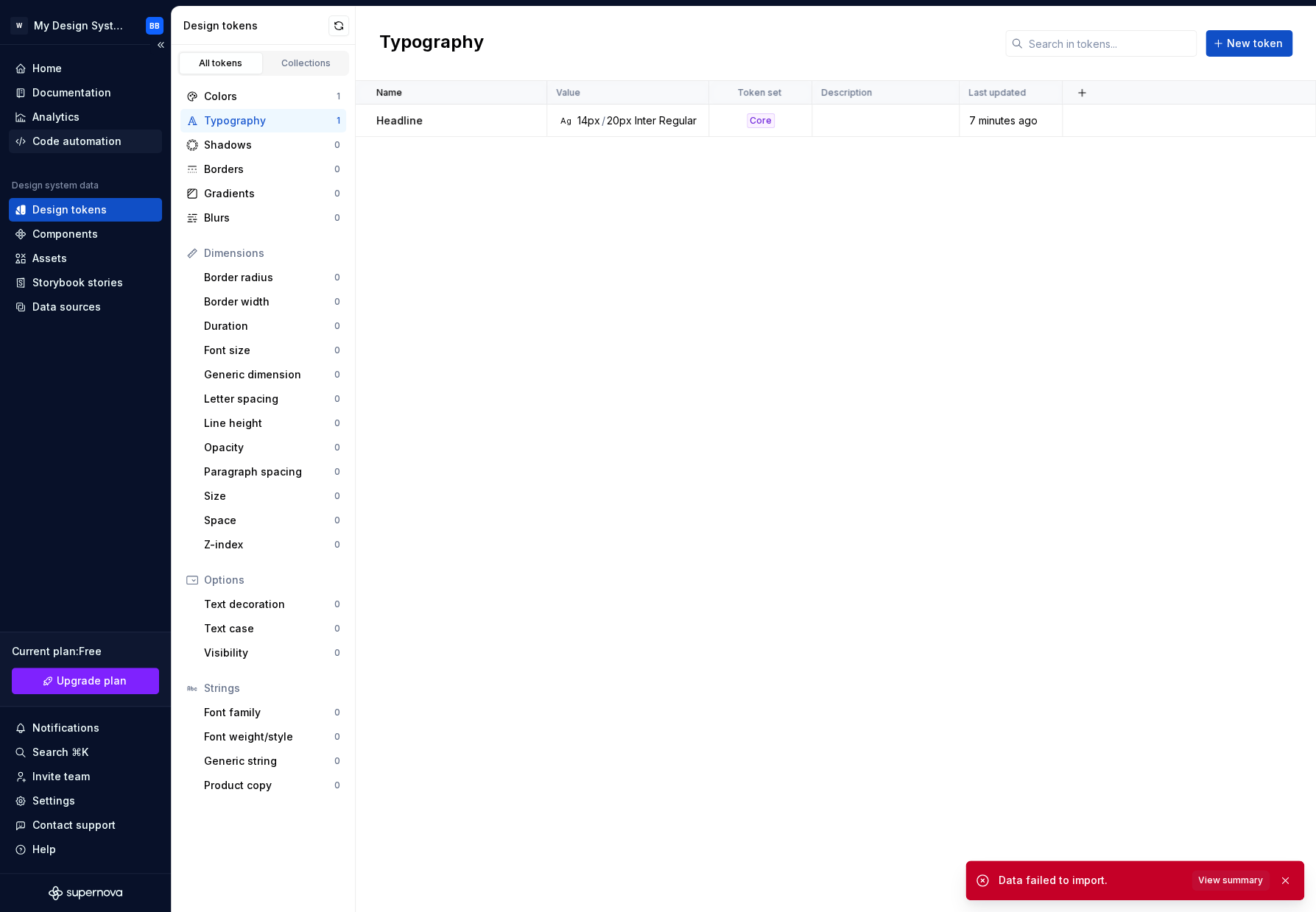
click at [93, 135] on div "Code automation" at bounding box center [77, 141] width 89 height 15
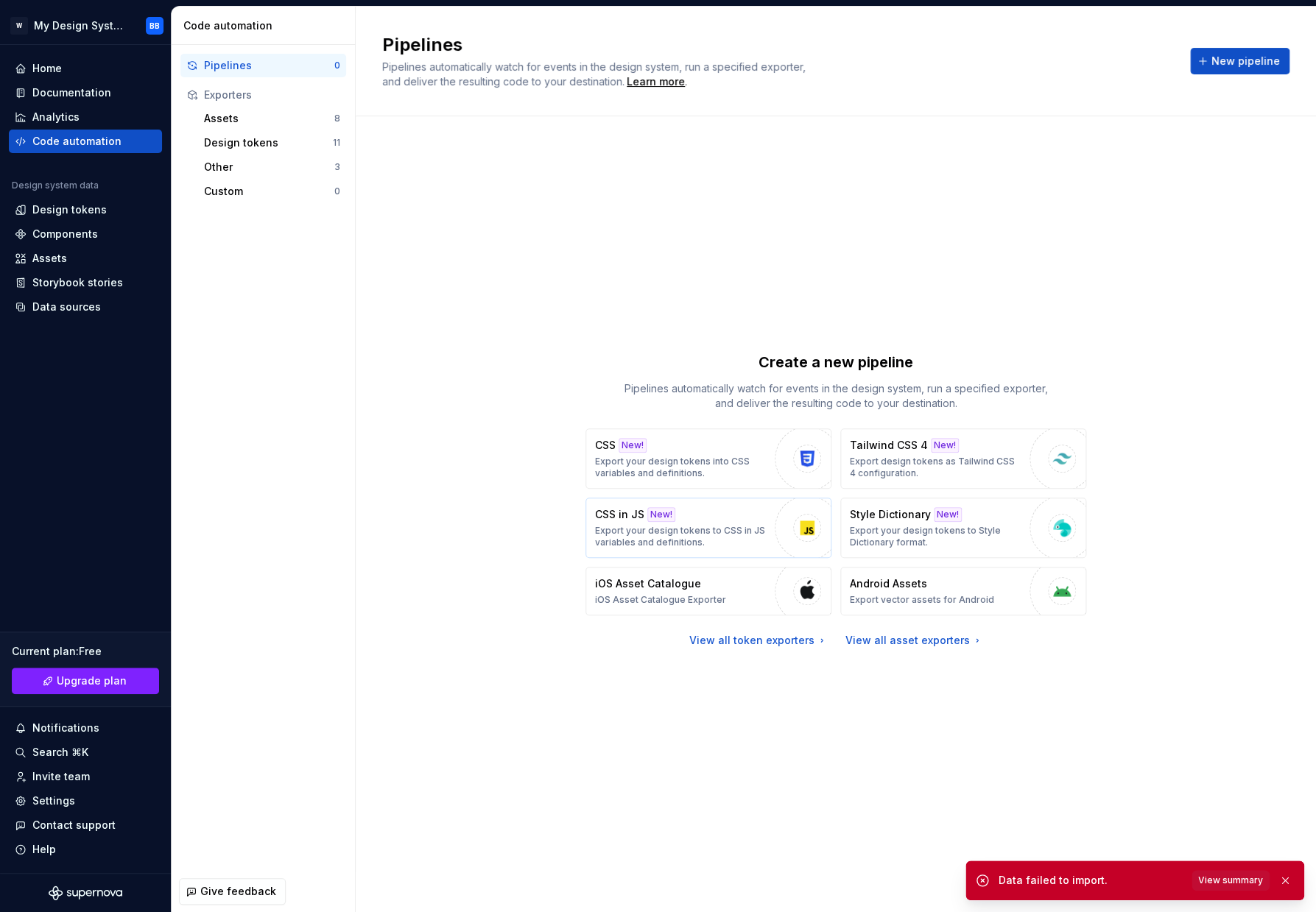
click at [709, 526] on p "Export your design tokens to CSS in JS variables and definitions." at bounding box center [681, 536] width 172 height 24
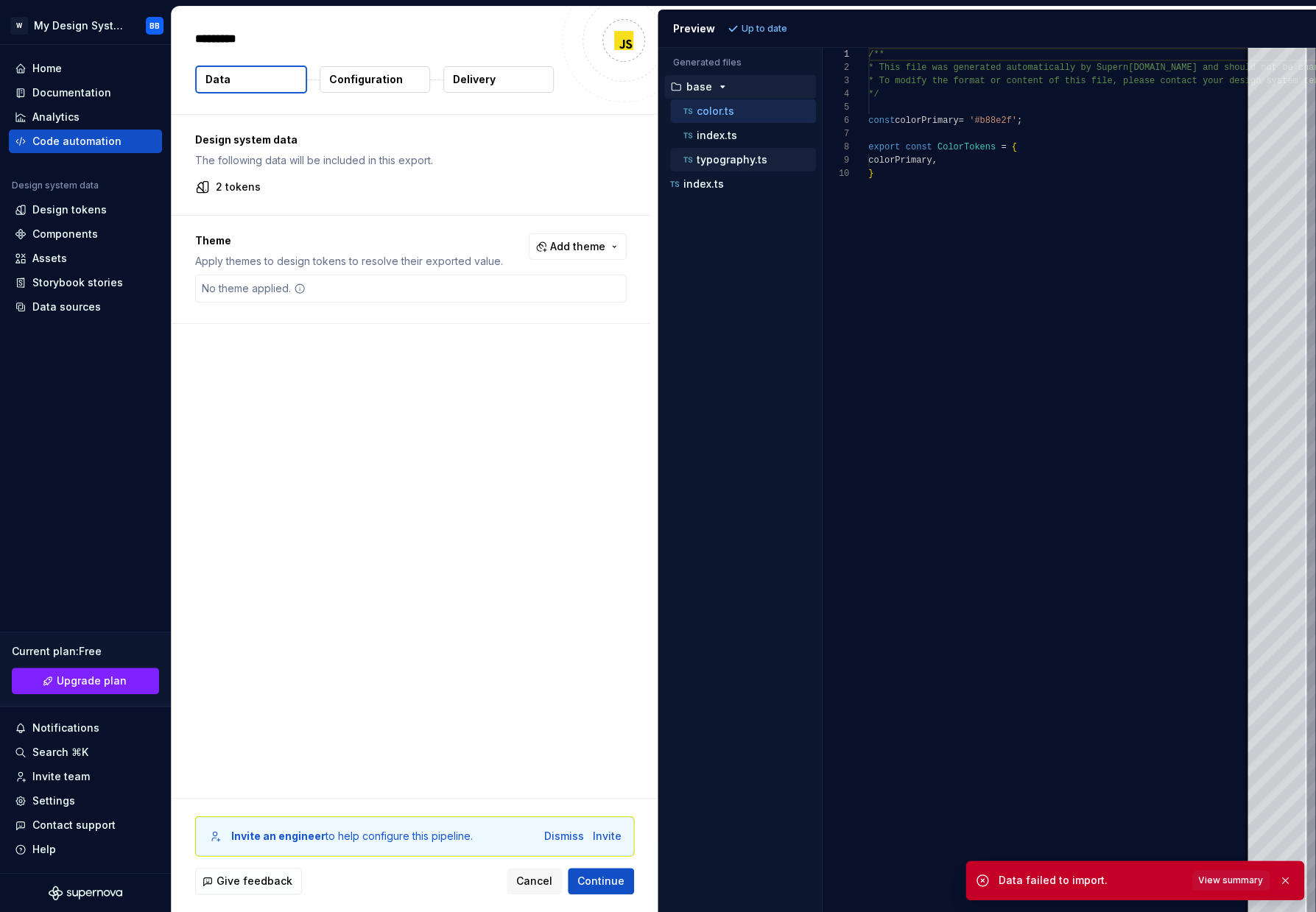
click at [716, 153] on div "typography.ts" at bounding box center [748, 160] width 135 height 15
click at [718, 140] on p "index.ts" at bounding box center [717, 135] width 41 height 11
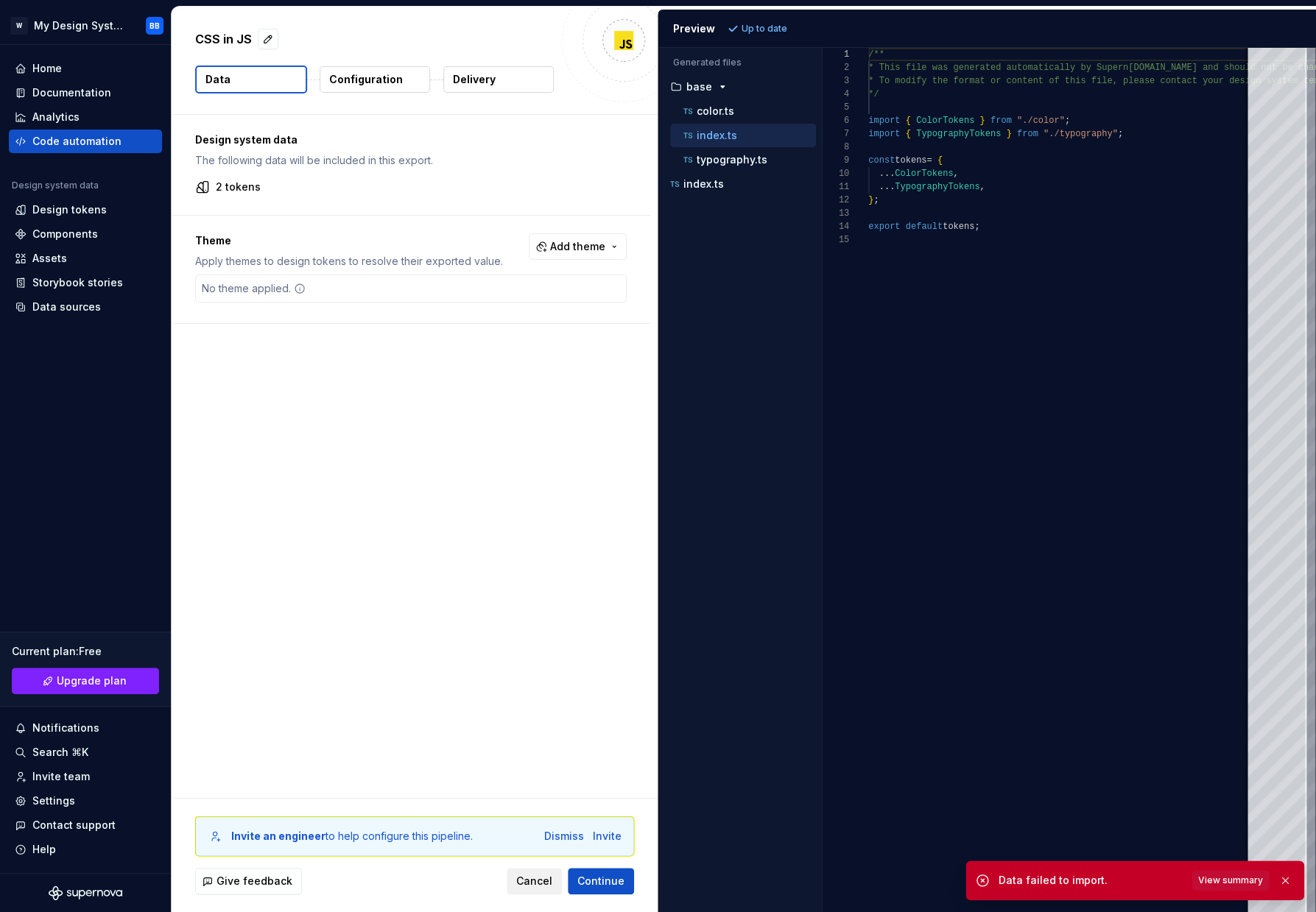
click at [541, 876] on span "Cancel" at bounding box center [534, 881] width 36 height 15
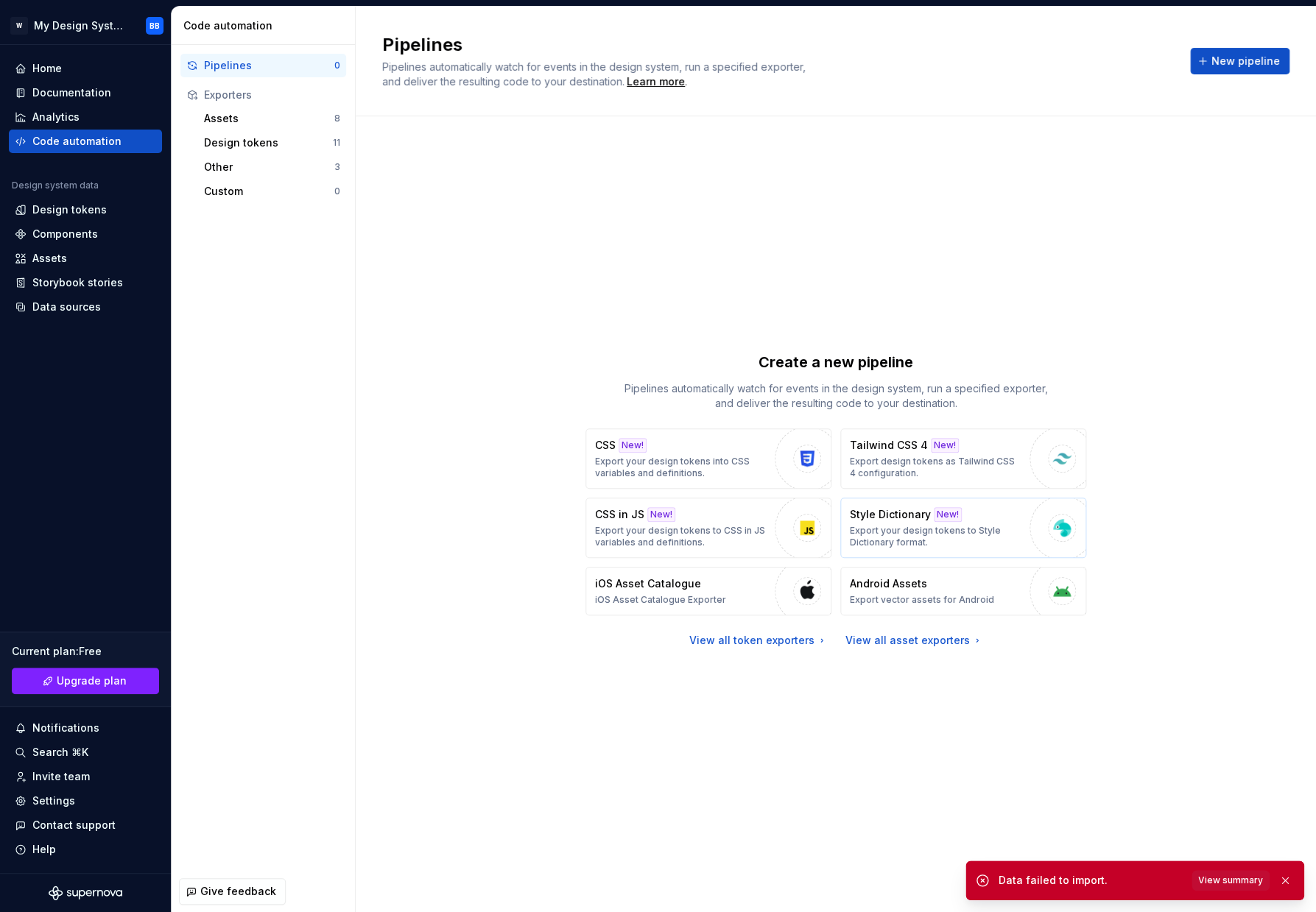
click at [920, 523] on div "Style Dictionary New! Export your design tokens to Style Dictionary format." at bounding box center [935, 527] width 172 height 42
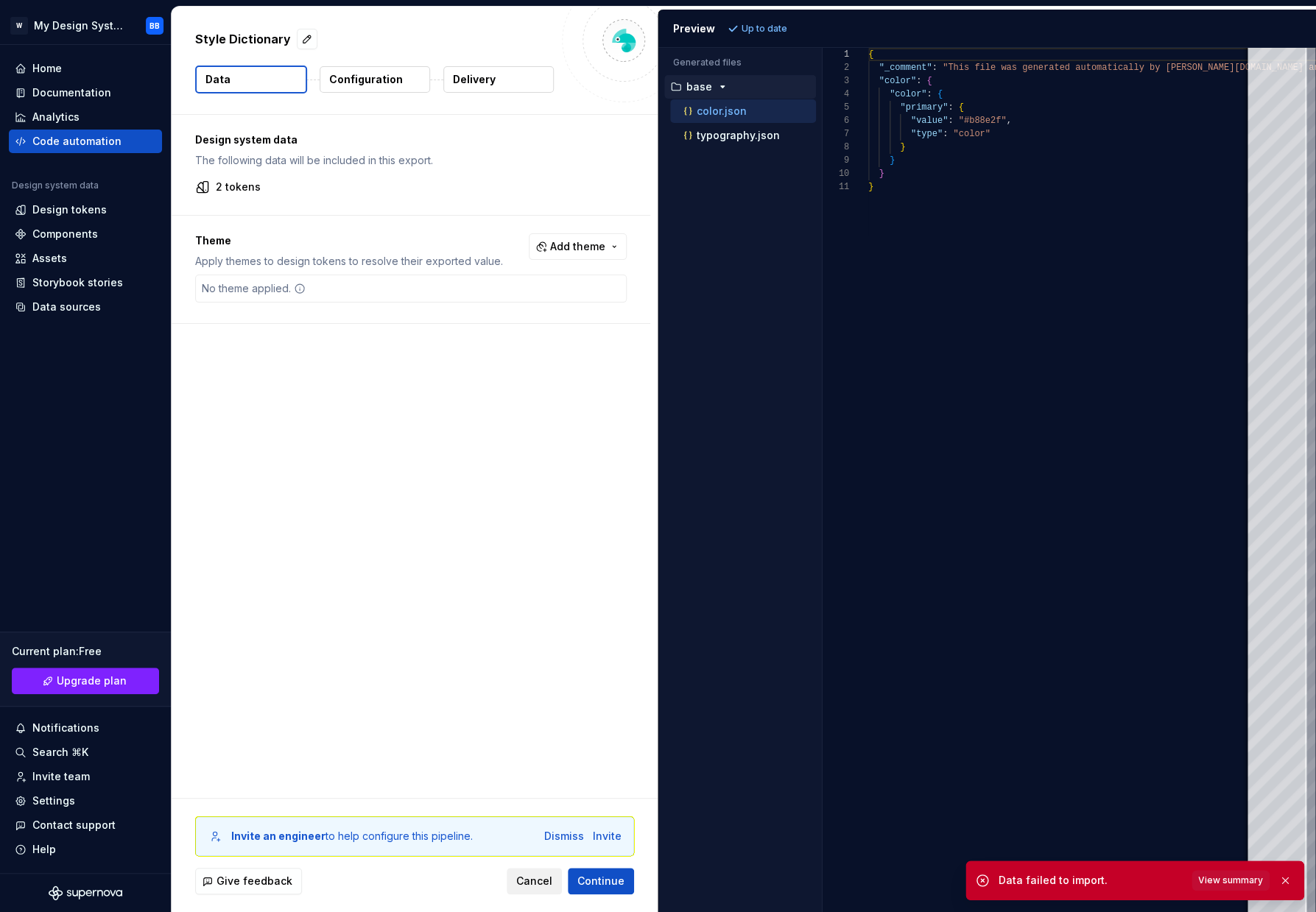
click at [545, 883] on span "Cancel" at bounding box center [534, 881] width 36 height 15
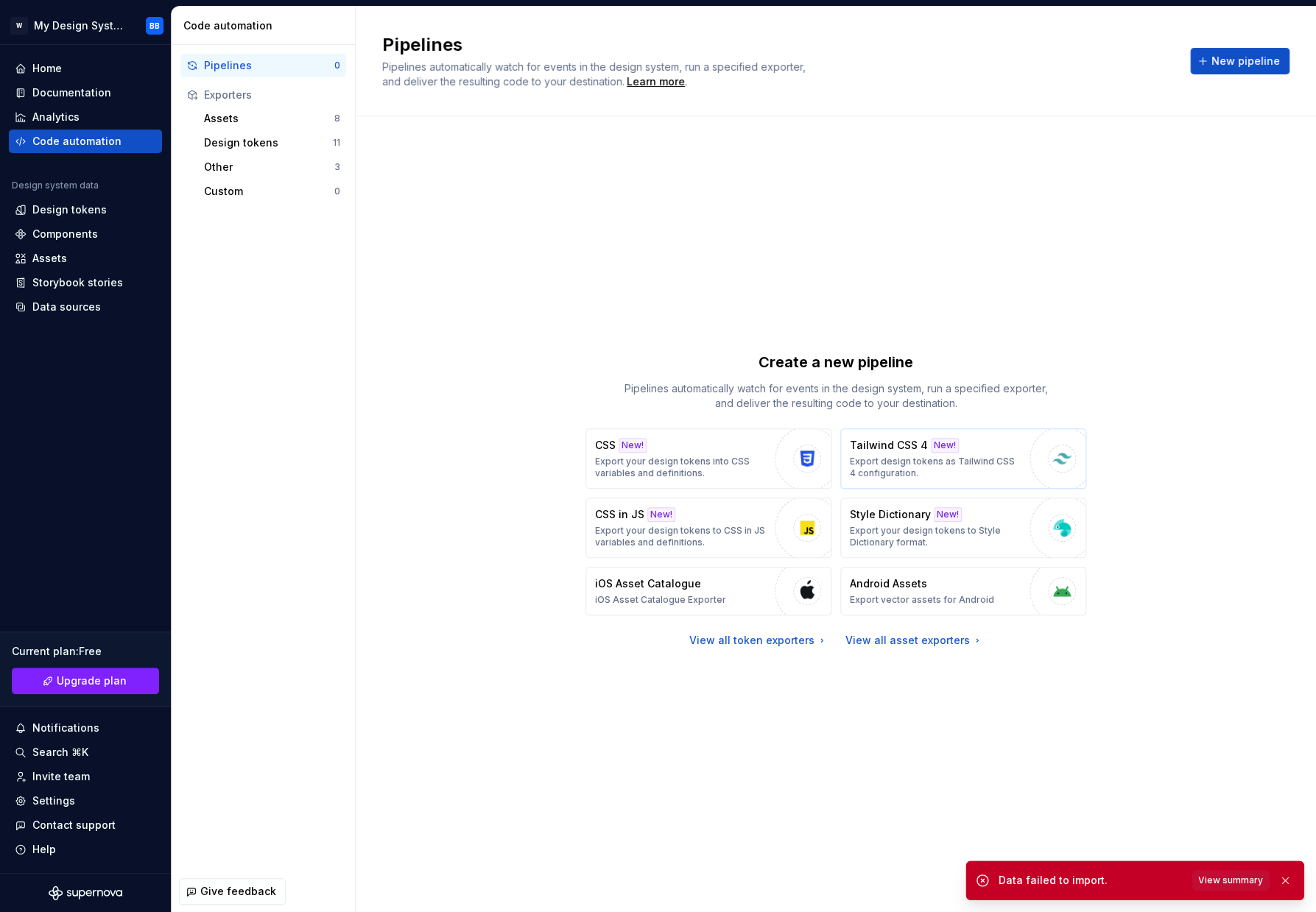
click at [952, 470] on p "Export design tokens as Tailwind CSS 4 configuration." at bounding box center [935, 467] width 172 height 24
type textarea "*"
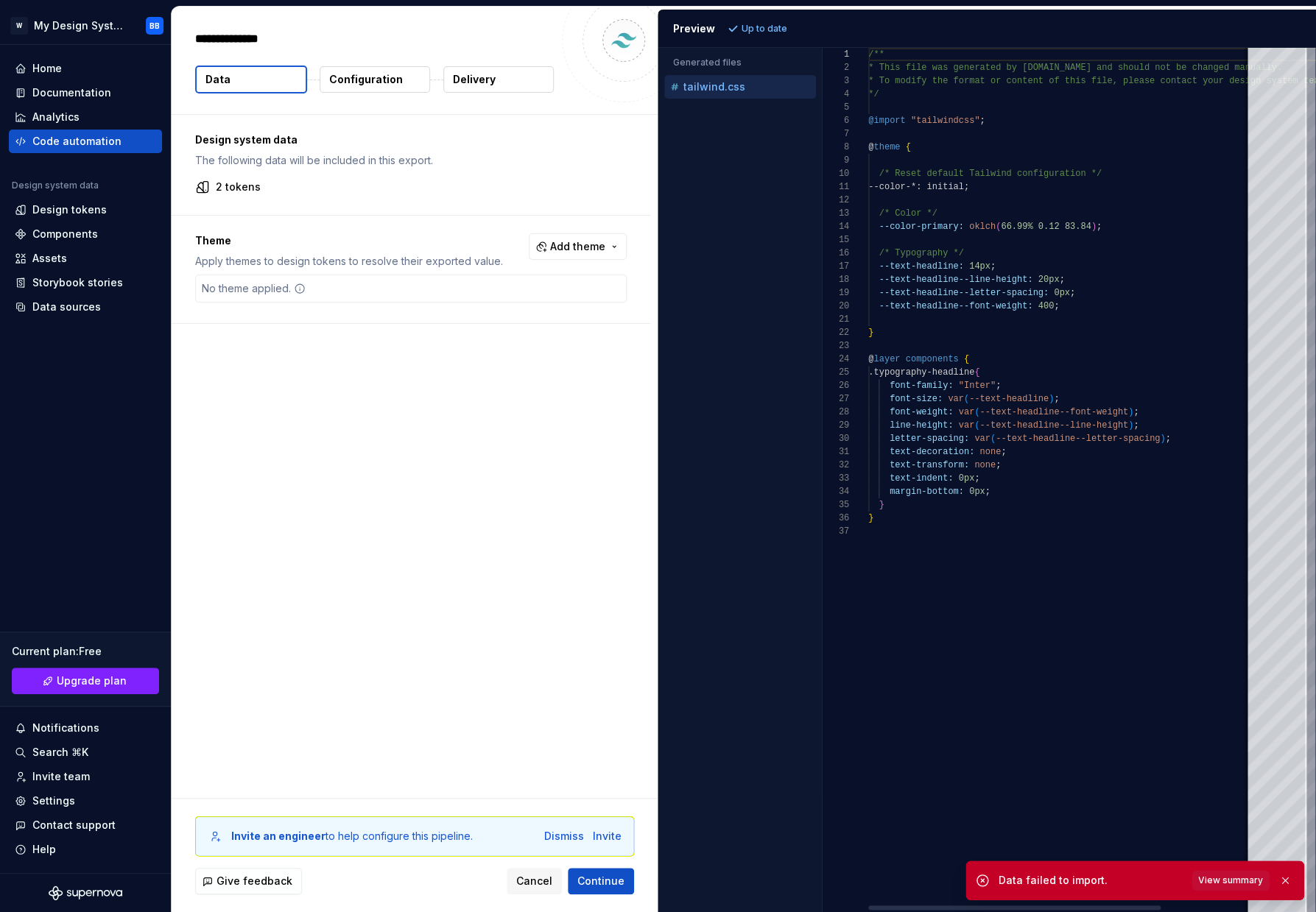
click at [987, 203] on div "/** * This file was generated by [DOMAIN_NAME] and sho uld not be changed manua…" at bounding box center [1119, 480] width 502 height 864
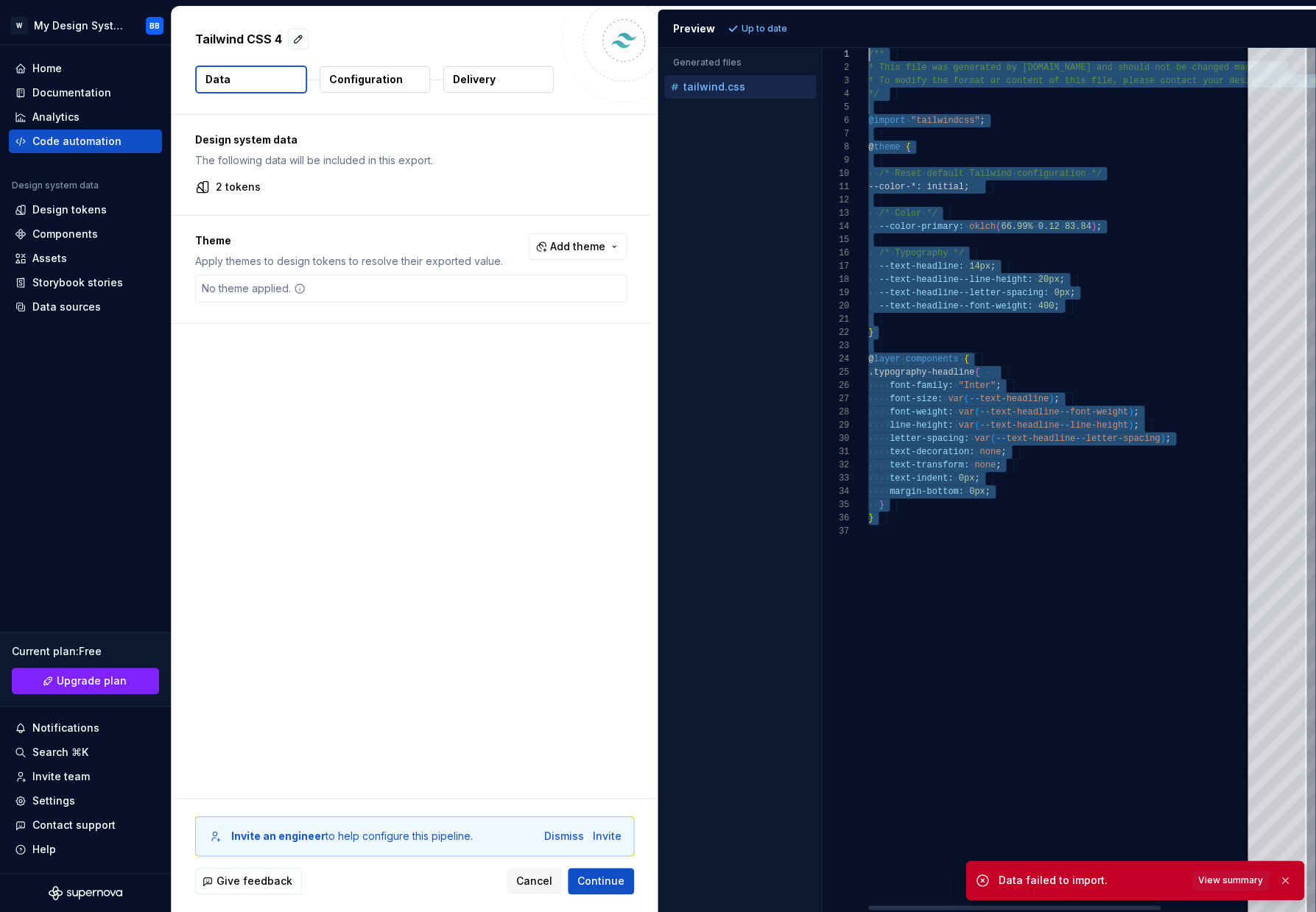
drag, startPoint x: 1032, startPoint y: 593, endPoint x: 804, endPoint y: -2, distance: 637.2
click at [868, 48] on div "/** * This file was generated by [DOMAIN_NAME] and sho uld not be changed manua…" at bounding box center [1119, 480] width 502 height 864
click at [1042, 315] on div "/** * This file was generated by [DOMAIN_NAME] and sho uld not be changed manua…" at bounding box center [1119, 480] width 502 height 864
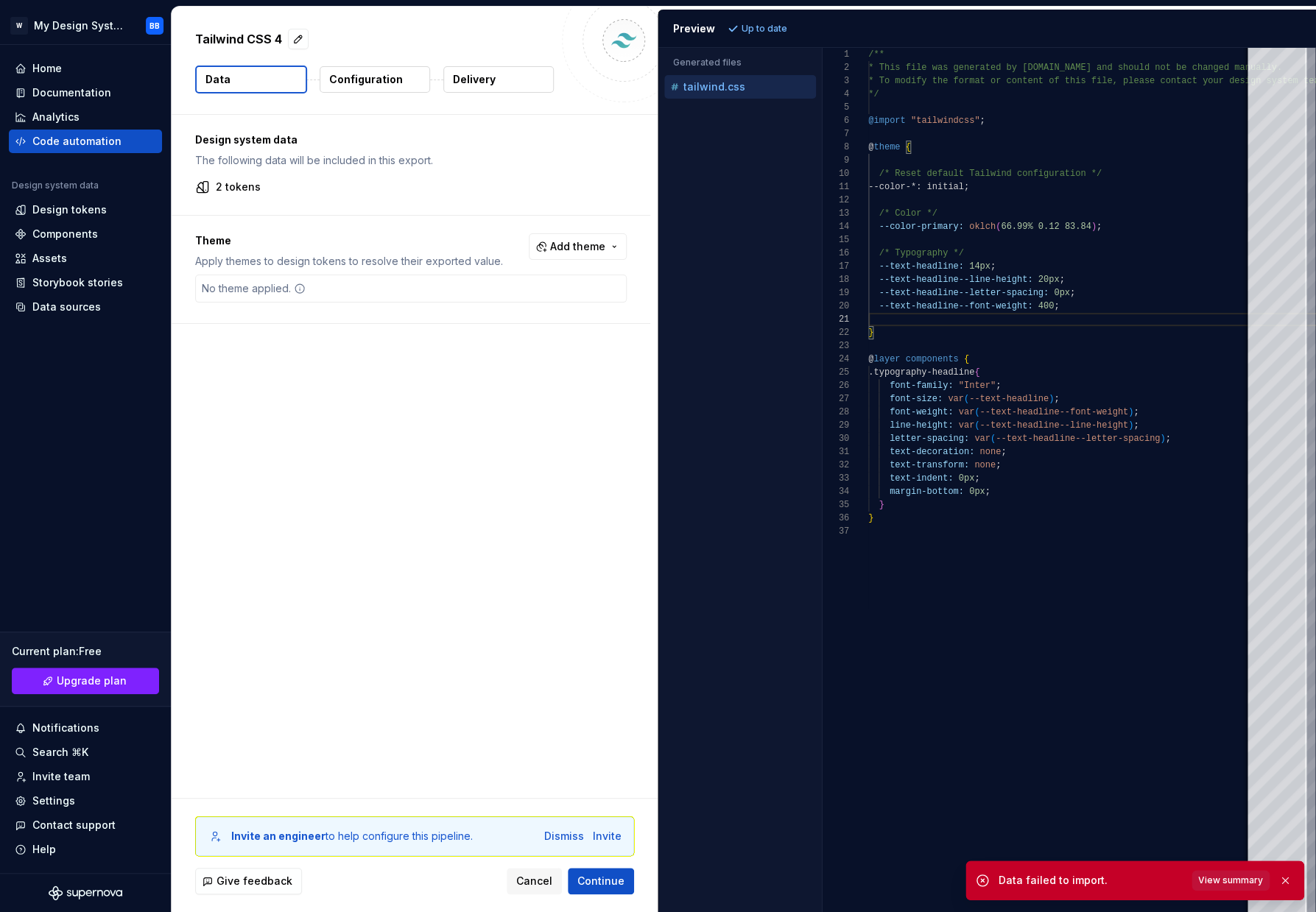
click at [1237, 880] on span "View summary" at bounding box center [1230, 880] width 64 height 11
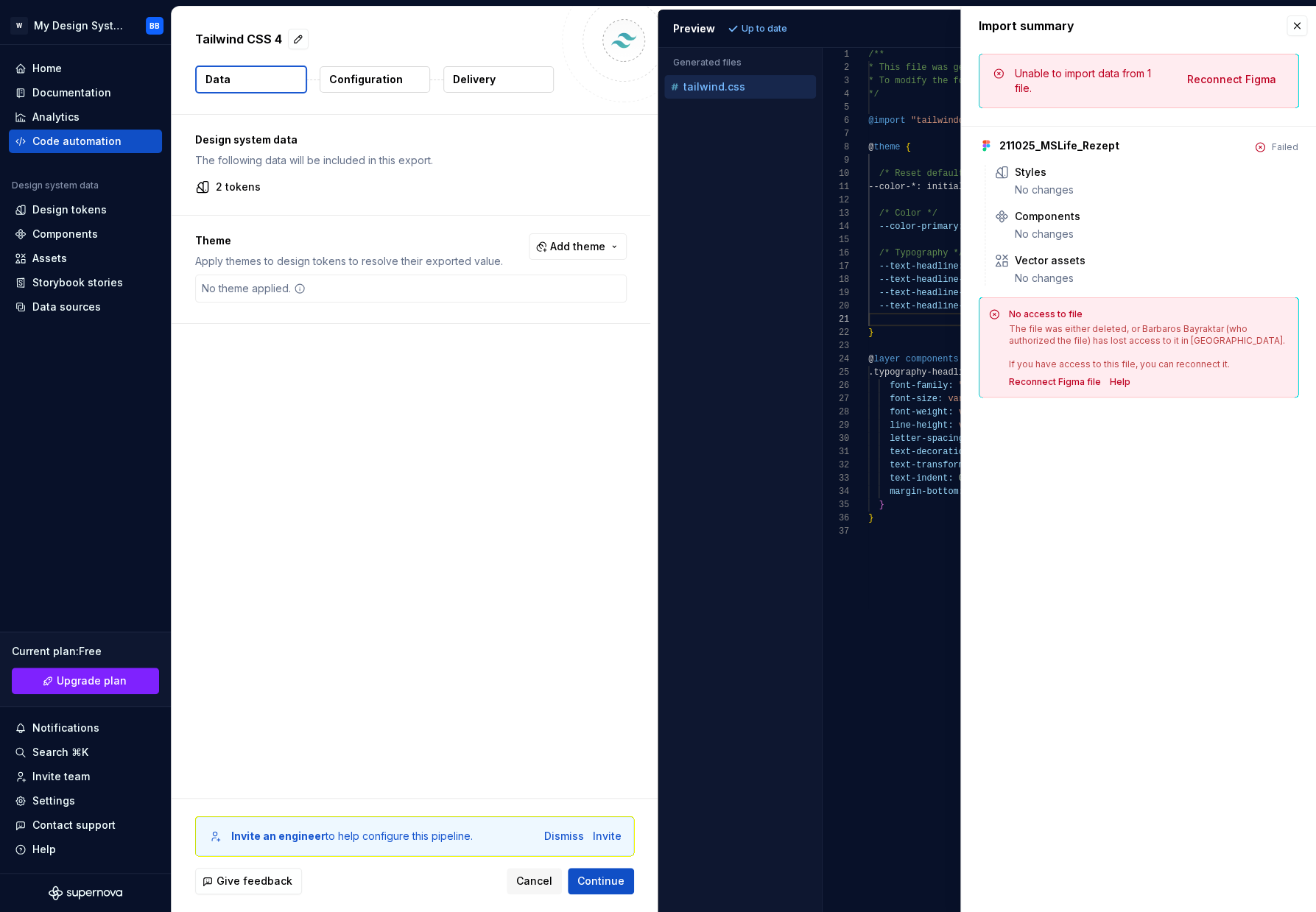
click at [1073, 153] on div "211025_MSLife_Rezept Failed Styles No changes Components No changes Vector asse…" at bounding box center [1138, 261] width 320 height 271
click at [1296, 24] on button "button" at bounding box center [1296, 25] width 20 height 20
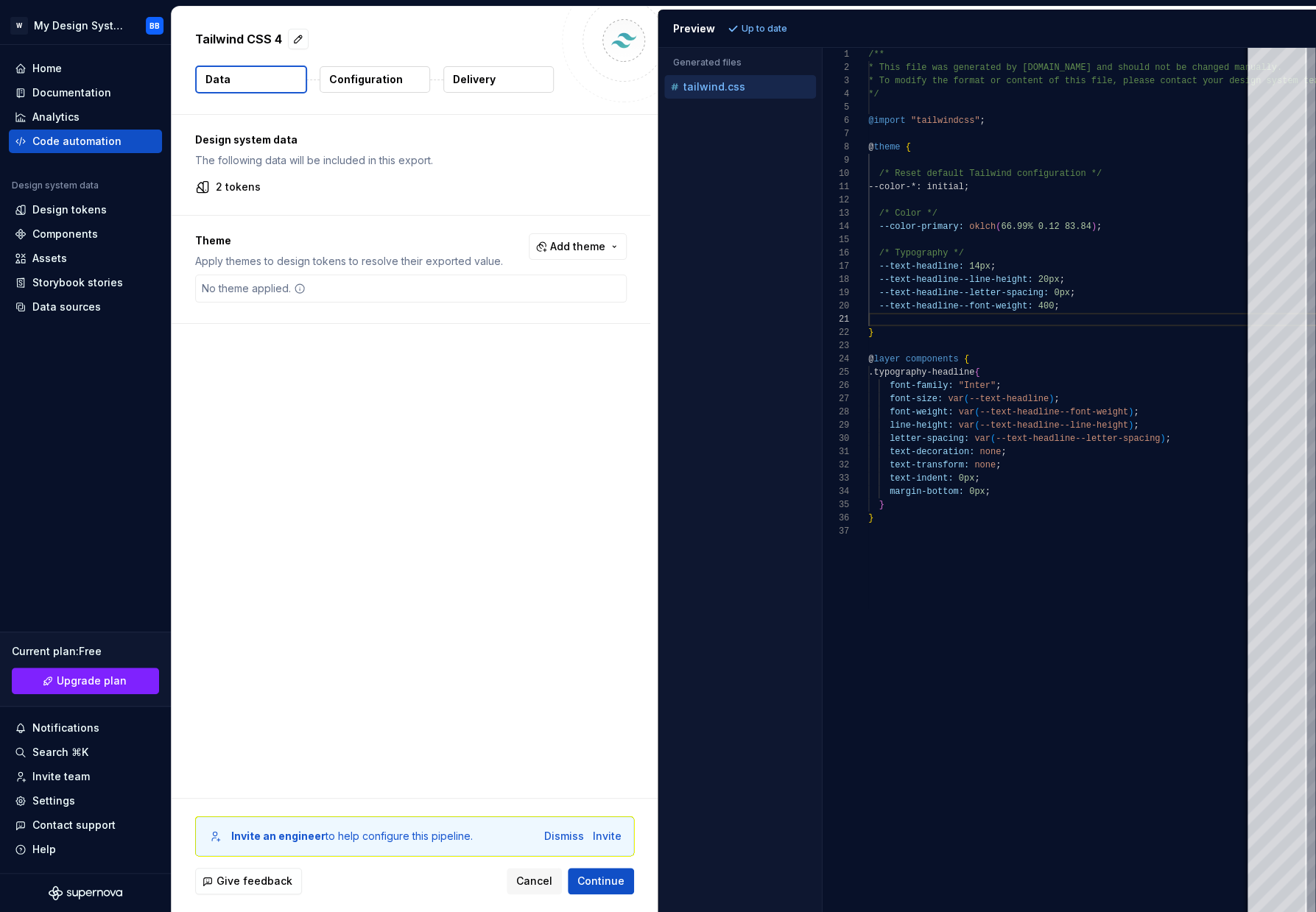
click at [280, 398] on div "Design system data The following data will be included in this export. 2 tokens…" at bounding box center [414, 456] width 486 height 683
click at [82, 231] on div "Components" at bounding box center [65, 234] width 65 height 15
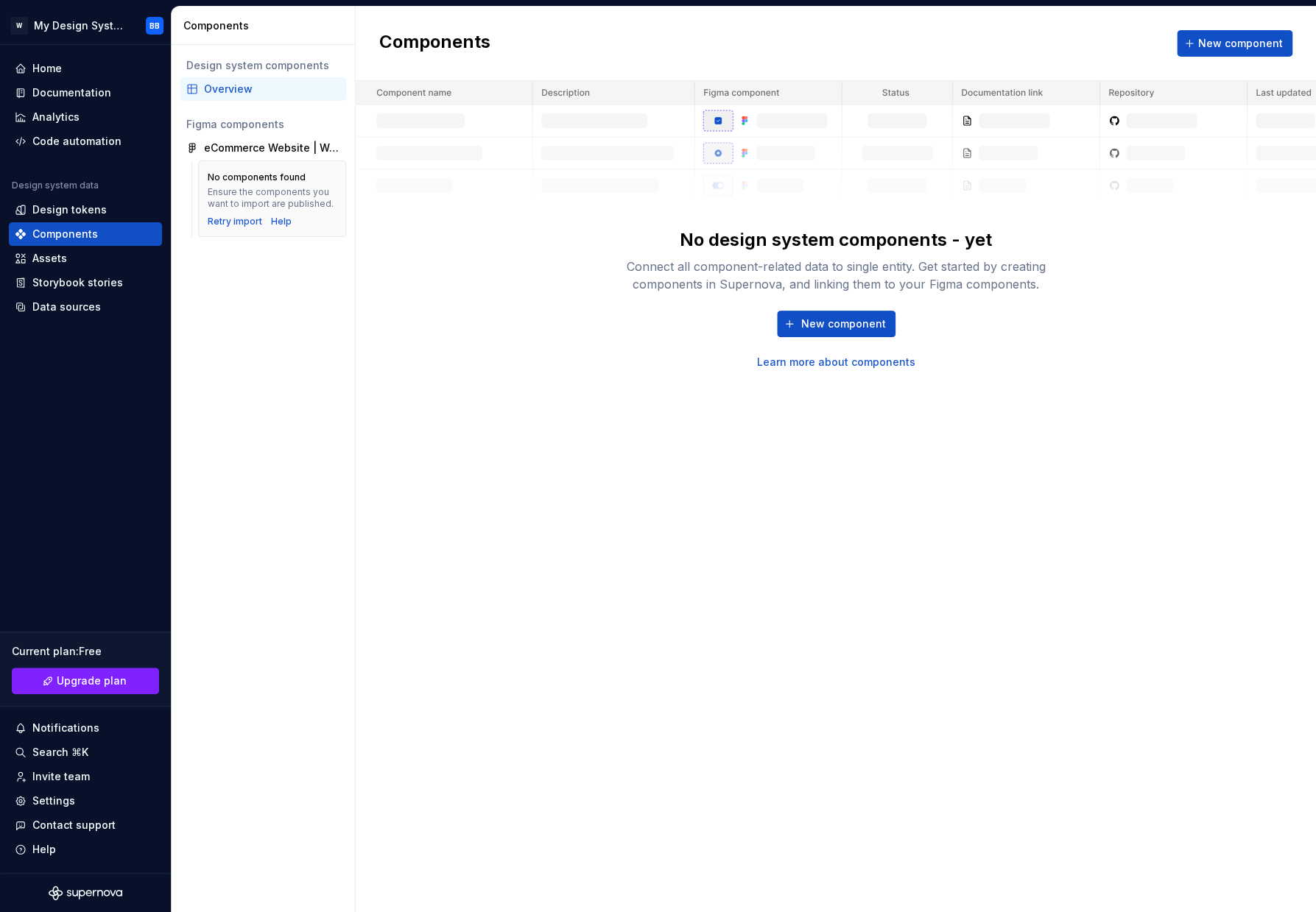
click at [285, 87] on div "Overview" at bounding box center [272, 89] width 136 height 15
click at [86, 231] on div "Components" at bounding box center [65, 234] width 65 height 15
click at [264, 139] on div "eCommerce Website | Web Page Design | UI KIT | Interior Landing Page (Community)" at bounding box center [263, 148] width 166 height 24
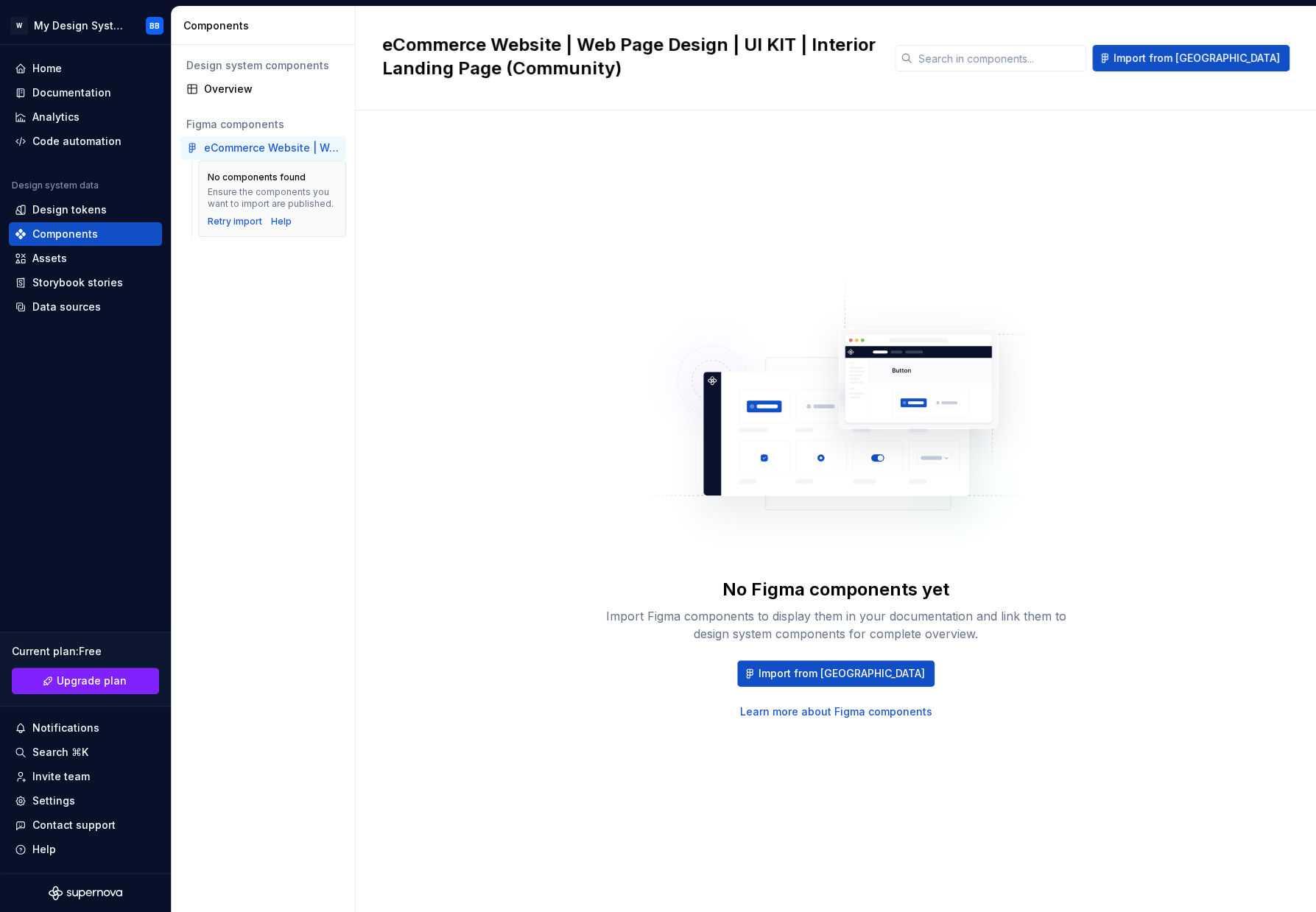
click at [254, 200] on div "Ensure the components you want to import are published." at bounding box center [272, 197] width 129 height 24
click at [261, 170] on div "No components found Ensure the components you want to import are published. Ret…" at bounding box center [272, 199] width 129 height 57
click at [299, 202] on div "Ensure the components you want to import are published." at bounding box center [272, 197] width 129 height 24
click at [288, 202] on div "Ensure the components you want to import are published." at bounding box center [272, 197] width 129 height 24
click at [296, 148] on div "eCommerce Website | Web Page Design | UI KIT | Interior Landing Page (Community)" at bounding box center [272, 148] width 136 height 15
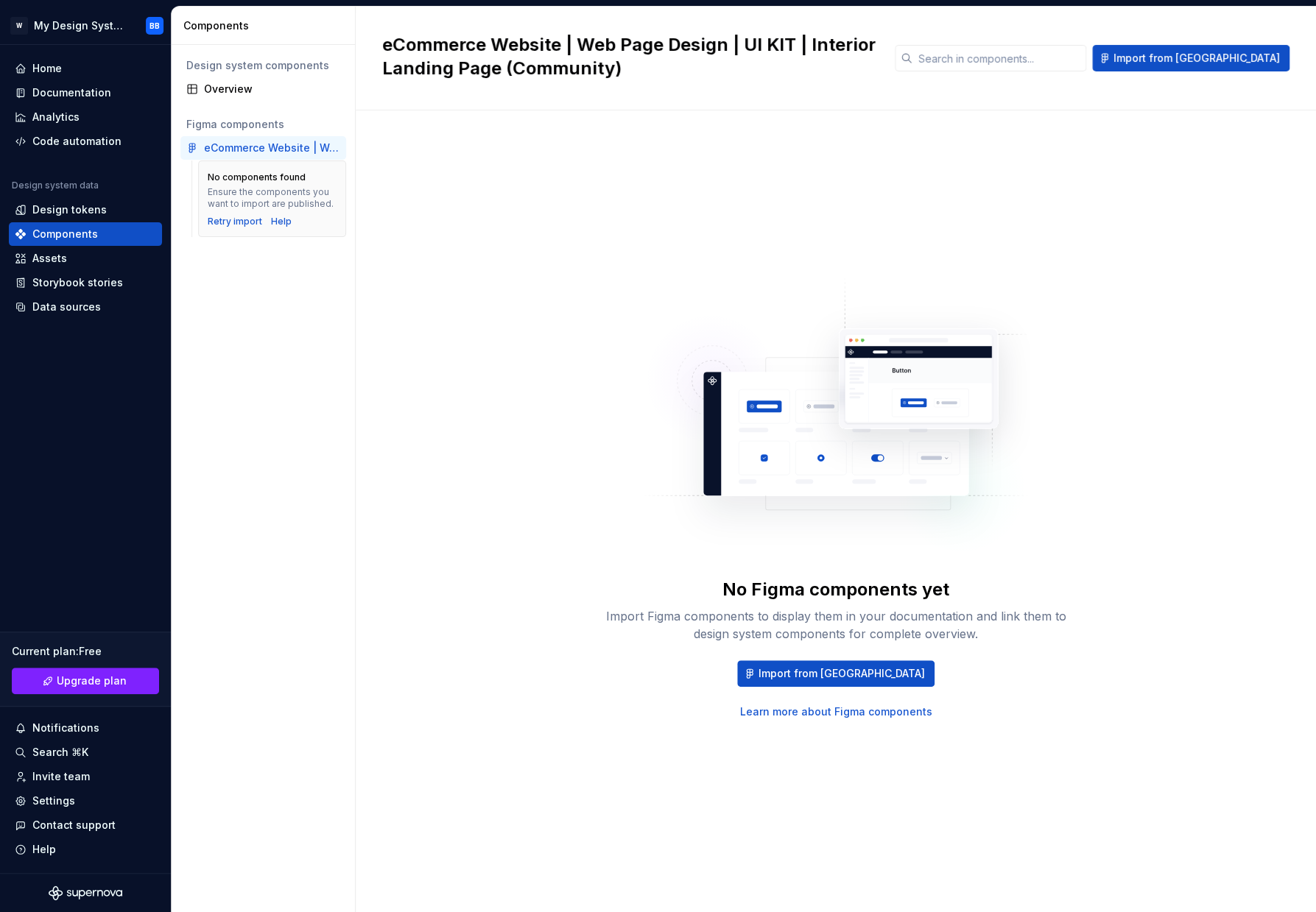
click at [846, 708] on link "Learn more about Figma components" at bounding box center [836, 712] width 192 height 15
click at [426, 333] on div "No Figma components yet Import Figma components to display them in your documen…" at bounding box center [836, 496] width 907 height 719
click at [222, 216] on div "Retry import" at bounding box center [235, 222] width 55 height 11
click at [383, 413] on div "No Figma components yet Import Figma components to display them in your documen…" at bounding box center [836, 496] width 907 height 719
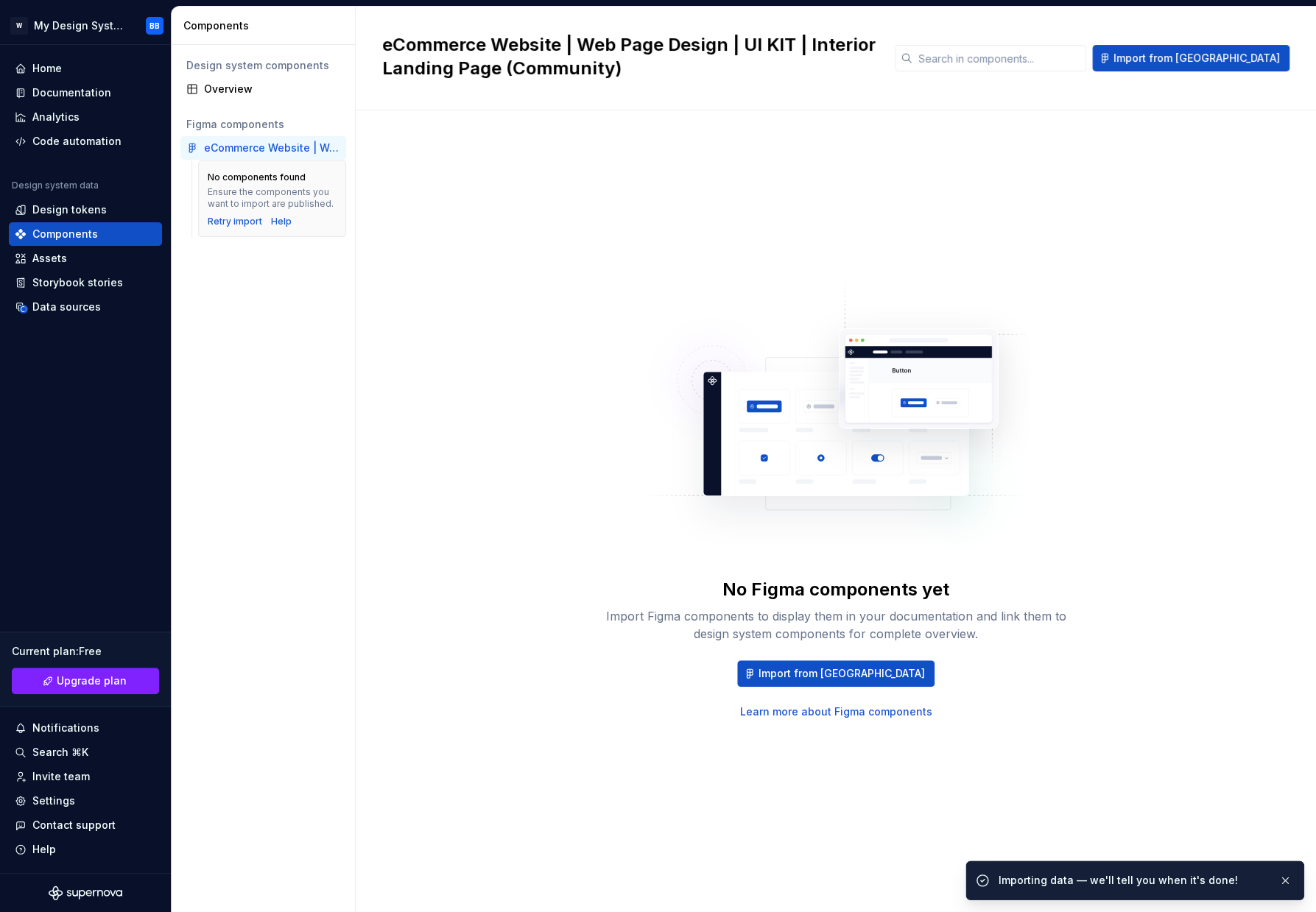
click at [263, 157] on div "eCommerce Website | Web Page Design | UI KIT | Interior Landing Page (Community)" at bounding box center [263, 148] width 166 height 24
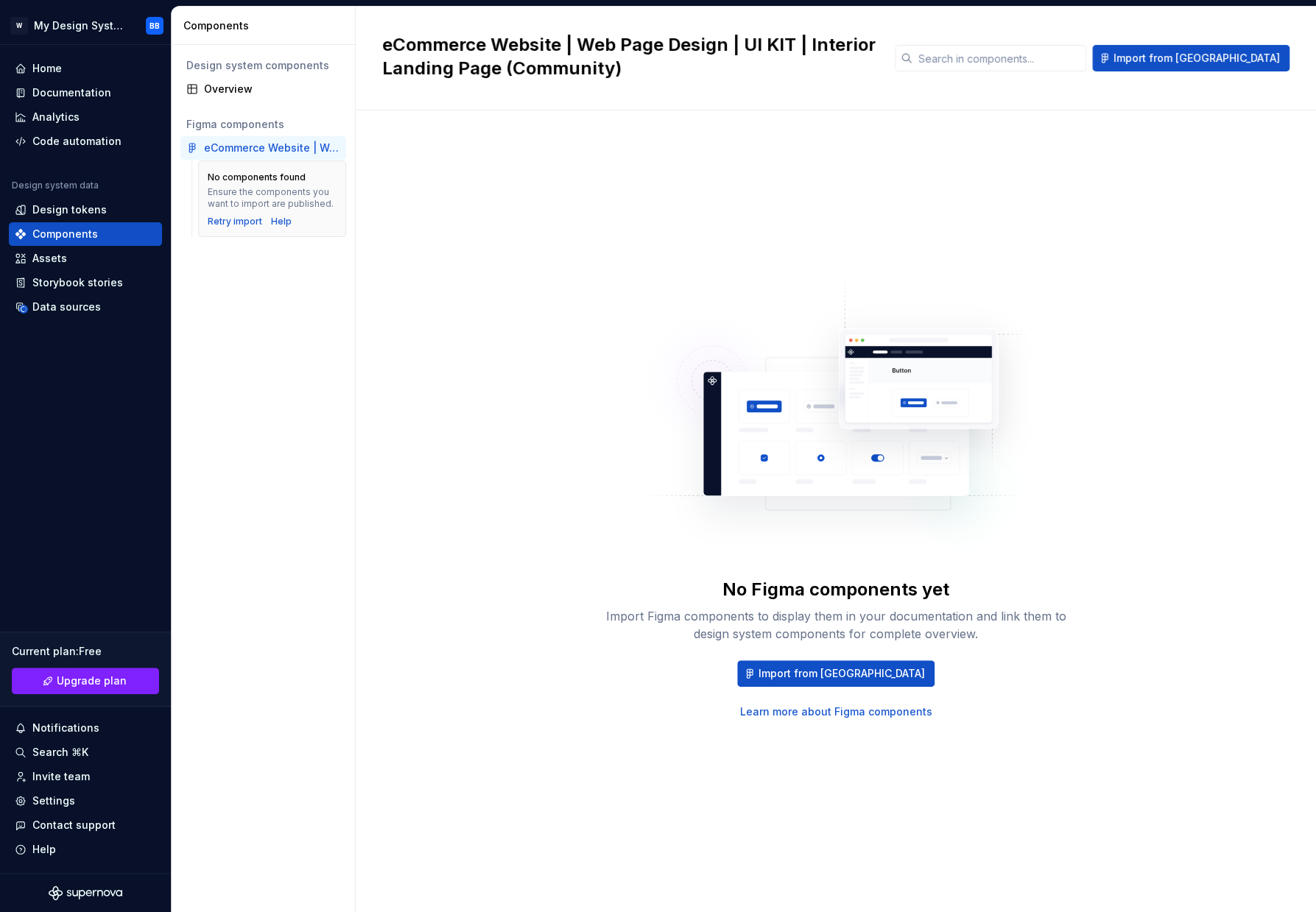
click at [268, 149] on div "eCommerce Website | Web Page Design | UI KIT | Interior Landing Page (Community)" at bounding box center [272, 148] width 136 height 15
click at [268, 190] on div "Ensure the components you want to import are published." at bounding box center [272, 197] width 129 height 24
click at [837, 679] on span "Import from [GEOGRAPHIC_DATA]" at bounding box center [841, 673] width 166 height 15
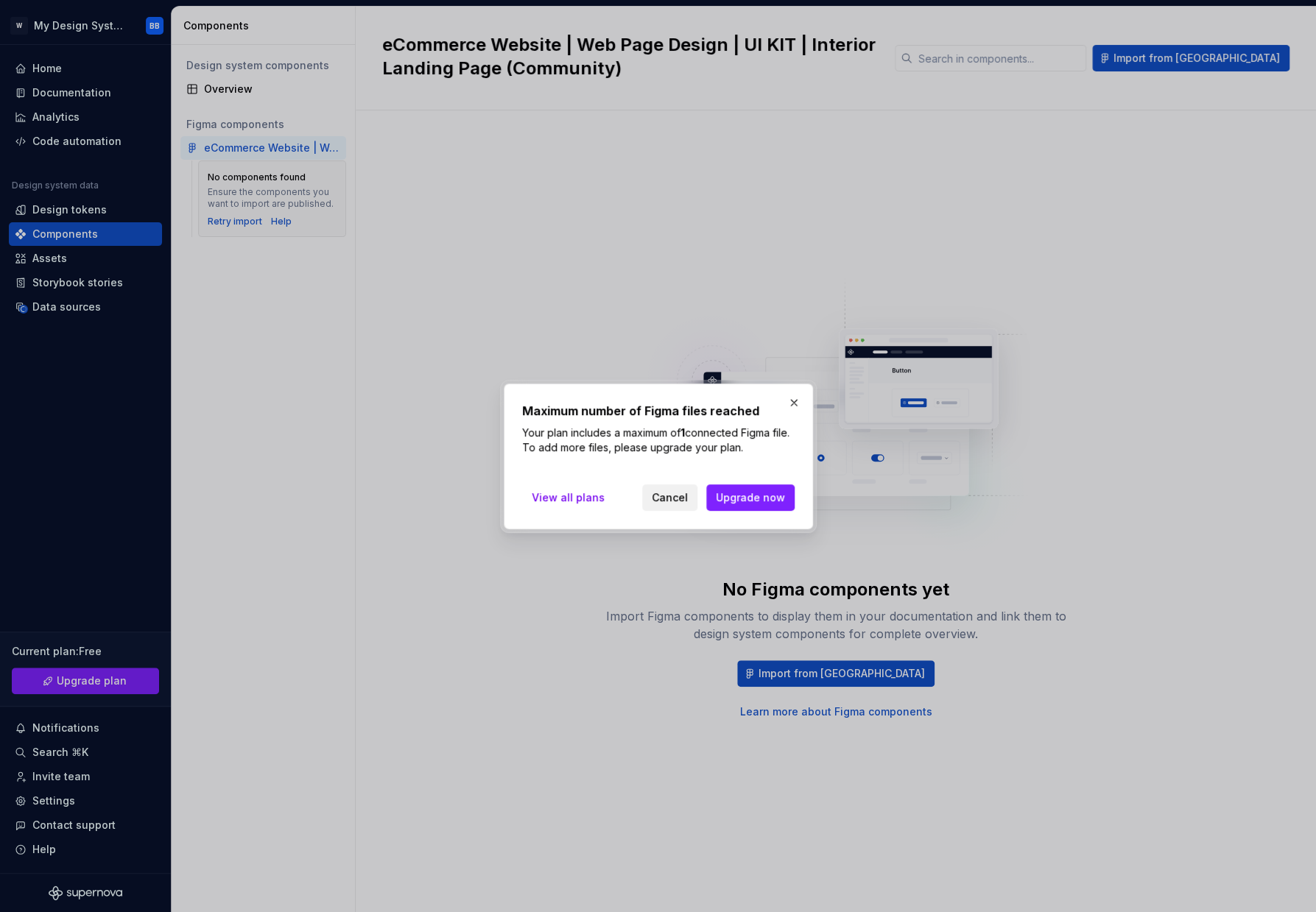
click at [687, 497] on span "Cancel" at bounding box center [669, 497] width 36 height 15
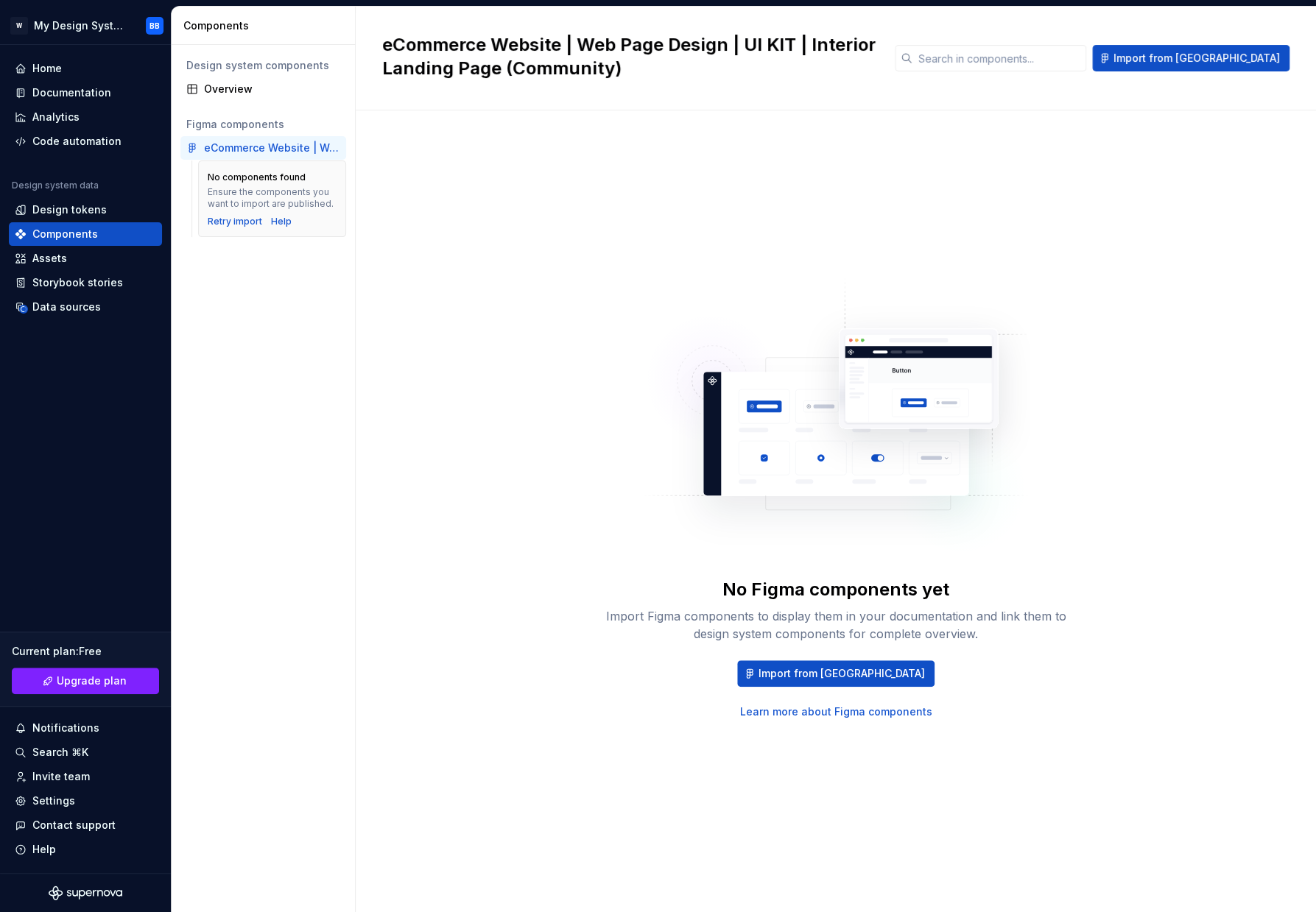
click at [252, 187] on div "Ensure the components you want to import are published." at bounding box center [272, 197] width 129 height 24
click at [283, 148] on div "eCommerce Website | Web Page Design | UI KIT | Interior Landing Page (Community)" at bounding box center [272, 148] width 136 height 15
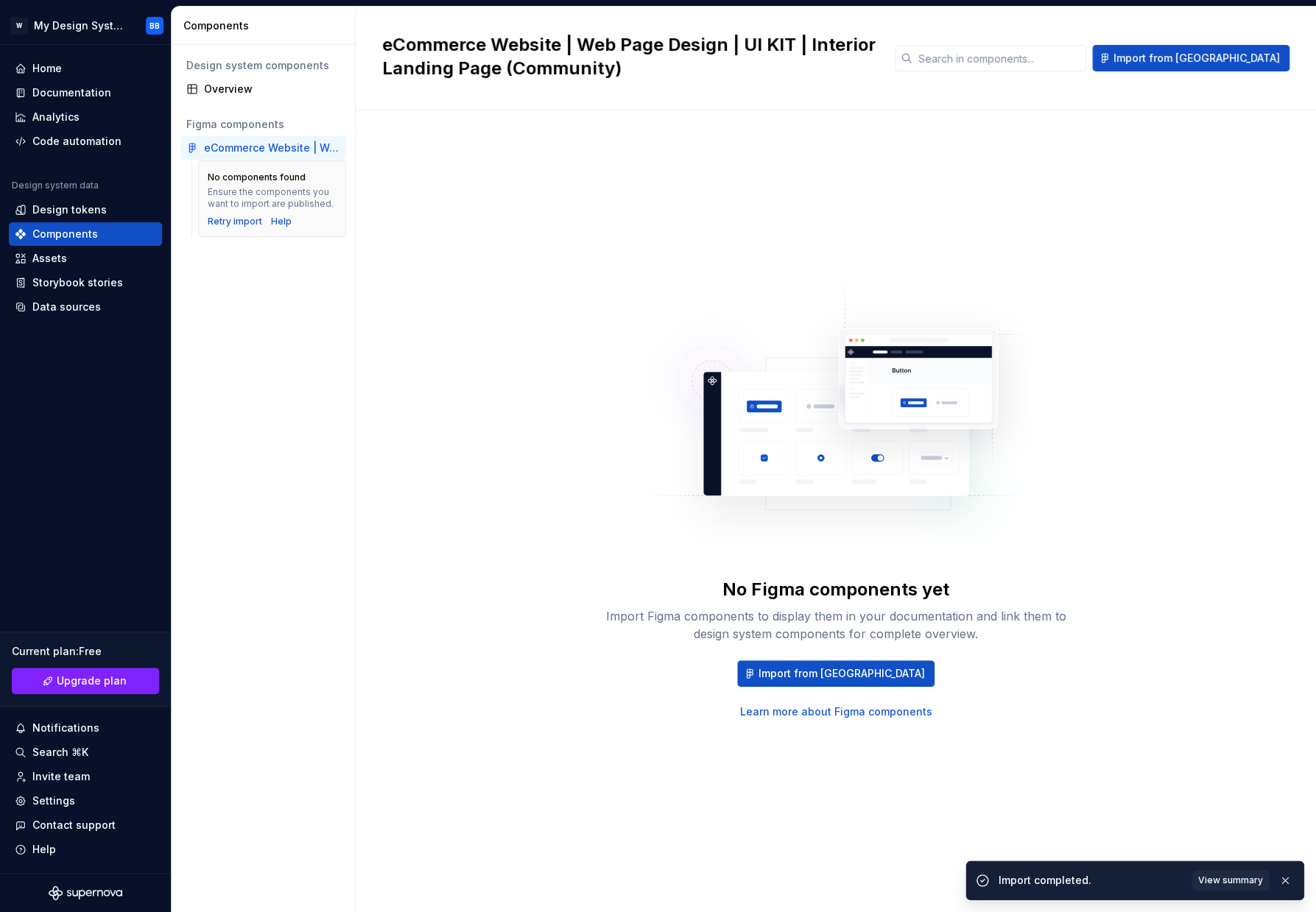
click at [1094, 873] on div "Import completed. View summary" at bounding box center [1146, 879] width 296 height 20
click at [1208, 871] on button "View summary" at bounding box center [1230, 879] width 78 height 20
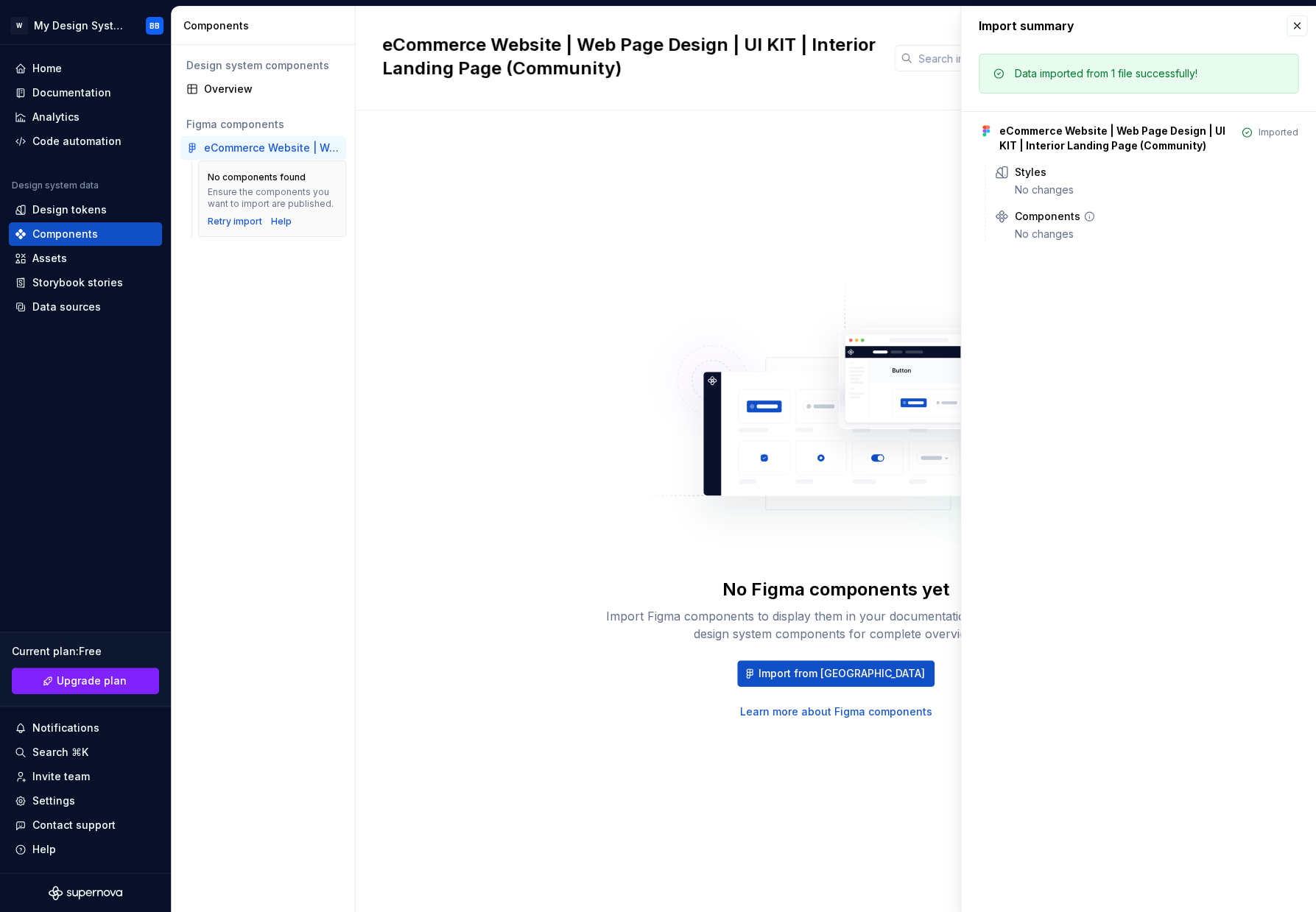
click at [1057, 219] on div "Components" at bounding box center [1047, 216] width 65 height 15
click at [1060, 178] on div "Styles" at bounding box center [1156, 172] width 284 height 15
click at [1035, 137] on div "eCommerce Website | Web Page Design | UI KIT | Interior Landing Page (Community)" at bounding box center [1116, 139] width 236 height 29
click at [1209, 139] on div "eCommerce Website | Web Page Design | UI KIT | Interior Landing Page (Community)" at bounding box center [1116, 139] width 236 height 29
click at [1252, 126] on div "eCommerce Website | Web Page Design | UI KIT | Interior Landing Page (Community…" at bounding box center [1138, 139] width 320 height 29
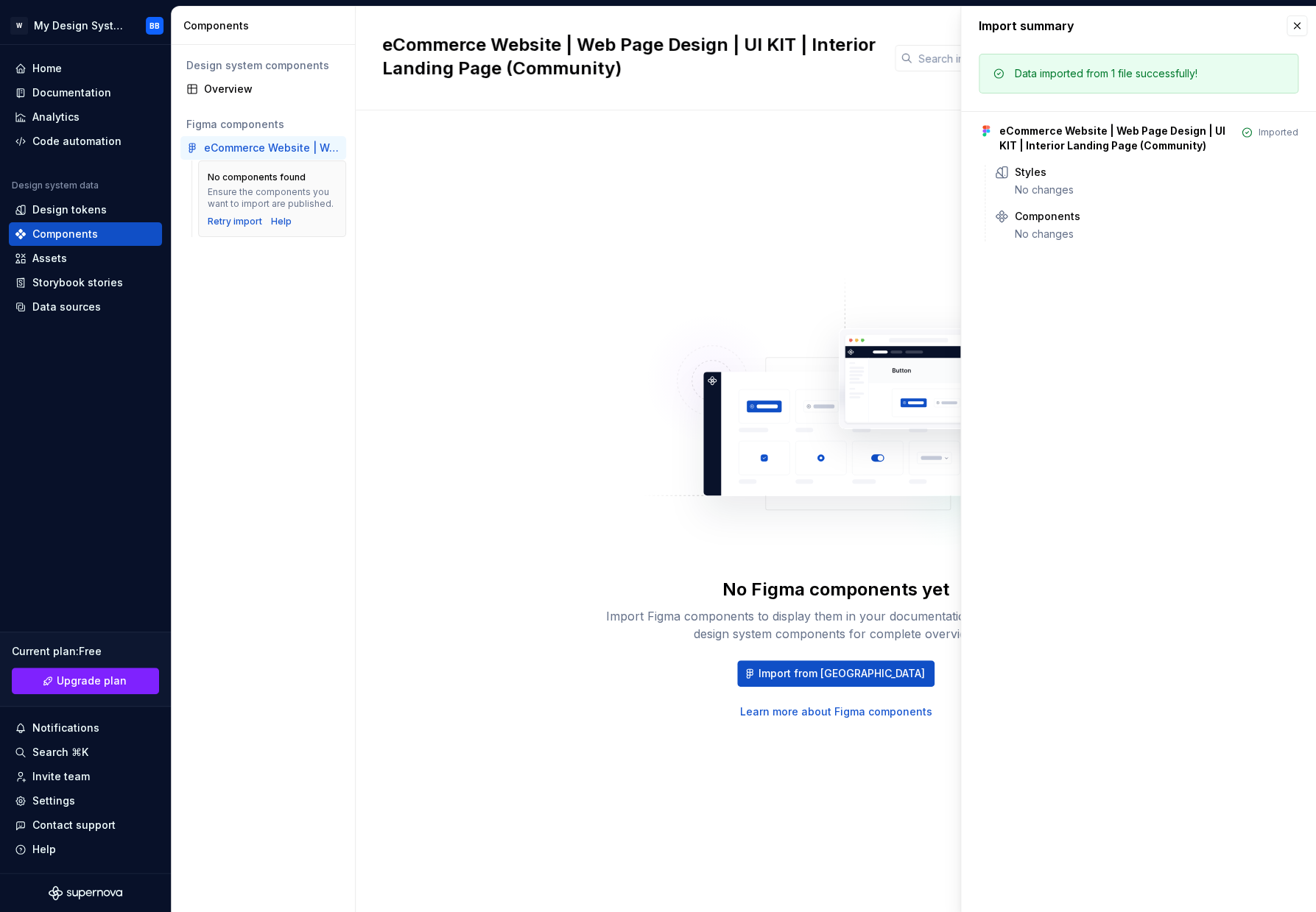
click at [1256, 133] on div "Imported" at bounding box center [1270, 132] width 57 height 11
click at [629, 217] on div "No Figma components yet Import Figma components to display them in your documen…" at bounding box center [836, 496] width 907 height 719
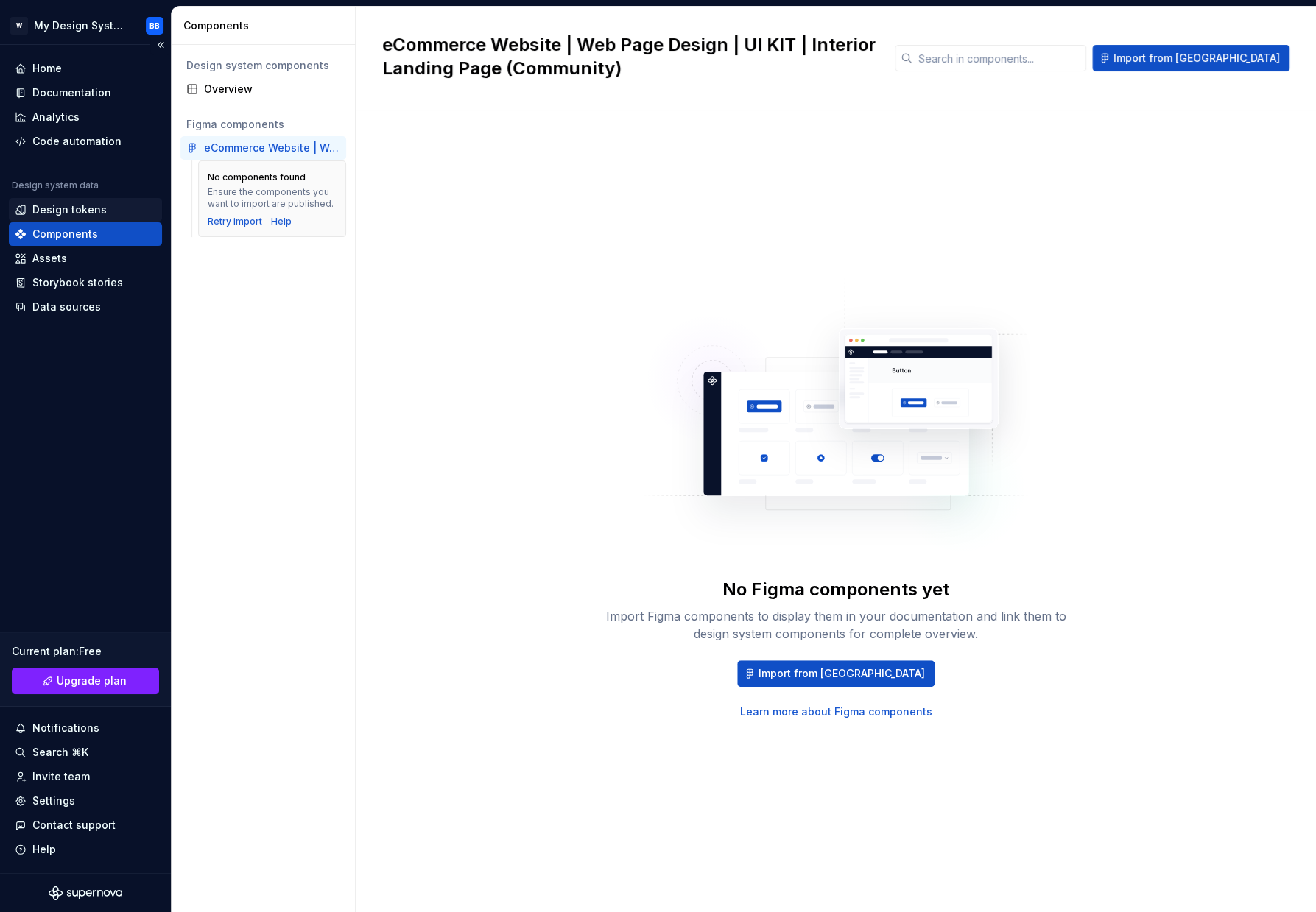
click at [77, 214] on div "Design tokens" at bounding box center [69, 209] width 74 height 15
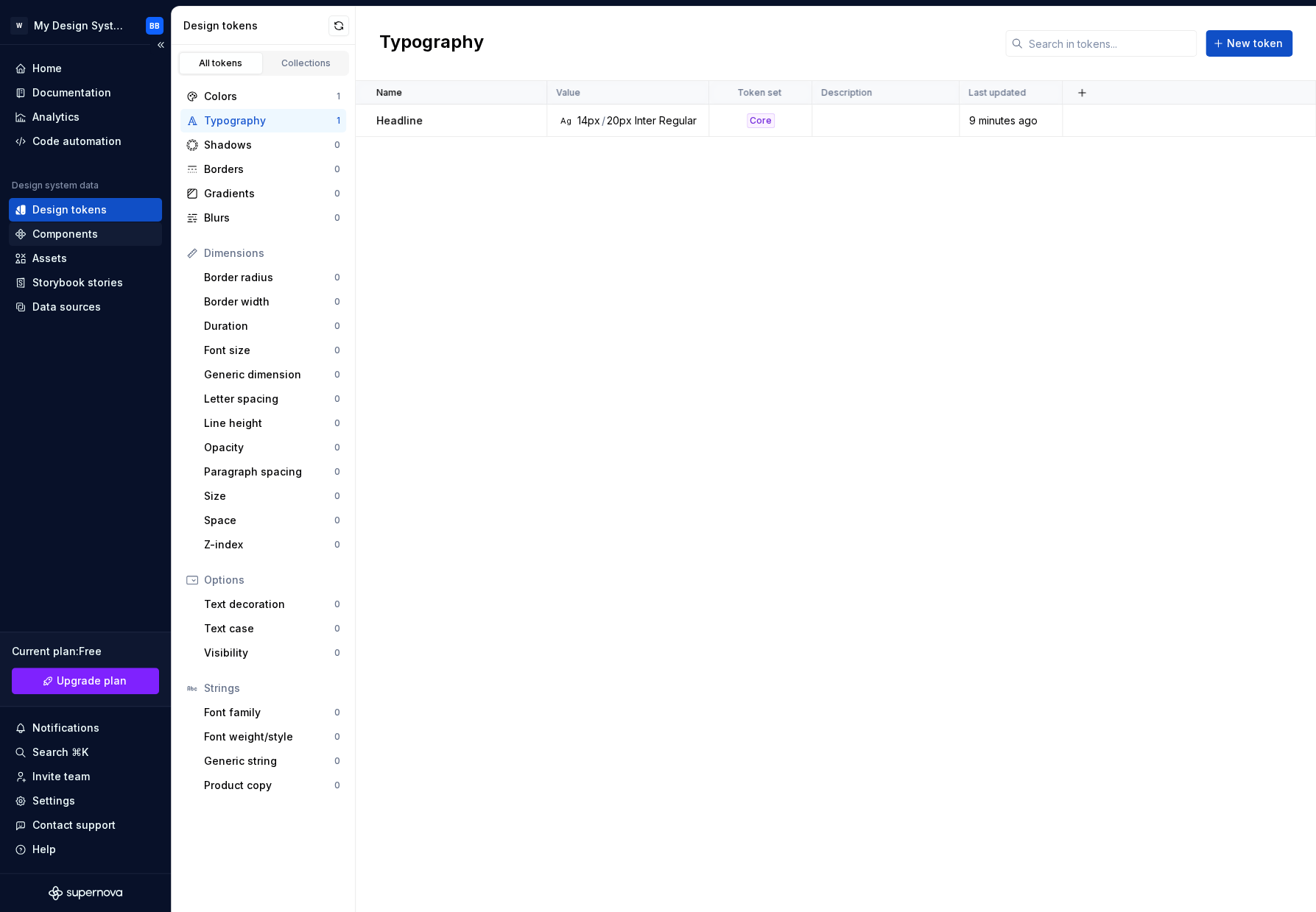
click at [72, 228] on div "Components" at bounding box center [65, 234] width 65 height 15
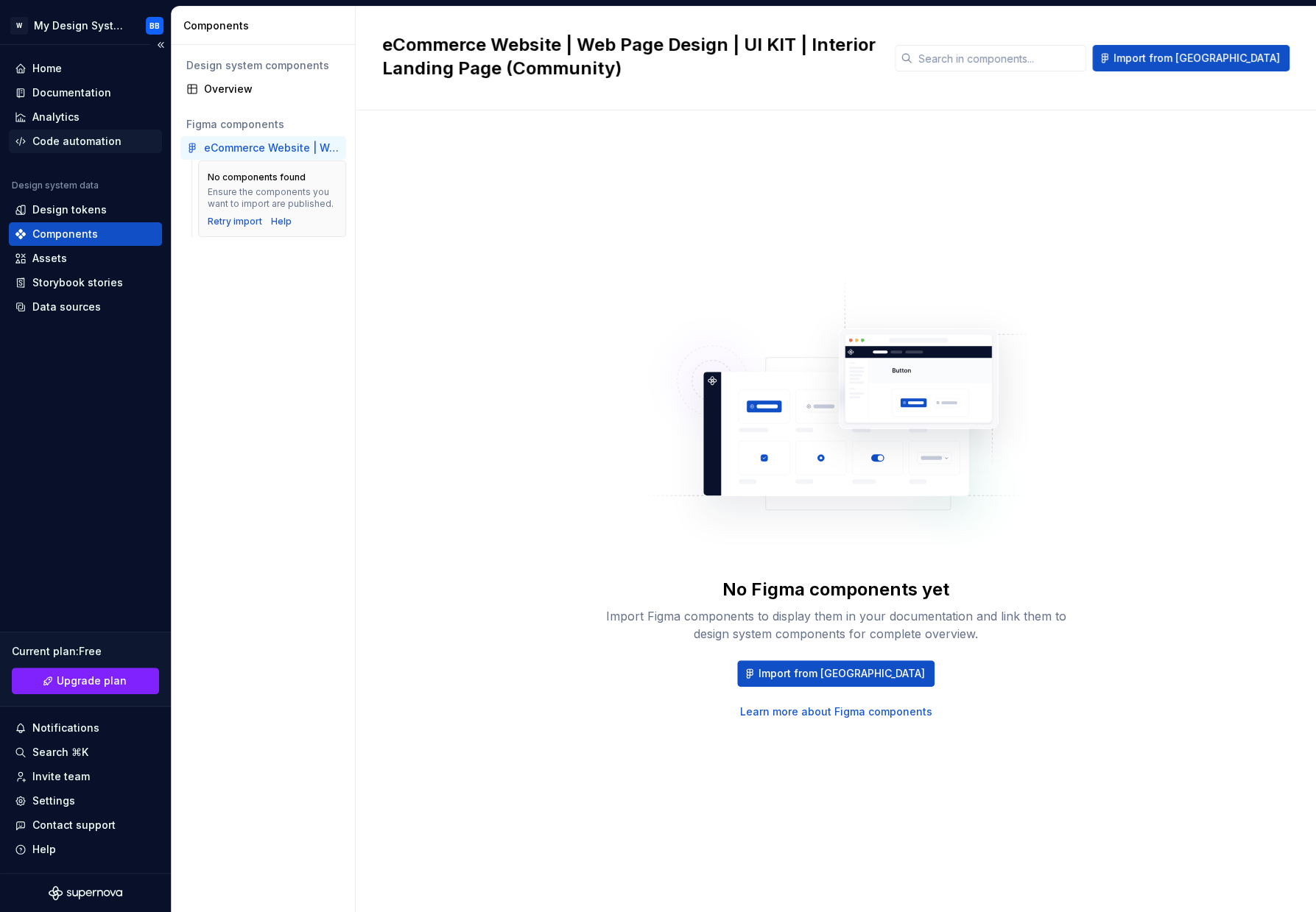
click at [59, 141] on div "Code automation" at bounding box center [77, 141] width 89 height 15
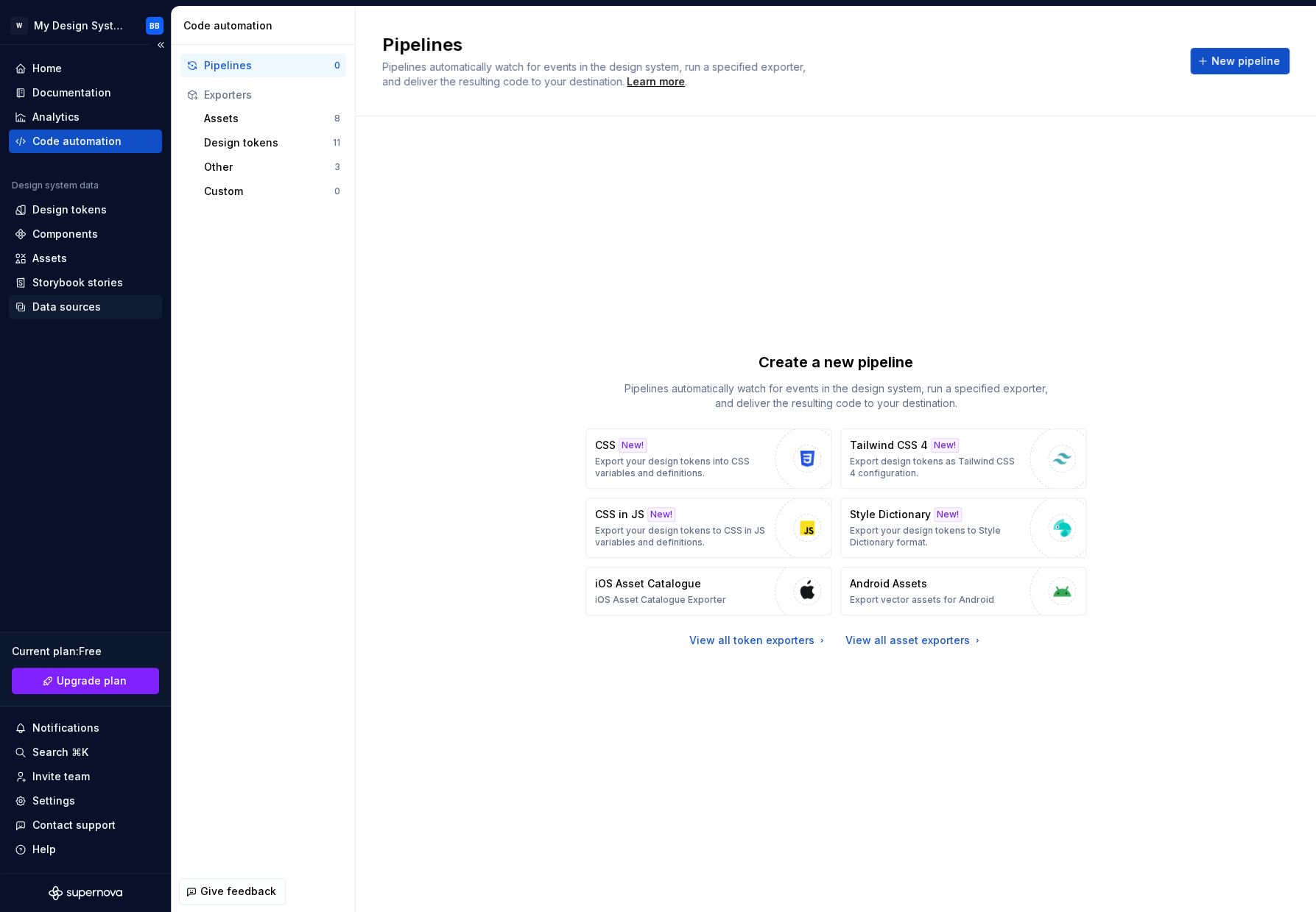
click at [66, 303] on div "Data sources" at bounding box center [67, 307] width 68 height 15
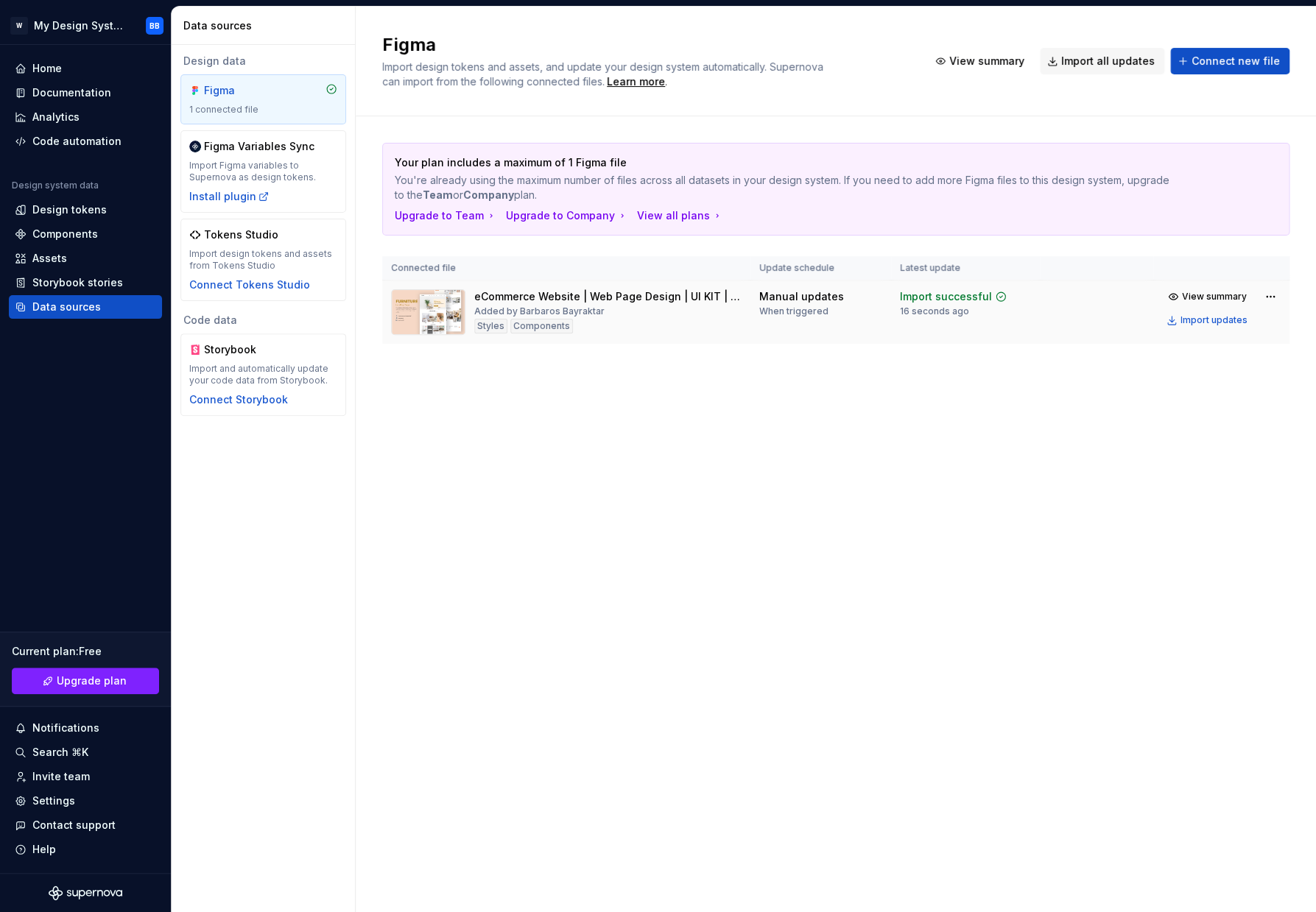
click at [550, 328] on div "Components" at bounding box center [541, 326] width 63 height 15
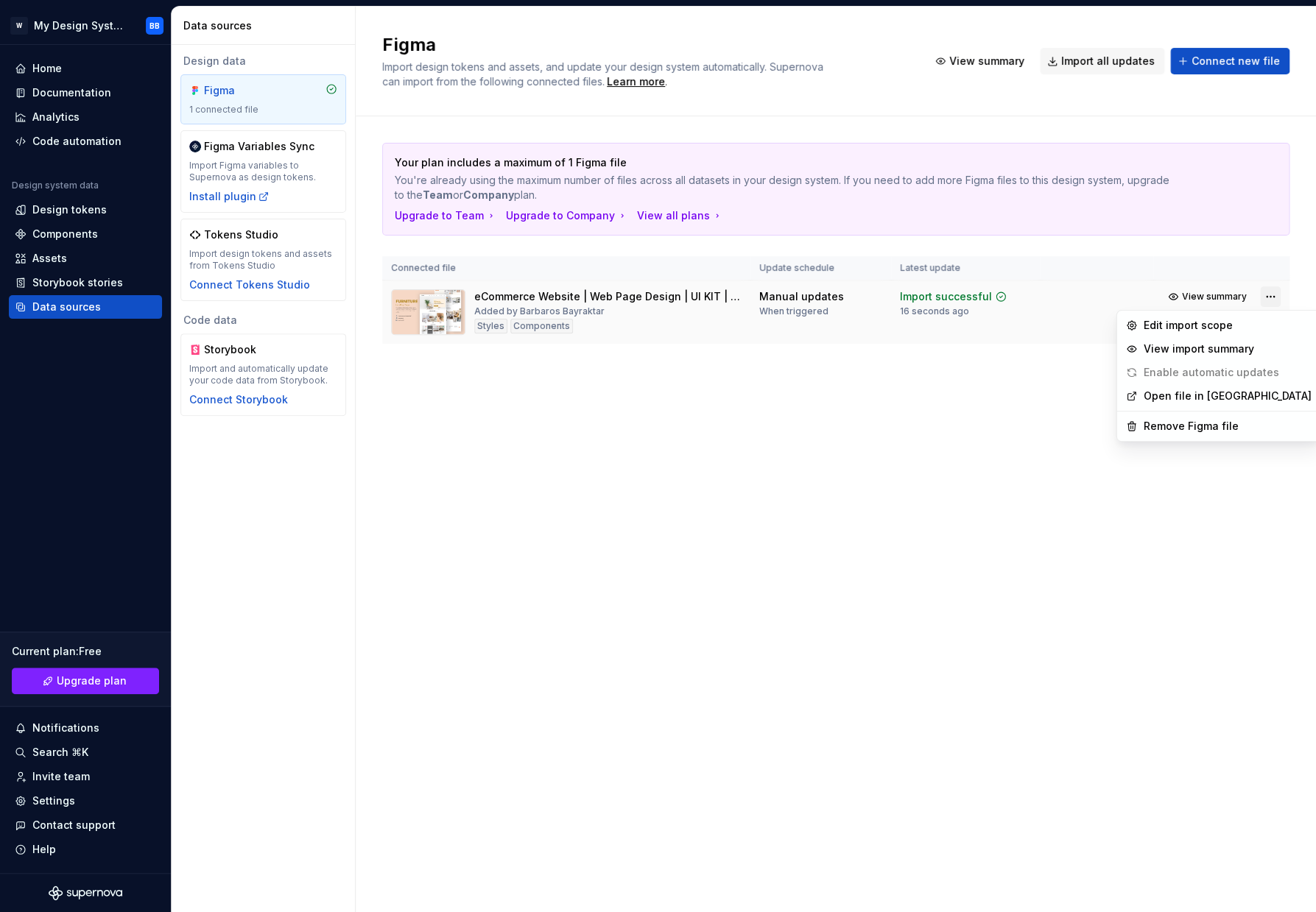
click at [1272, 297] on html "W My Design System BB Home Documentation Analytics Code automation Design syste…" at bounding box center [658, 456] width 1316 height 912
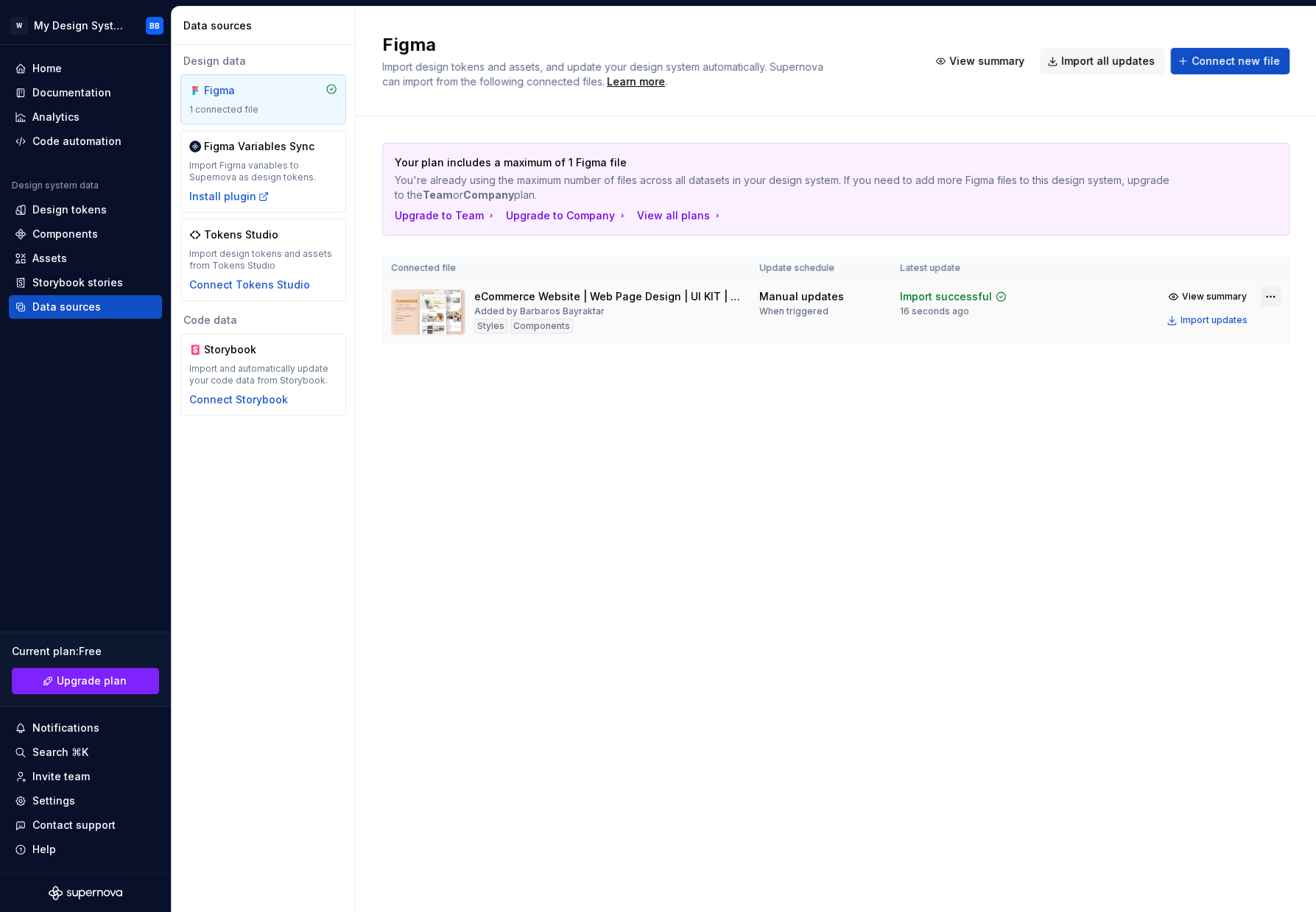
click at [1272, 297] on html "W My Design System BB Home Documentation Analytics Code automation Design syste…" at bounding box center [658, 456] width 1316 height 912
click at [1233, 321] on div "Import updates" at bounding box center [1213, 320] width 67 height 11
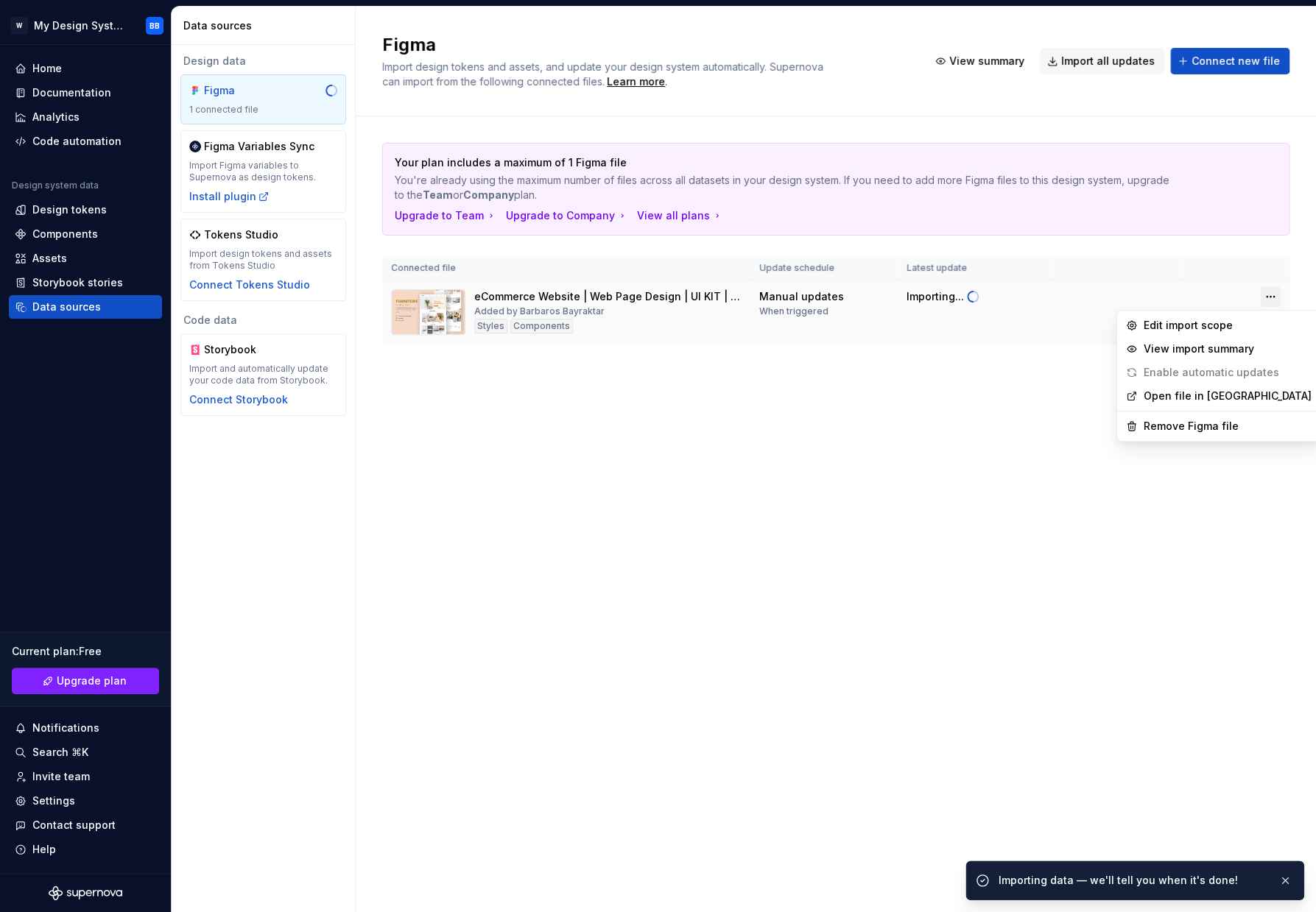
click at [1274, 290] on html "W My Design System BB Home Documentation Analytics Code automation Design syste…" at bounding box center [658, 456] width 1316 height 912
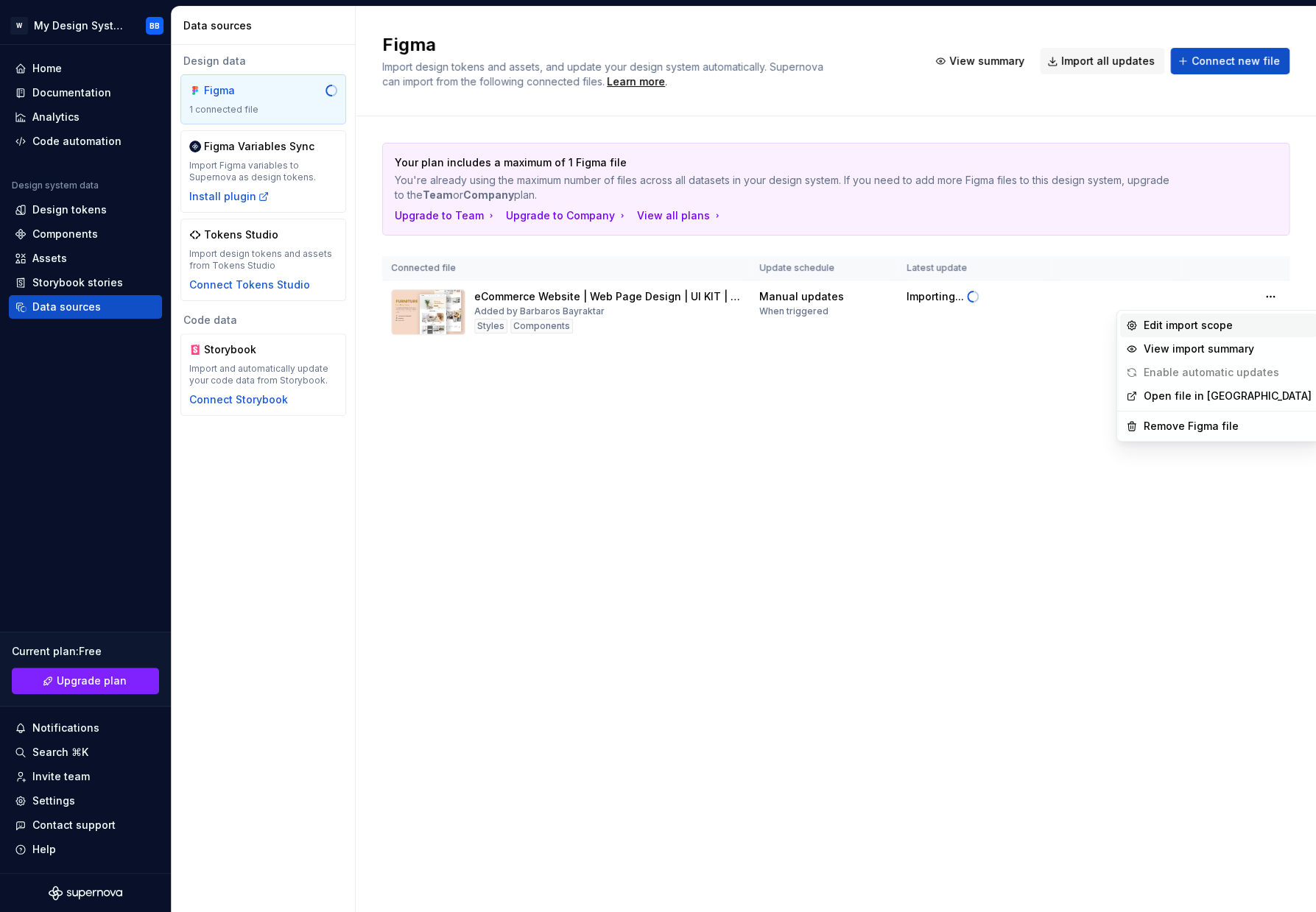
click at [1198, 330] on div "Edit import scope" at bounding box center [1227, 325] width 168 height 15
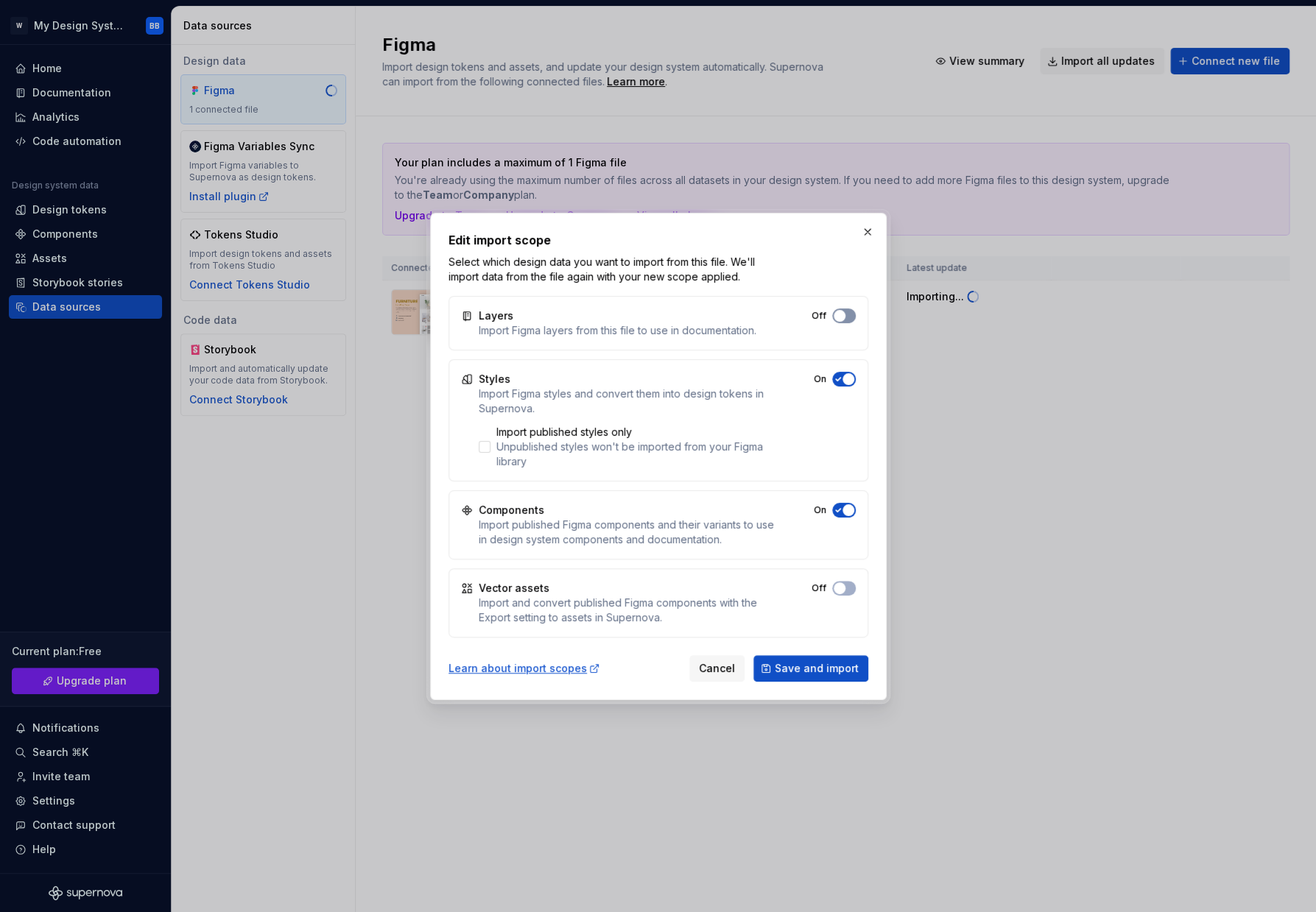
click at [839, 321] on span "button" at bounding box center [839, 315] width 11 height 11
click at [854, 581] on div "Off" at bounding box center [833, 588] width 44 height 15
click at [851, 584] on button "On" at bounding box center [843, 588] width 24 height 15
click at [821, 660] on button "Save and import" at bounding box center [810, 668] width 115 height 27
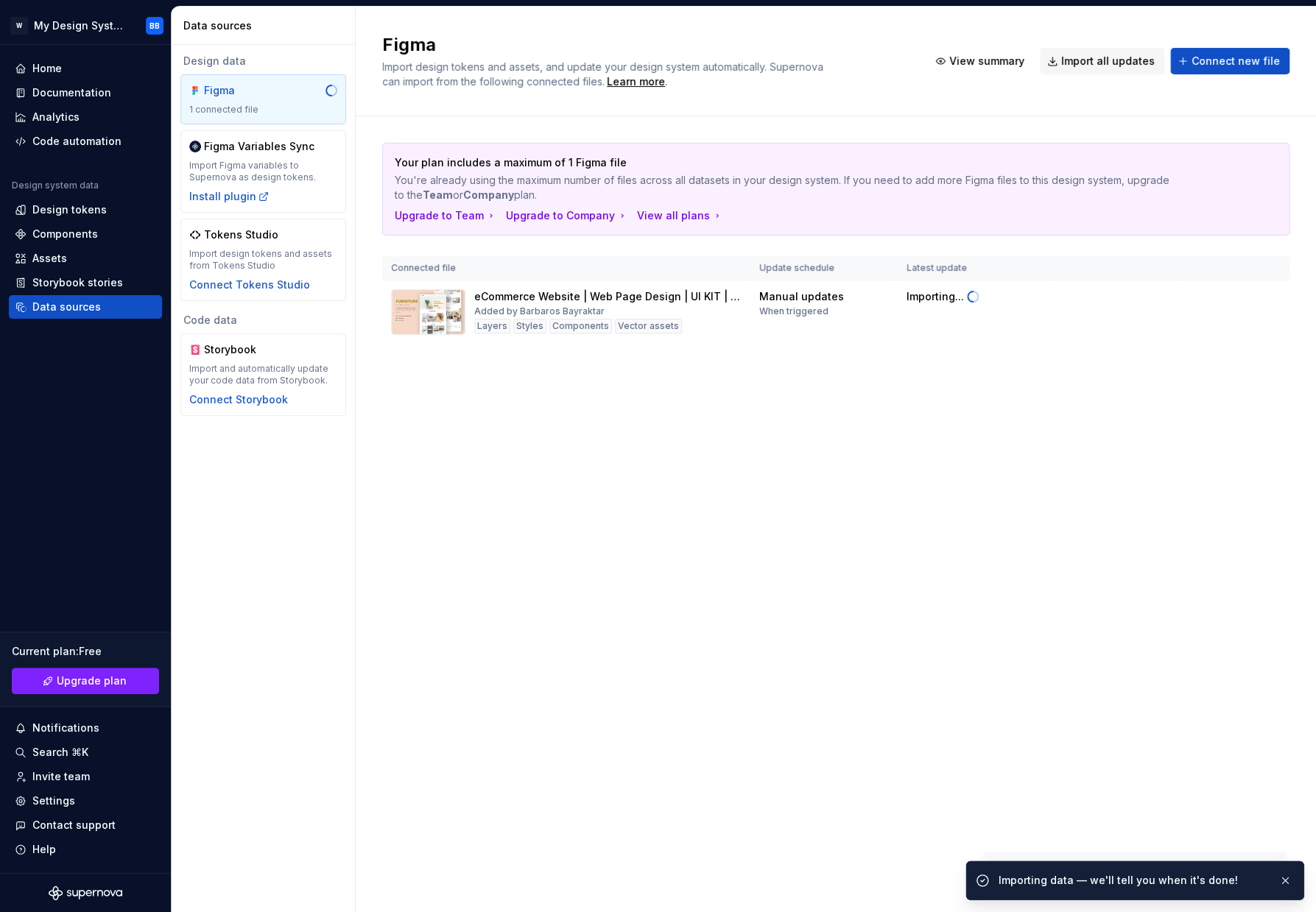
click at [1036, 554] on div "Figma Import design tokens and assets, and update your design system automatica…" at bounding box center [835, 459] width 960 height 905
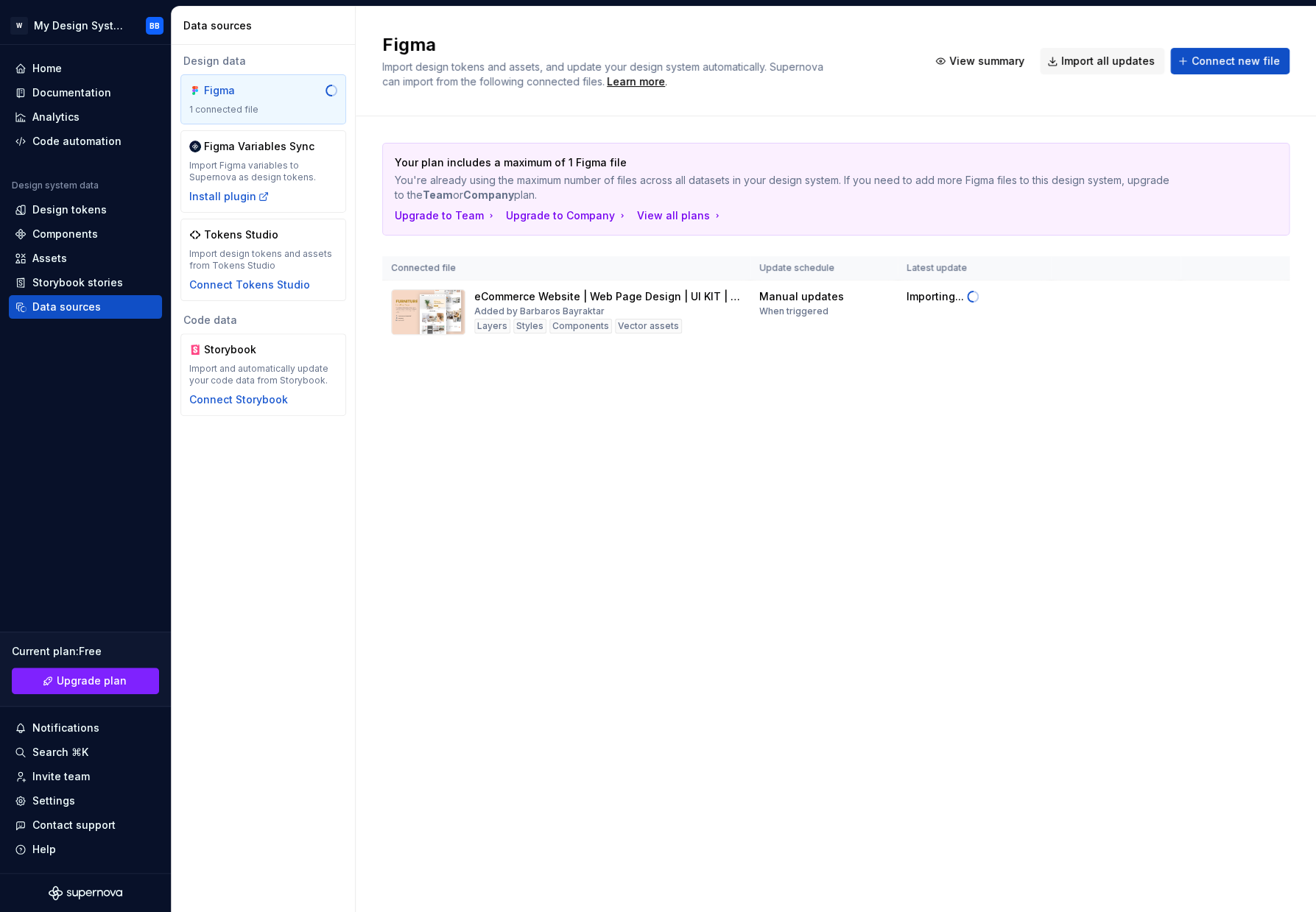
click at [651, 547] on div "Figma Import design tokens and assets, and update your design system automatica…" at bounding box center [835, 459] width 960 height 905
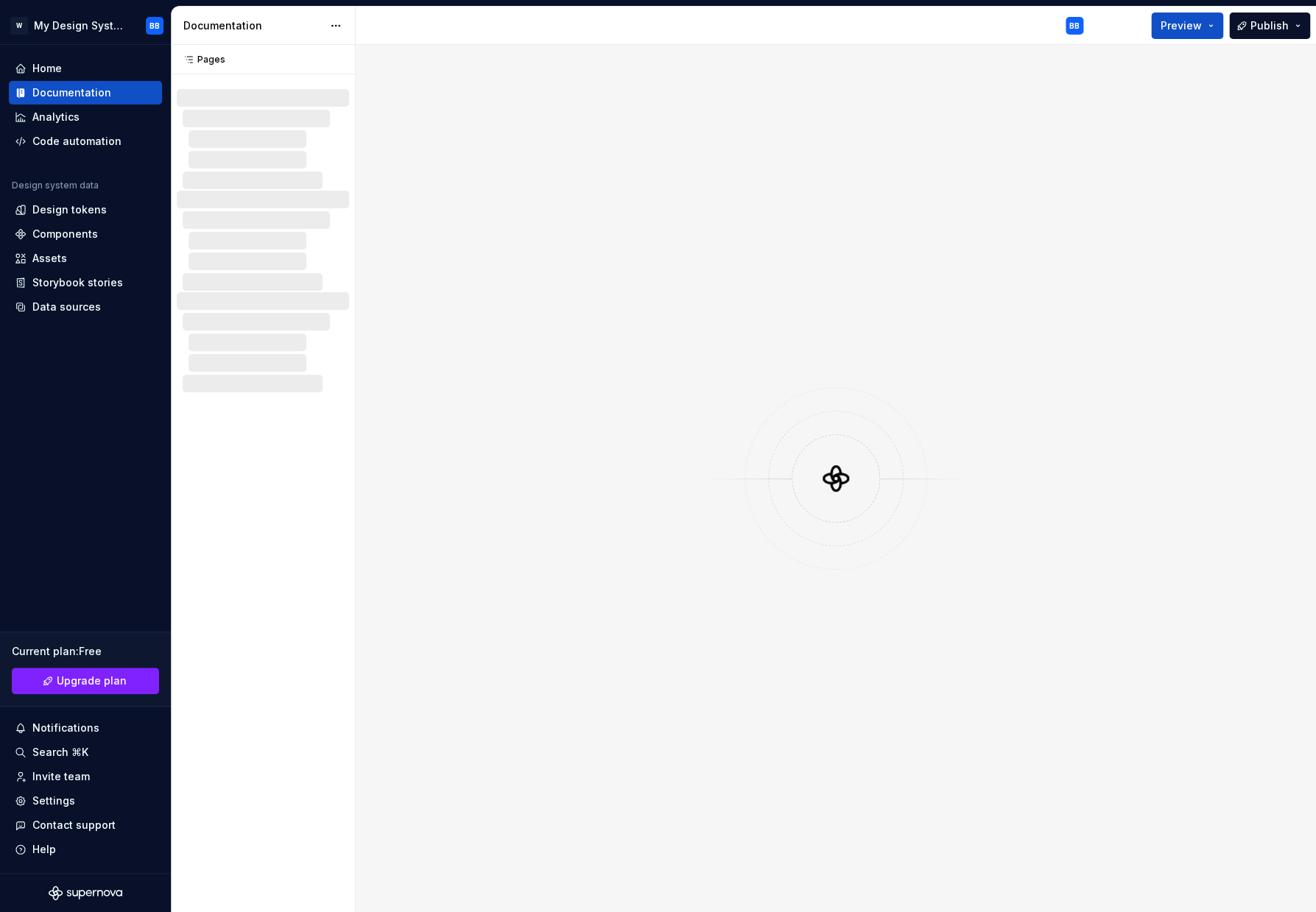
click at [421, 502] on div at bounding box center [835, 478] width 960 height 867
click at [291, 213] on div at bounding box center [266, 220] width 166 height 18
drag, startPoint x: 206, startPoint y: 360, endPoint x: 214, endPoint y: 339, distance: 22.5
click at [206, 360] on div at bounding box center [268, 363] width 161 height 18
click at [272, 236] on div at bounding box center [268, 240] width 161 height 18
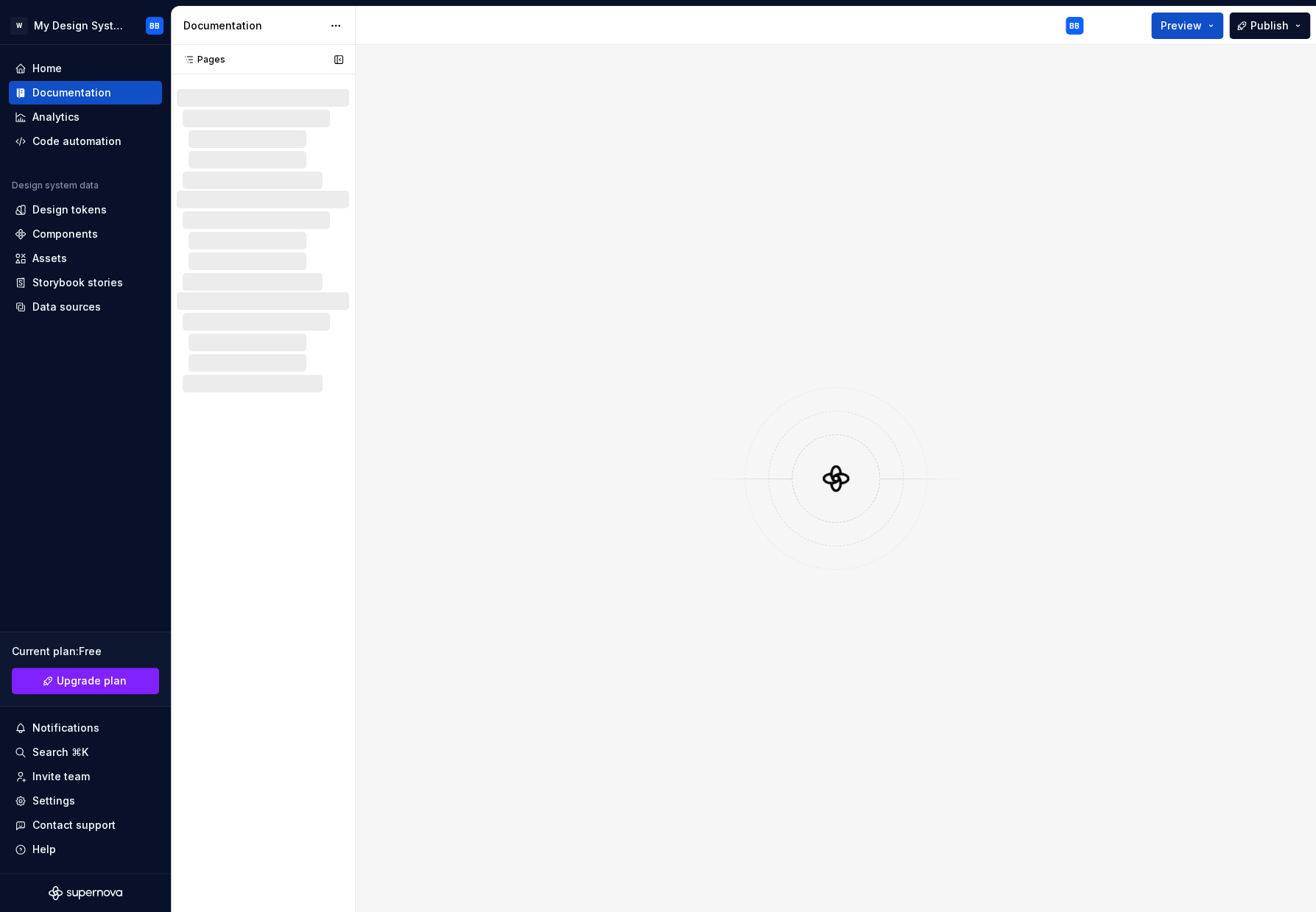
drag, startPoint x: 268, startPoint y: 192, endPoint x: 316, endPoint y: 87, distance: 115.5
click at [268, 191] on div at bounding box center [263, 240] width 172 height 100
click at [319, 84] on div at bounding box center [263, 233] width 184 height 318
click at [342, 68] on button "button" at bounding box center [338, 59] width 20 height 20
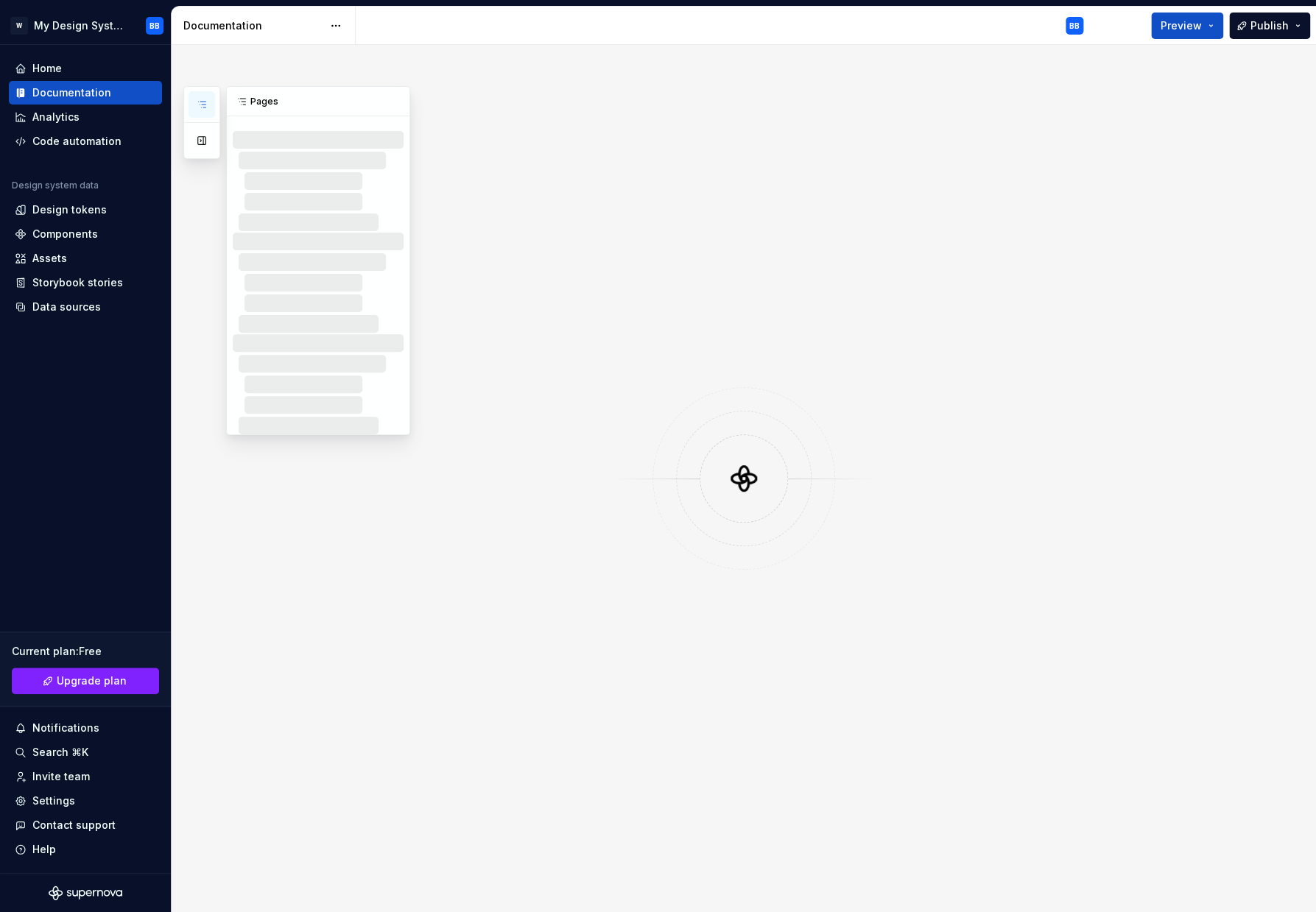
click at [206, 110] on icon "button" at bounding box center [201, 104] width 11 height 11
click at [53, 121] on div "Analytics" at bounding box center [56, 117] width 47 height 15
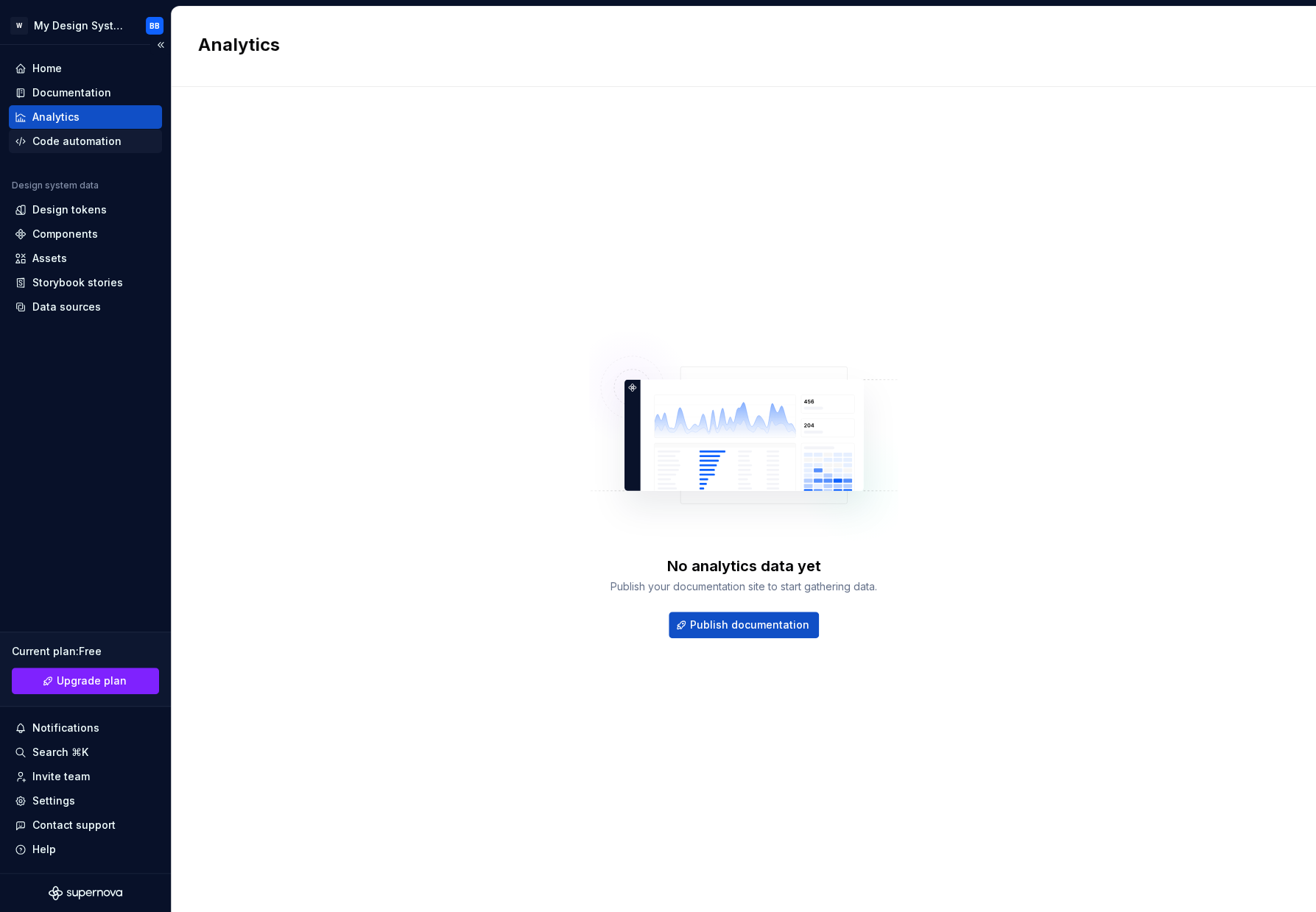
click at [82, 145] on div "Code automation" at bounding box center [77, 141] width 89 height 15
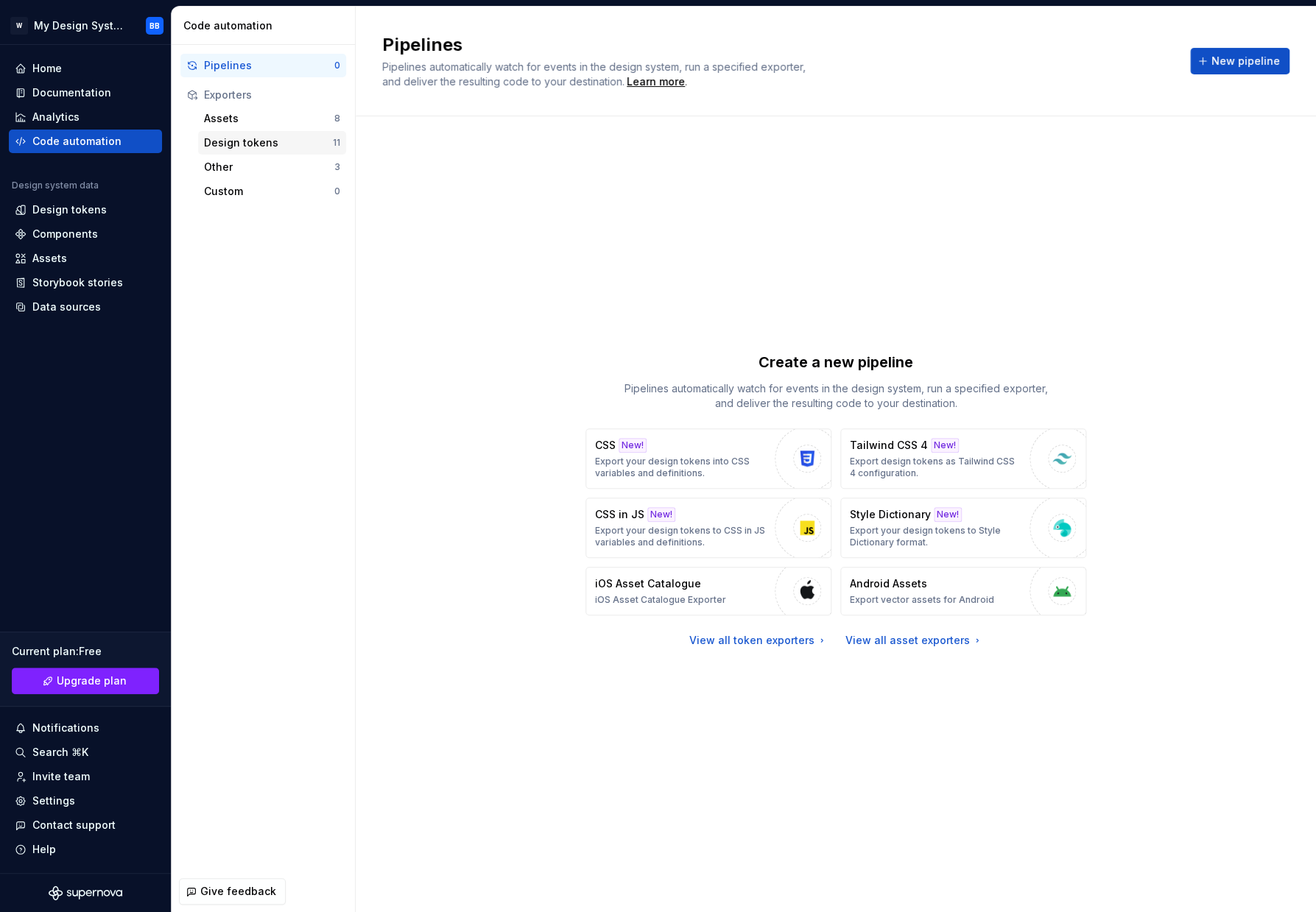
click at [237, 148] on div "Design tokens" at bounding box center [268, 143] width 129 height 15
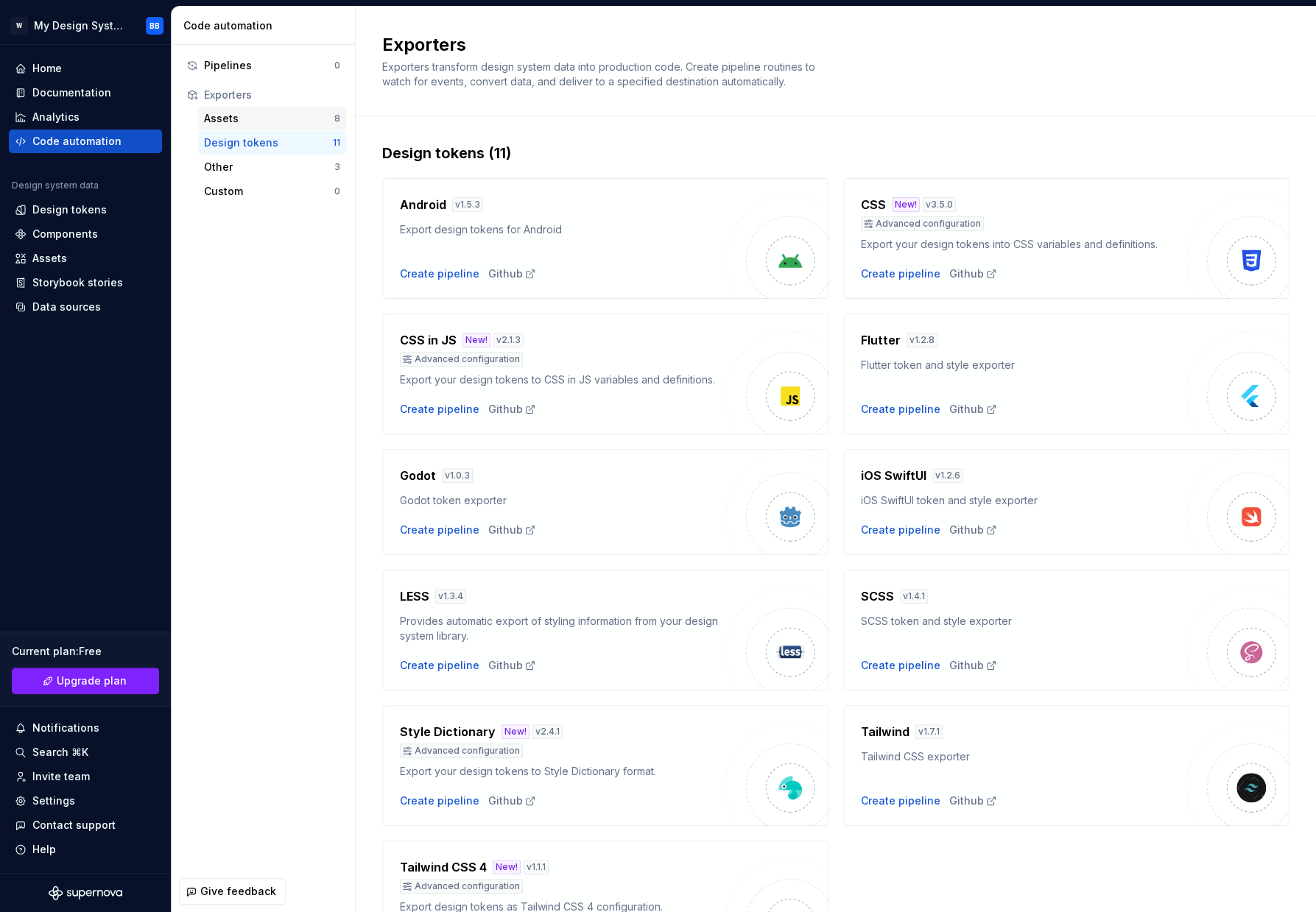
click at [239, 130] on div "Assets 8" at bounding box center [272, 118] width 148 height 24
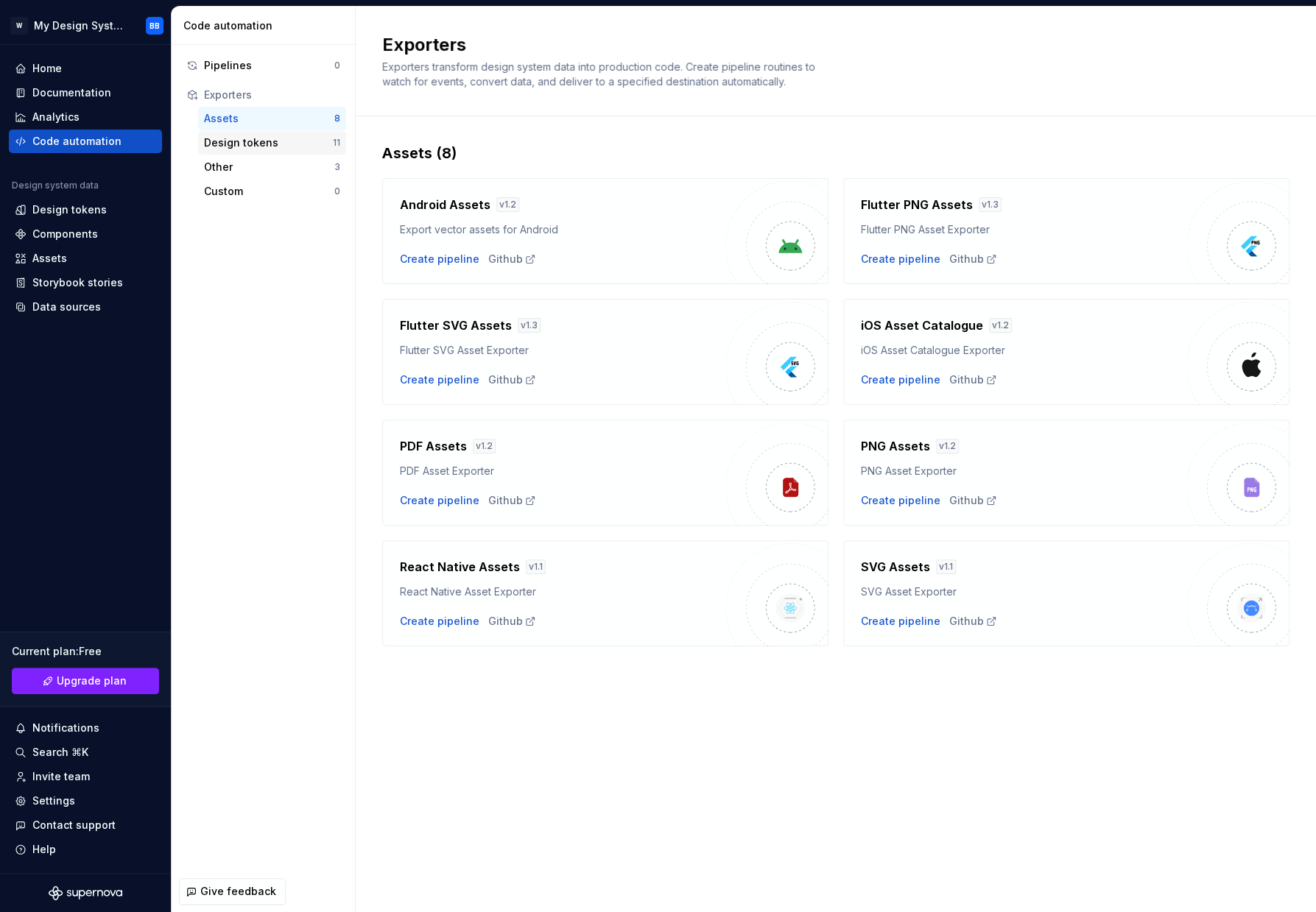
click at [239, 142] on div "Design tokens" at bounding box center [268, 143] width 129 height 15
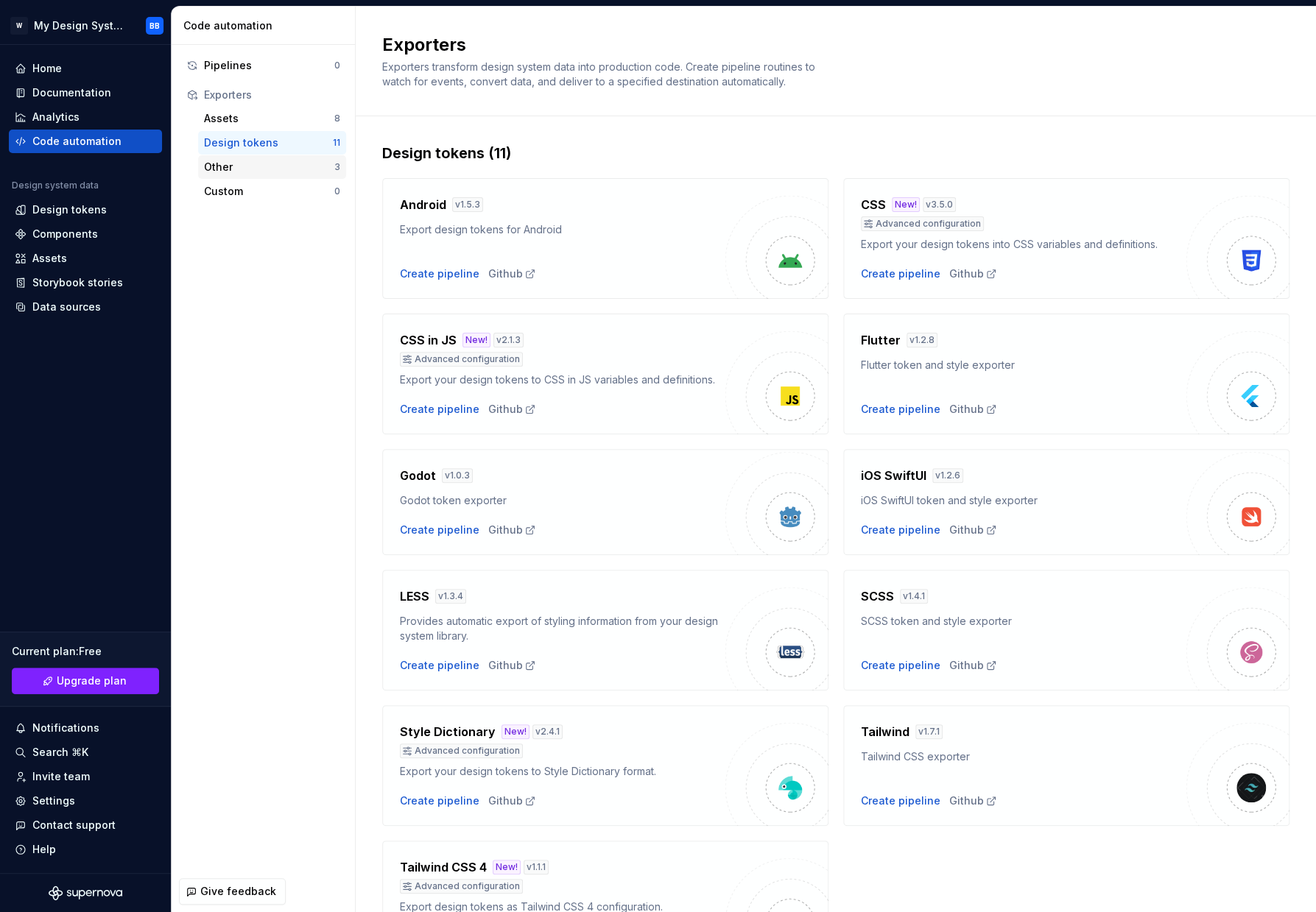
click at [235, 171] on div "Other" at bounding box center [269, 167] width 130 height 15
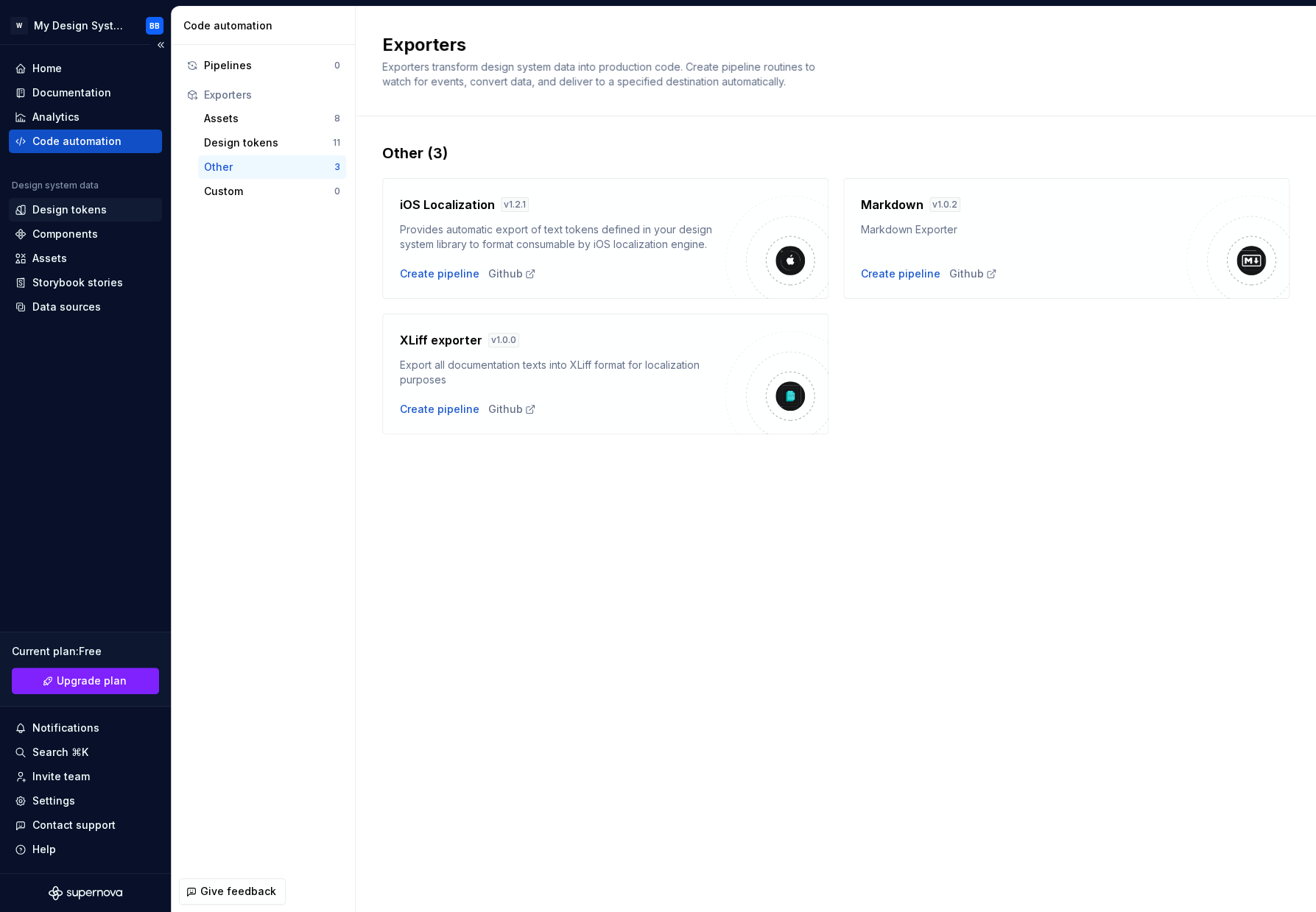
click at [86, 214] on div "Design tokens" at bounding box center [69, 209] width 74 height 15
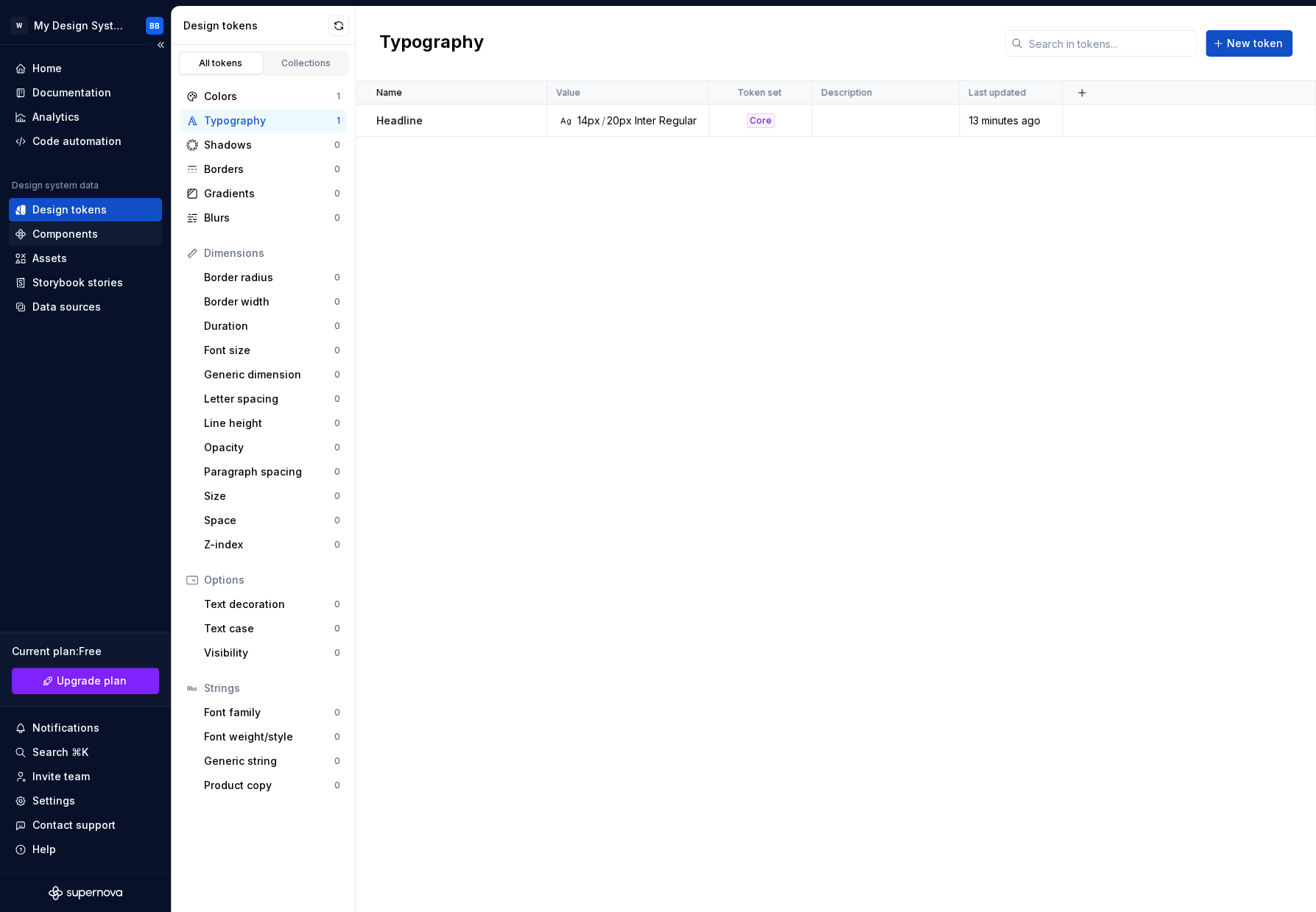
click at [85, 231] on div "Components" at bounding box center [65, 234] width 65 height 15
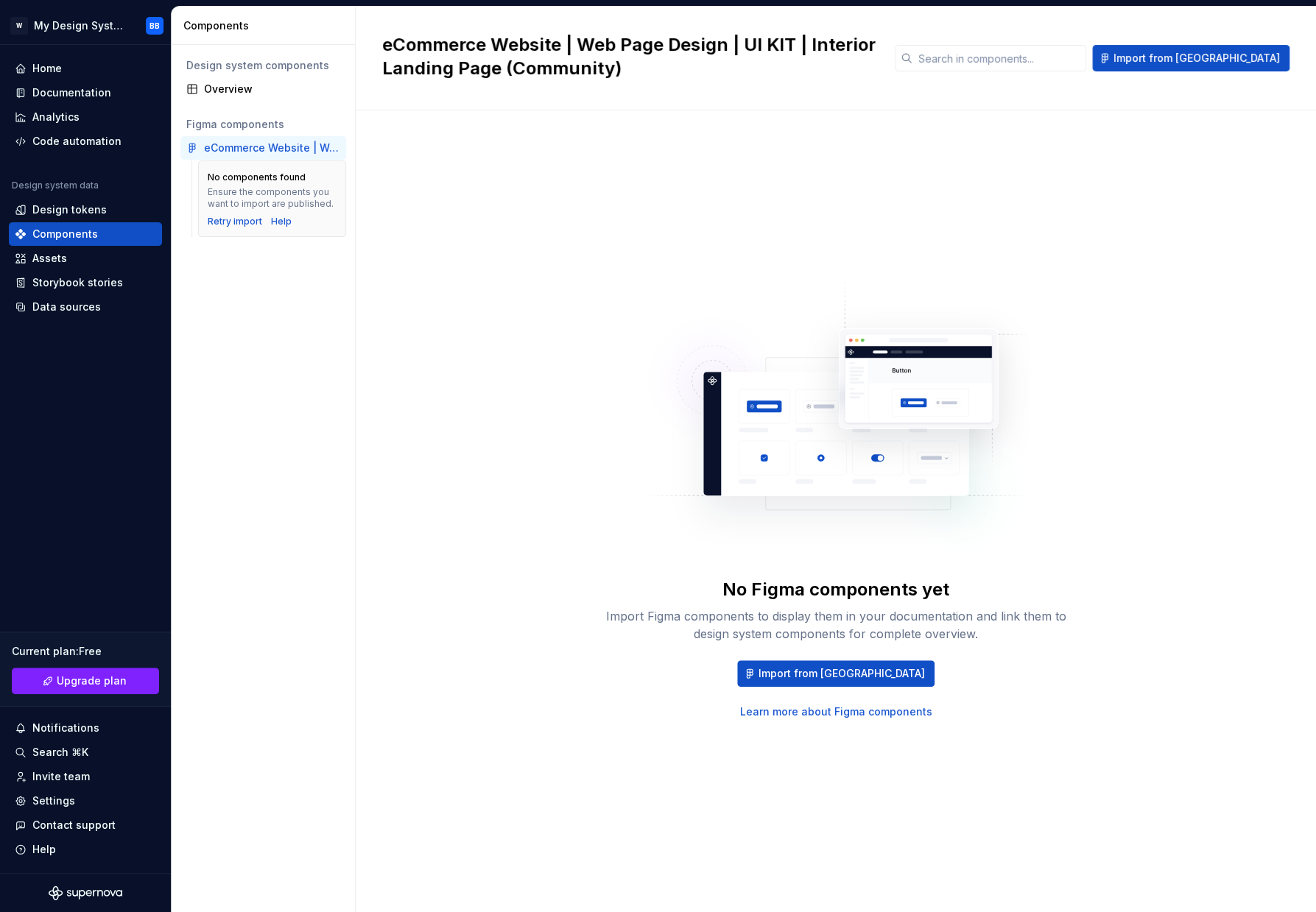
click at [264, 149] on div "eCommerce Website | Web Page Design | UI KIT | Interior Landing Page (Community)" at bounding box center [272, 148] width 136 height 15
click at [65, 265] on div "Assets" at bounding box center [50, 258] width 34 height 15
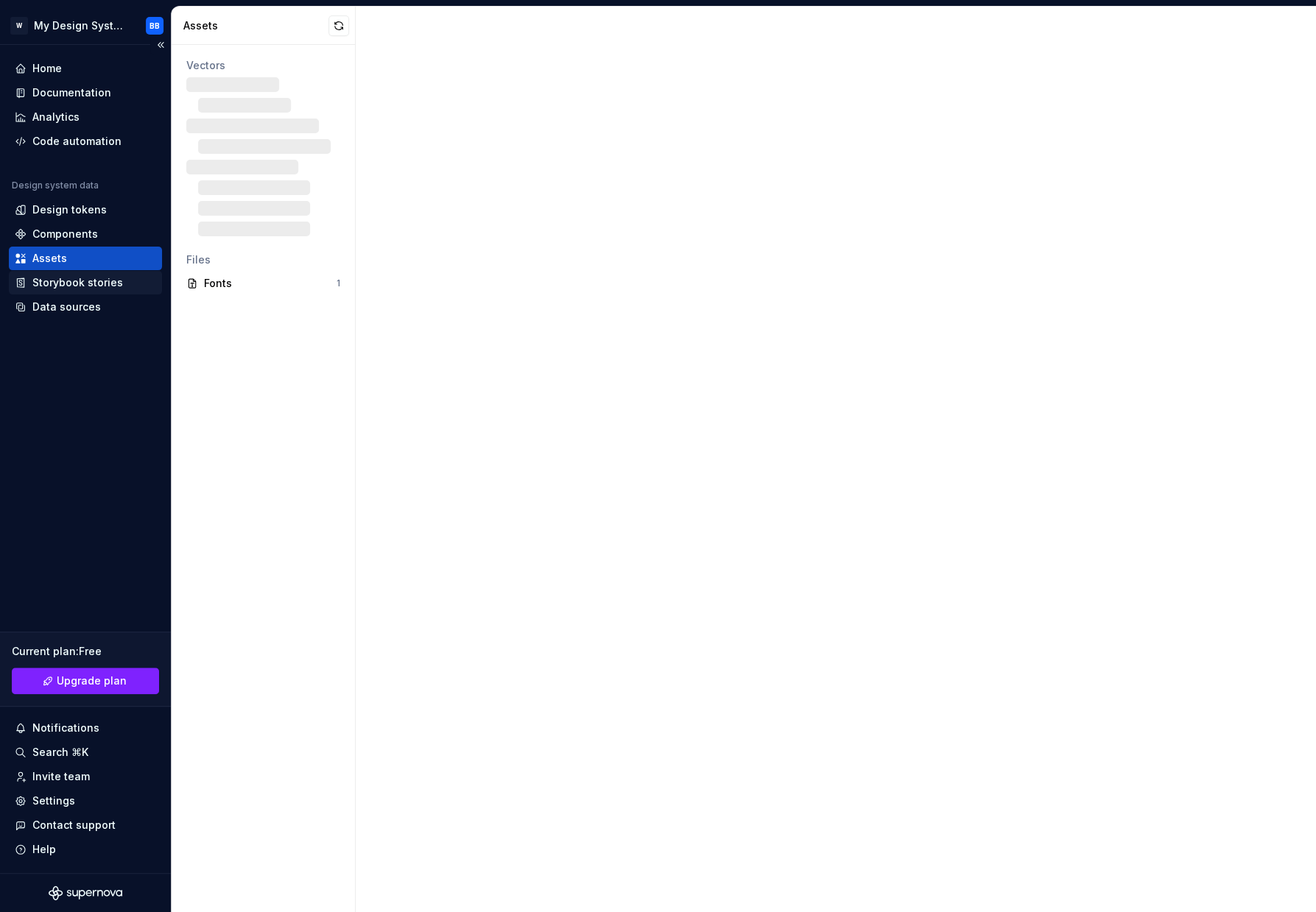
click at [61, 280] on div "Storybook stories" at bounding box center [77, 283] width 91 height 15
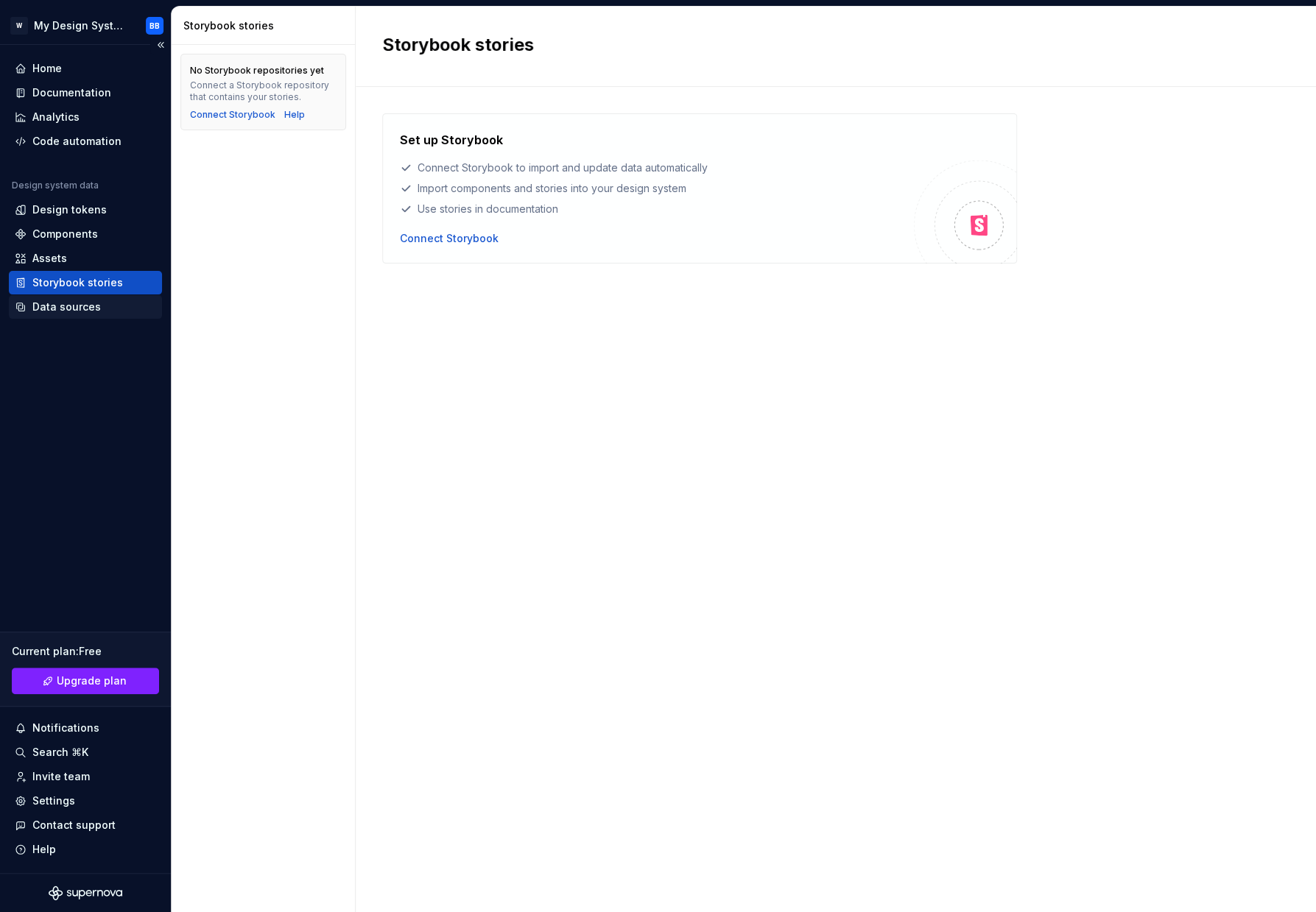
click at [49, 312] on div "Data sources" at bounding box center [67, 307] width 68 height 15
